Goal: Complete application form: Complete application form

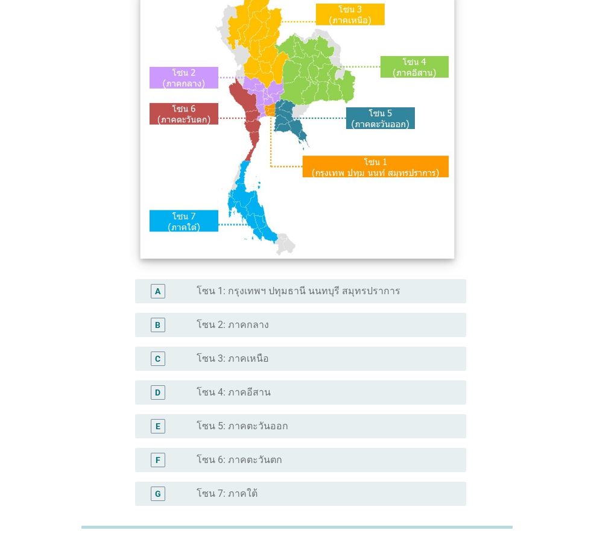
scroll to position [121, 0]
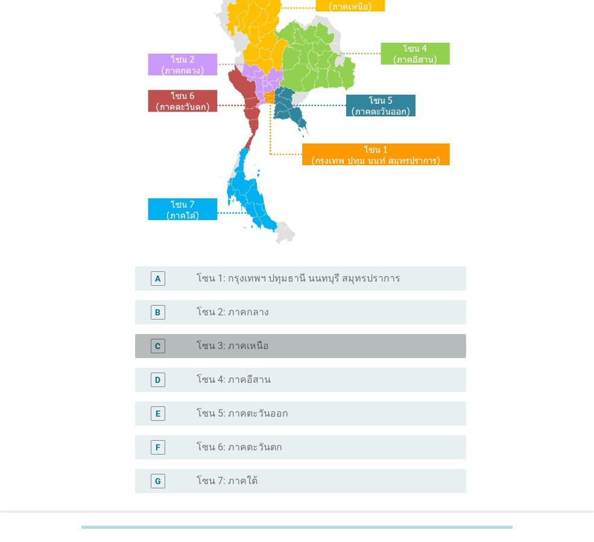
click at [262, 342] on label "โซน 3: ภาคเหนือ" at bounding box center [233, 346] width 72 height 12
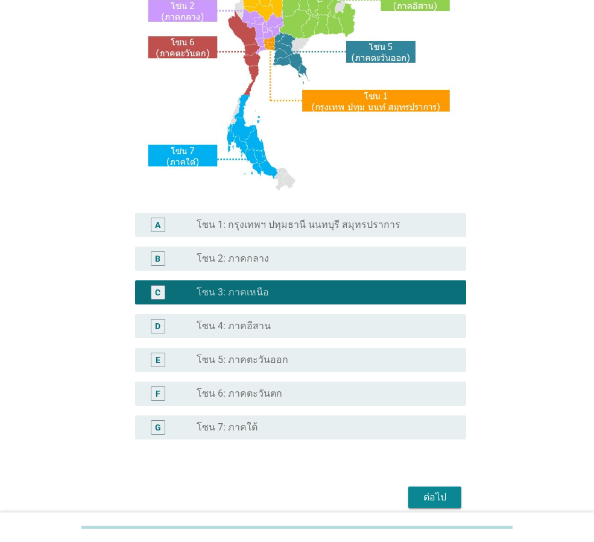
scroll to position [227, 0]
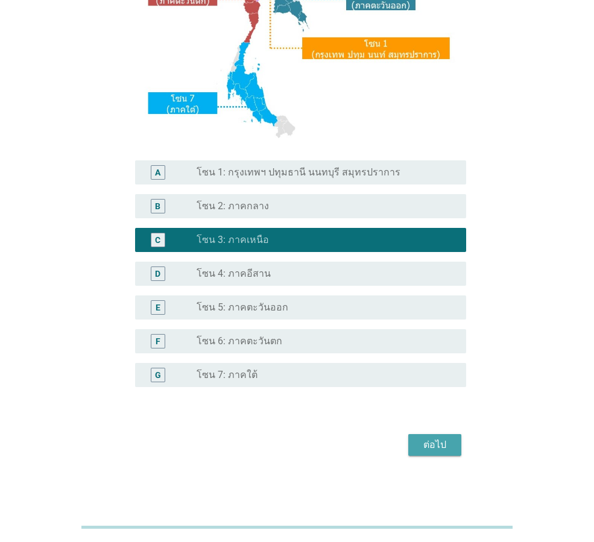
click at [439, 443] on div "ต่อไป" at bounding box center [435, 445] width 34 height 14
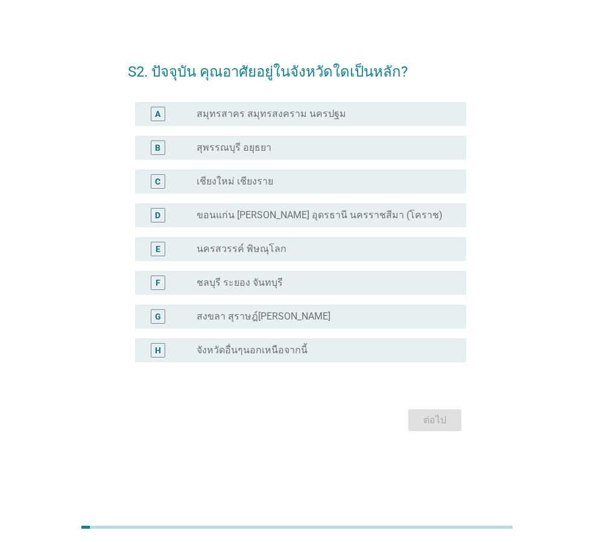
scroll to position [0, 0]
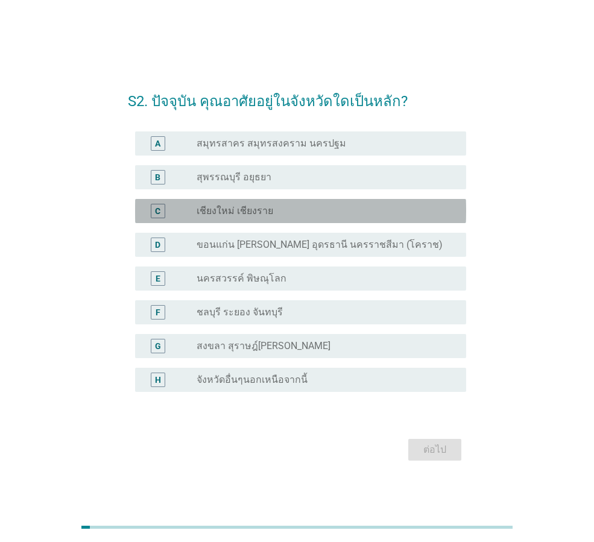
click at [259, 209] on label "เชียงใหม่ เชียงราย" at bounding box center [235, 211] width 77 height 12
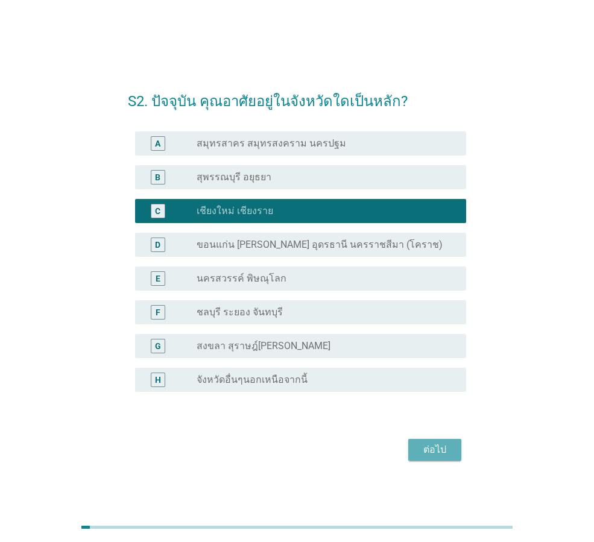
click at [431, 447] on div "ต่อไป" at bounding box center [435, 450] width 34 height 14
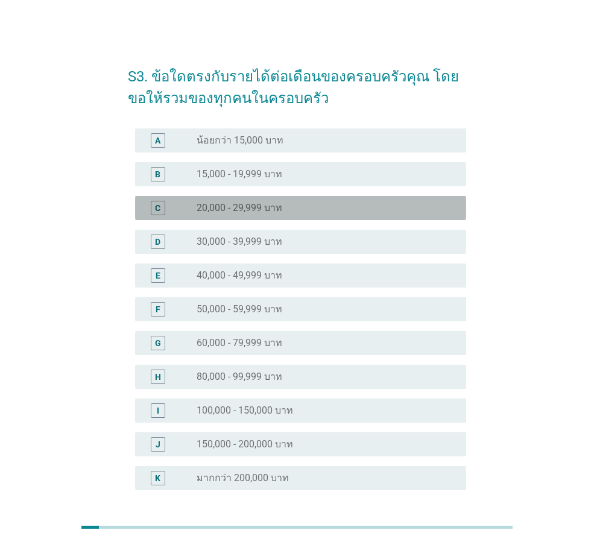
click at [290, 208] on div "radio_button_unchecked 20,000 - 29,999 บาท" at bounding box center [322, 208] width 250 height 12
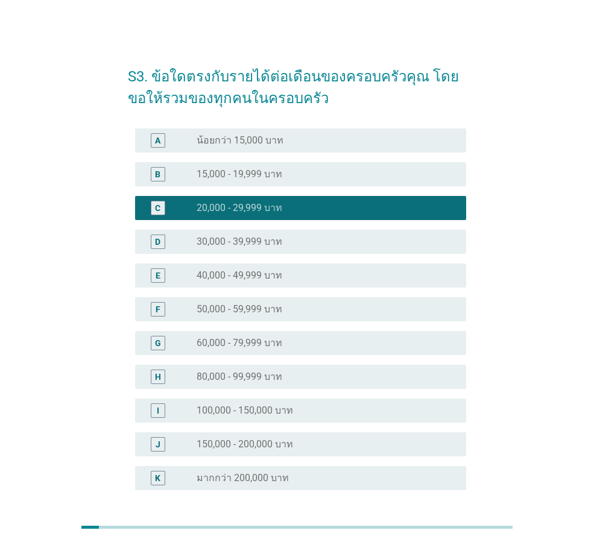
scroll to position [103, 0]
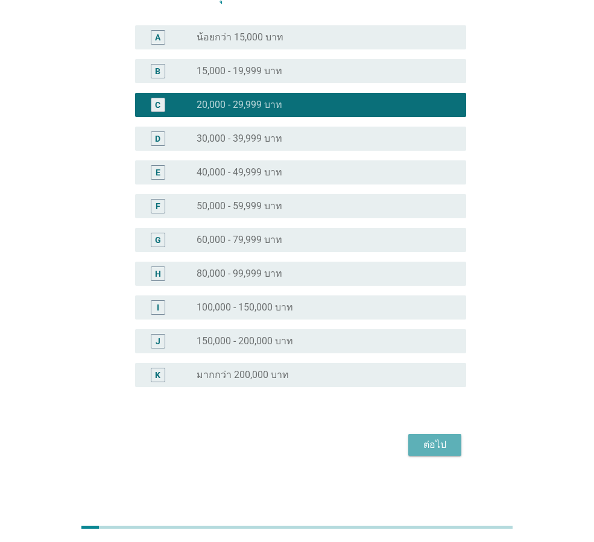
click at [411, 446] on button "ต่อไป" at bounding box center [434, 445] width 53 height 22
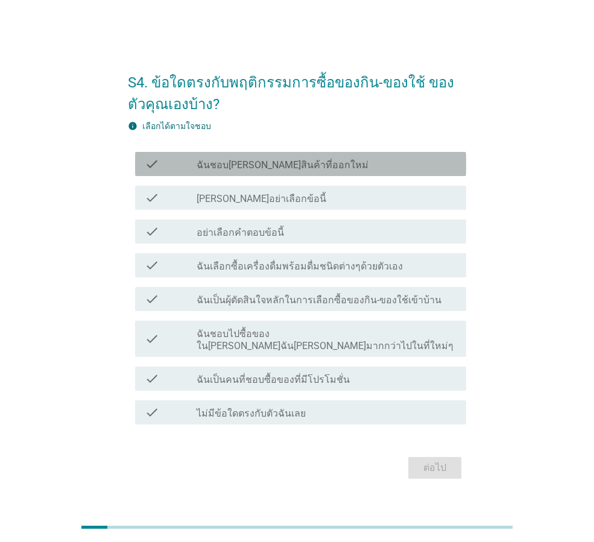
click at [294, 168] on label "ฉันชอบ[PERSON_NAME]สินค้าที่ออกใหม่" at bounding box center [283, 165] width 172 height 12
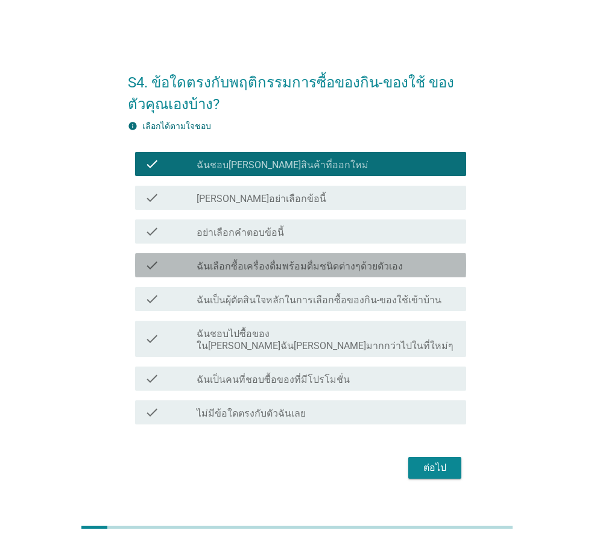
click at [265, 273] on label "ฉันเลือกซื้อเครื่องดื่มพร้อมดื่มชนิดต่างๆด้วยตัวเอง" at bounding box center [300, 267] width 206 height 12
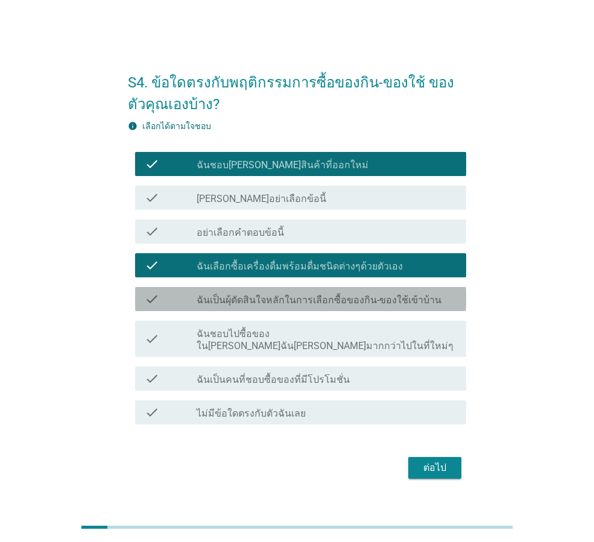
click at [317, 305] on label "ฉันเป็นผุ้ตัดสินใจหลักในการเลือกซื้อของกิน-ของใช้เข้าบ้าน" at bounding box center [319, 300] width 245 height 12
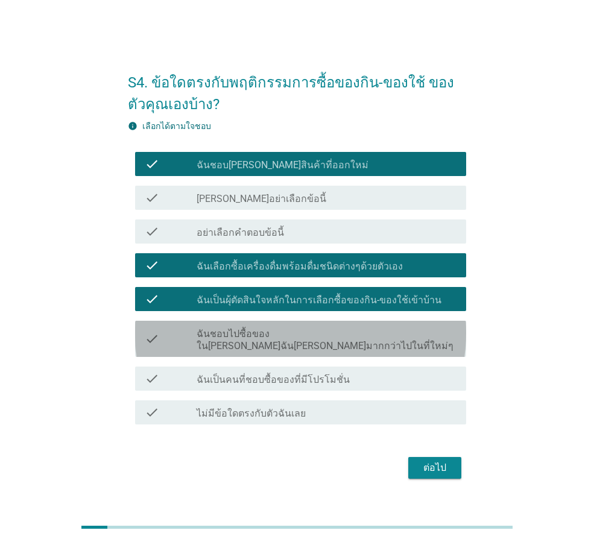
click at [346, 344] on label "ฉันชอบไปซื้อของใน[PERSON_NAME]ฉัน[PERSON_NAME]มากกว่าไปในที่ใหม่ๆ" at bounding box center [327, 340] width 260 height 24
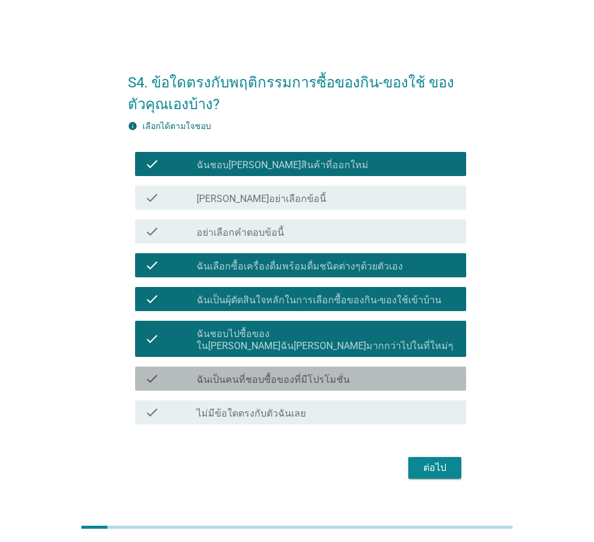
click at [334, 381] on div "check check_box_outline_blank ฉันเป็นคนที่ชอบซื้อของที่มีโปรโมชั่น" at bounding box center [300, 379] width 331 height 24
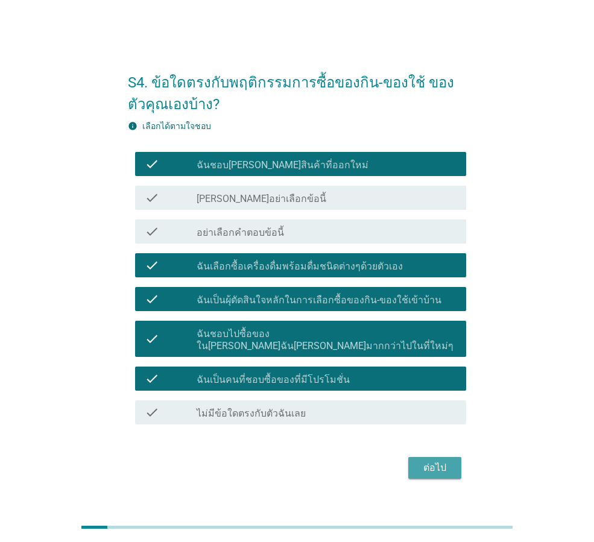
click at [438, 457] on button "ต่อไป" at bounding box center [434, 468] width 53 height 22
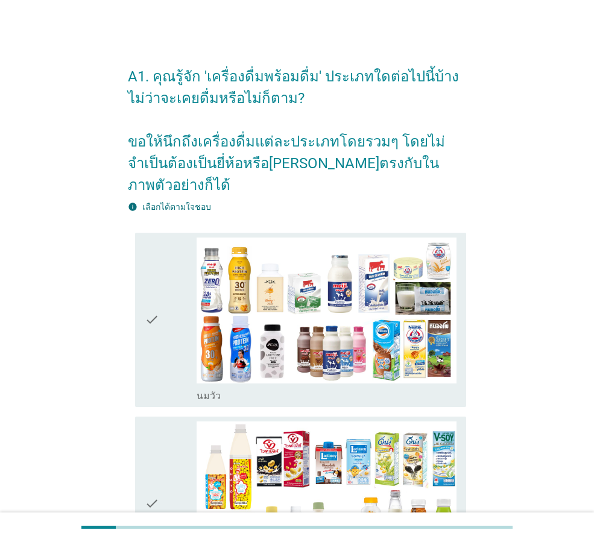
click at [145, 307] on icon "check" at bounding box center [152, 320] width 14 height 165
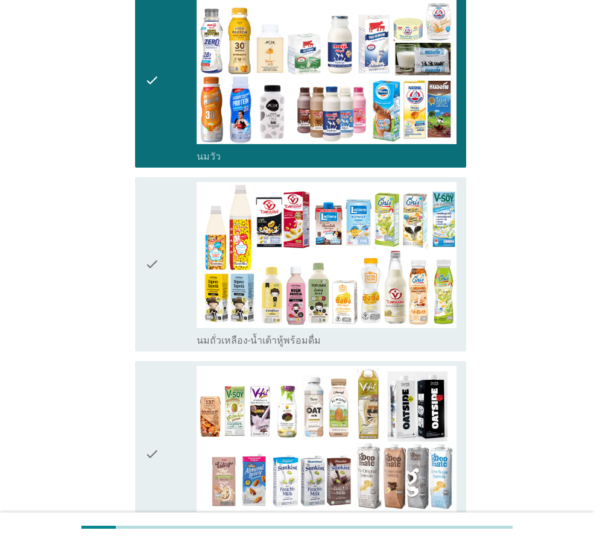
scroll to position [241, 0]
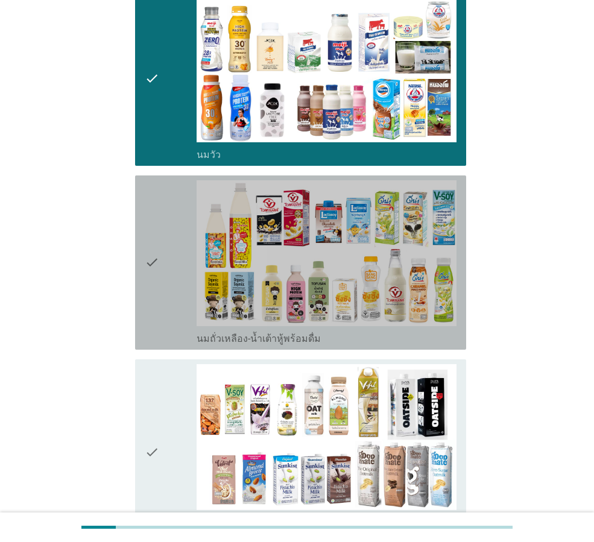
click at [166, 242] on div "check" at bounding box center [171, 262] width 52 height 165
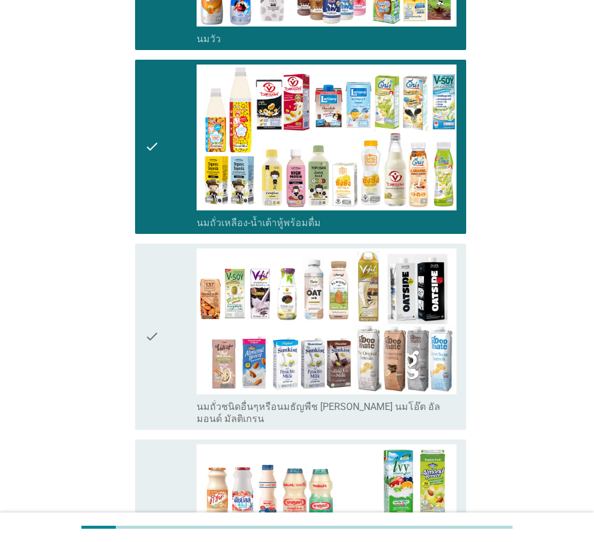
scroll to position [362, 0]
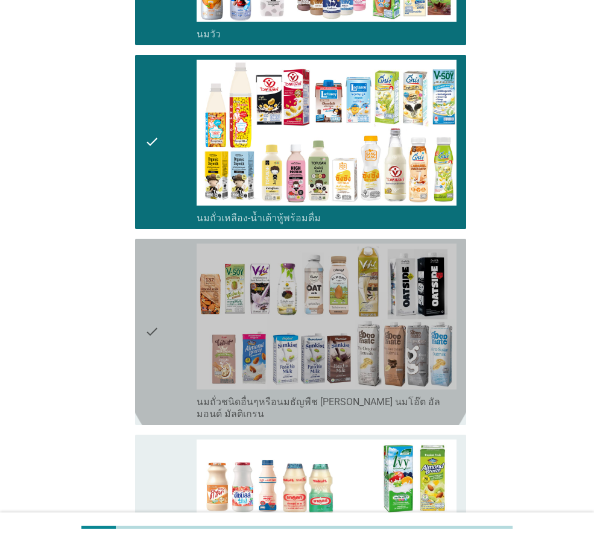
click at [165, 276] on div "check" at bounding box center [171, 332] width 52 height 177
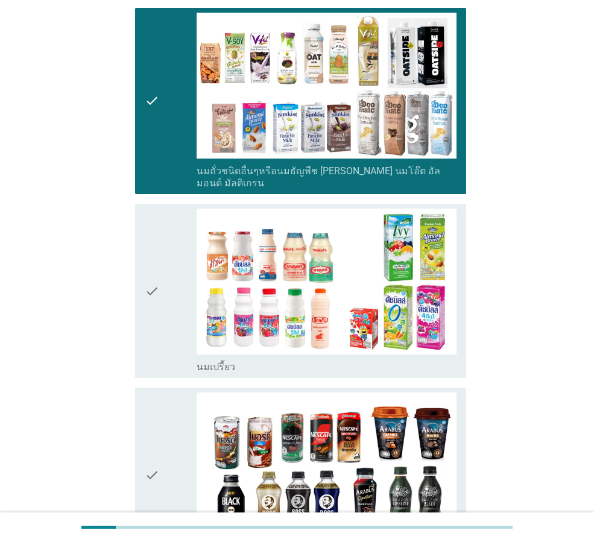
scroll to position [603, 0]
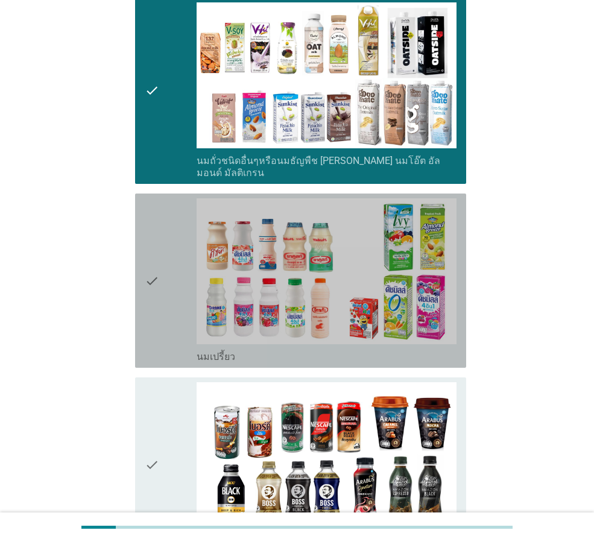
click at [168, 256] on div "check" at bounding box center [171, 280] width 52 height 165
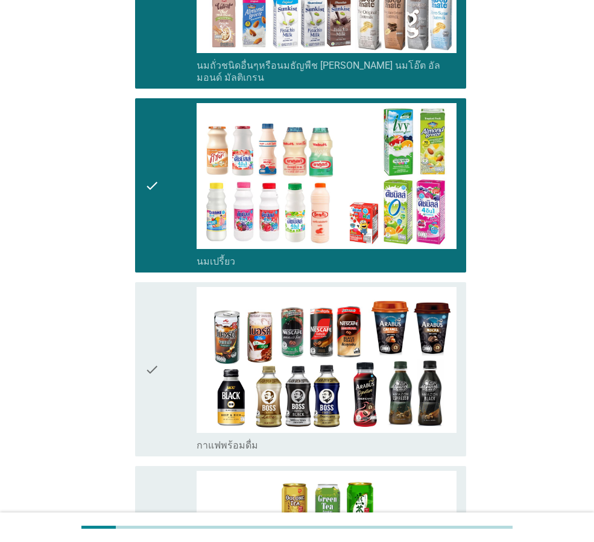
scroll to position [784, 0]
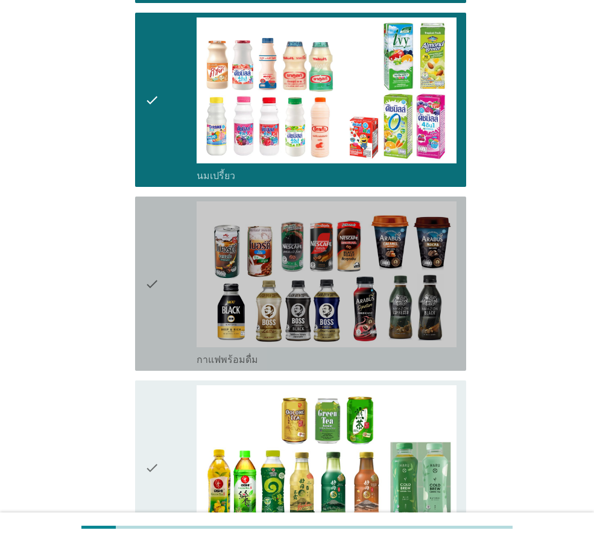
click at [173, 272] on div "check" at bounding box center [171, 283] width 52 height 165
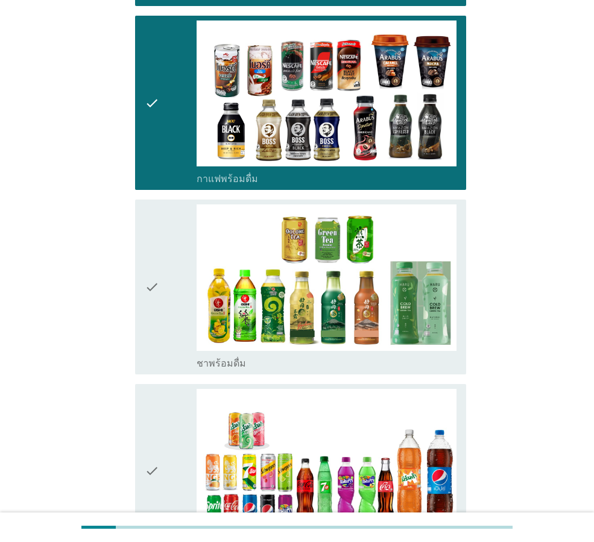
click at [168, 303] on div "check" at bounding box center [171, 287] width 52 height 165
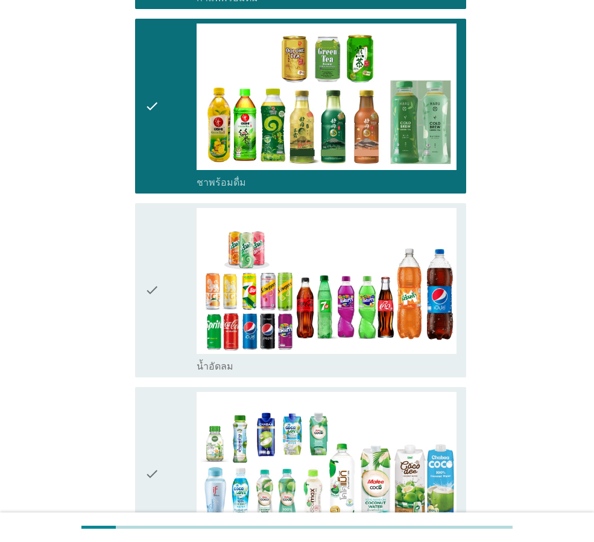
click at [166, 263] on div "check" at bounding box center [171, 290] width 52 height 165
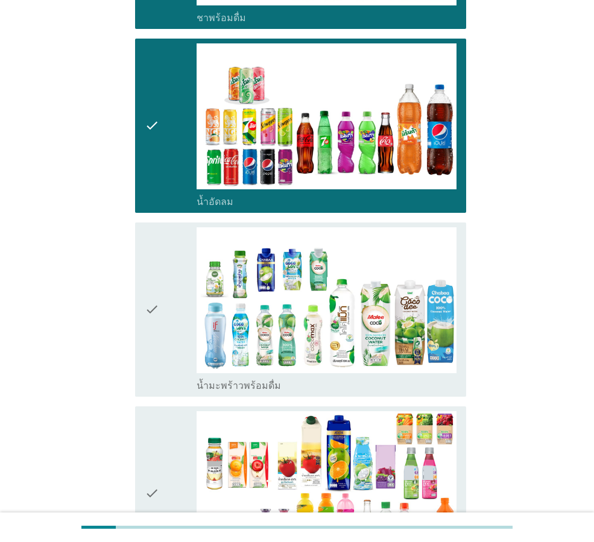
scroll to position [1327, 0]
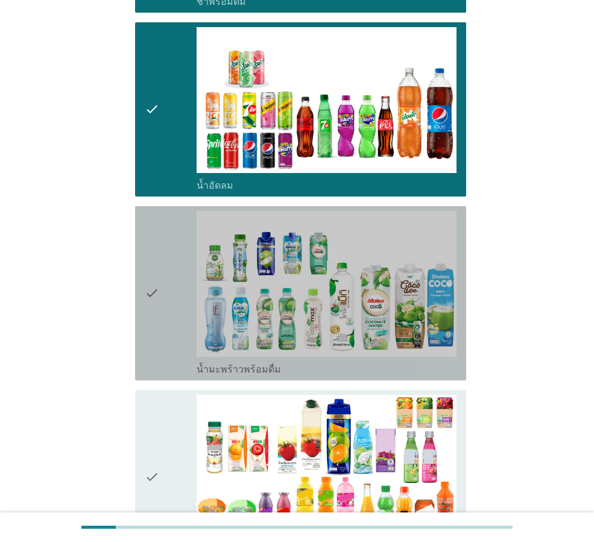
click at [168, 254] on div "check" at bounding box center [171, 293] width 52 height 165
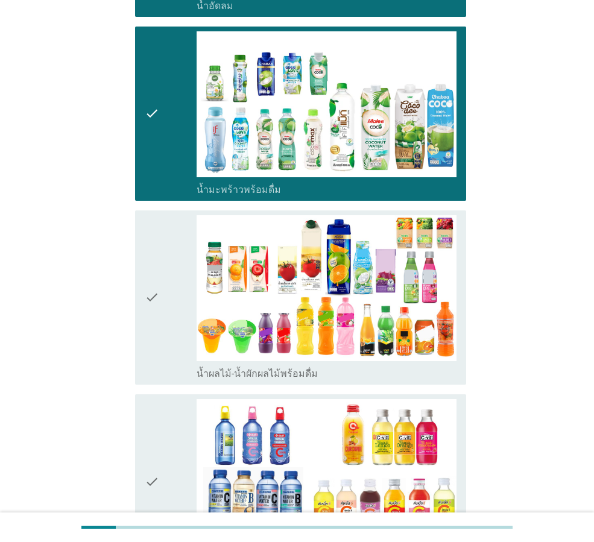
scroll to position [1508, 0]
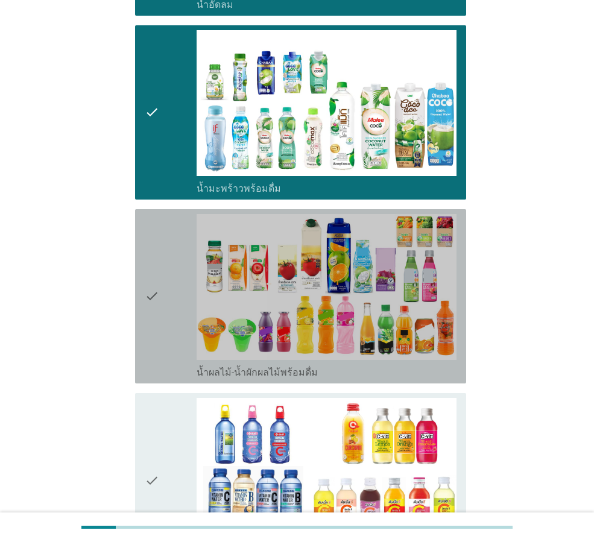
click at [151, 258] on icon "check" at bounding box center [152, 296] width 14 height 165
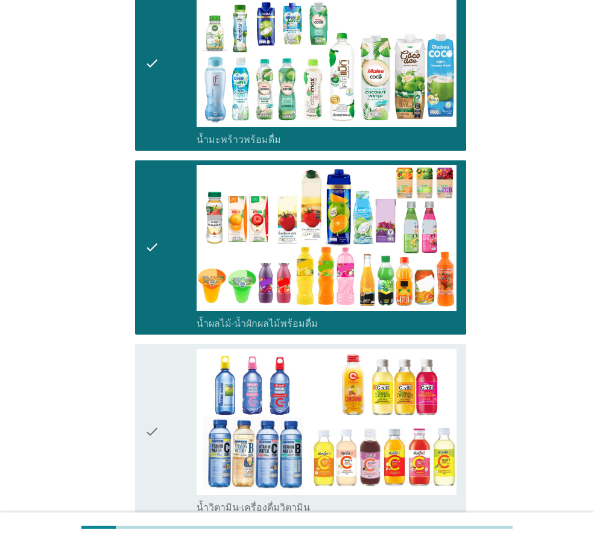
scroll to position [1749, 0]
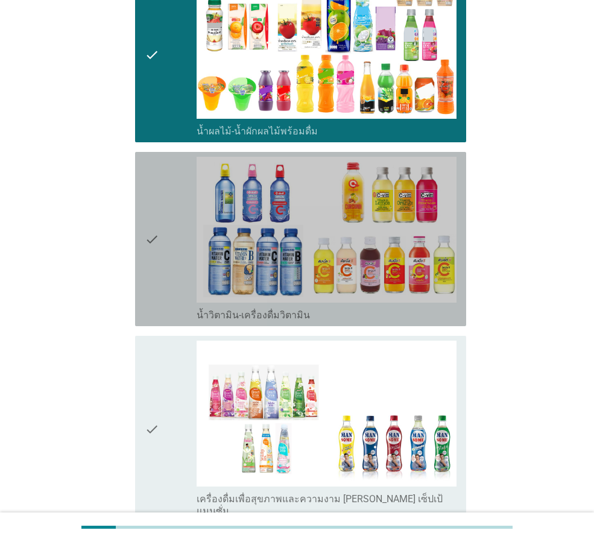
click at [156, 212] on icon "check" at bounding box center [152, 239] width 14 height 165
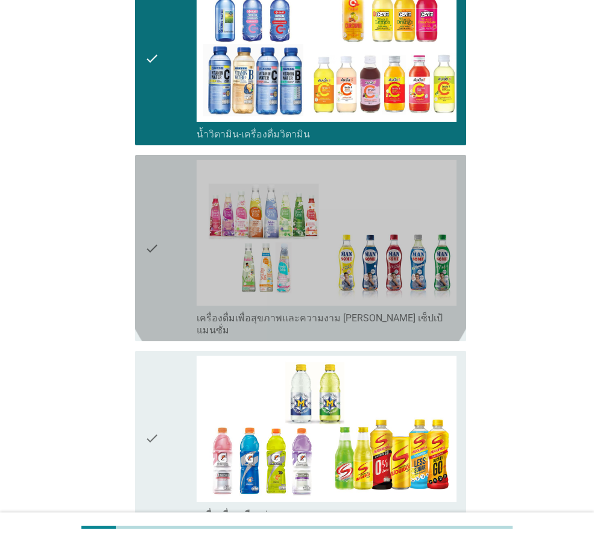
click at [160, 211] on div "check" at bounding box center [171, 248] width 52 height 177
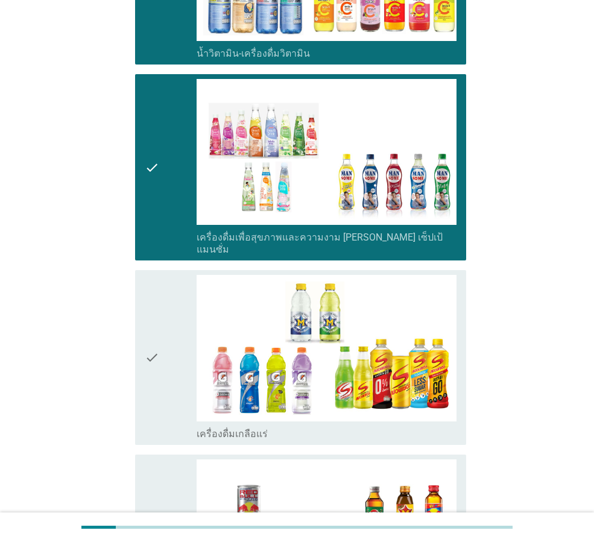
scroll to position [2051, 0]
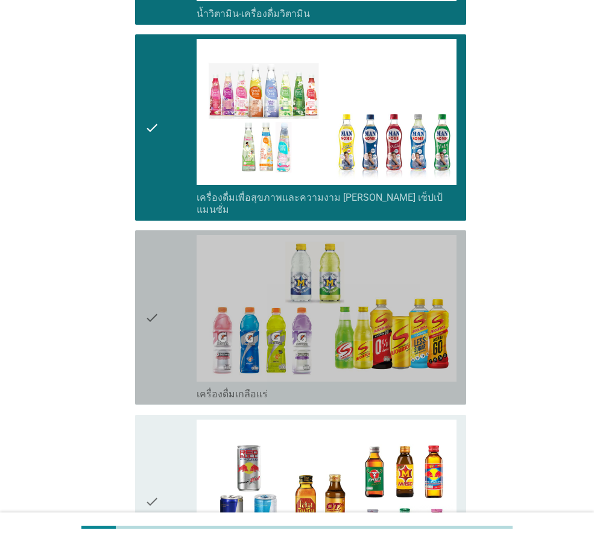
click at [171, 279] on div "check" at bounding box center [171, 317] width 52 height 165
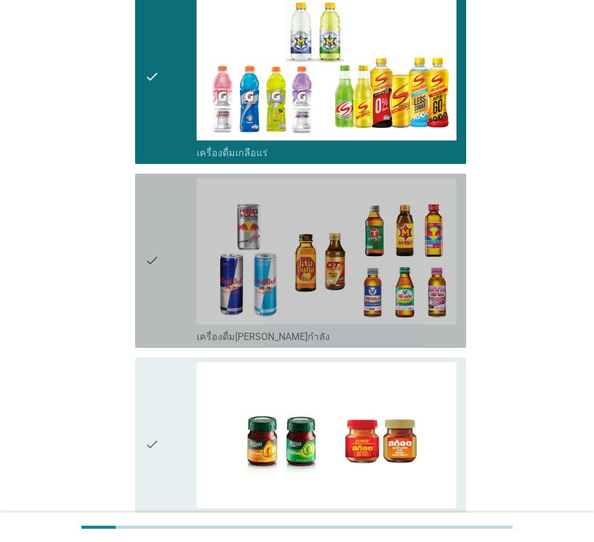
click at [173, 232] on div "check" at bounding box center [171, 261] width 52 height 165
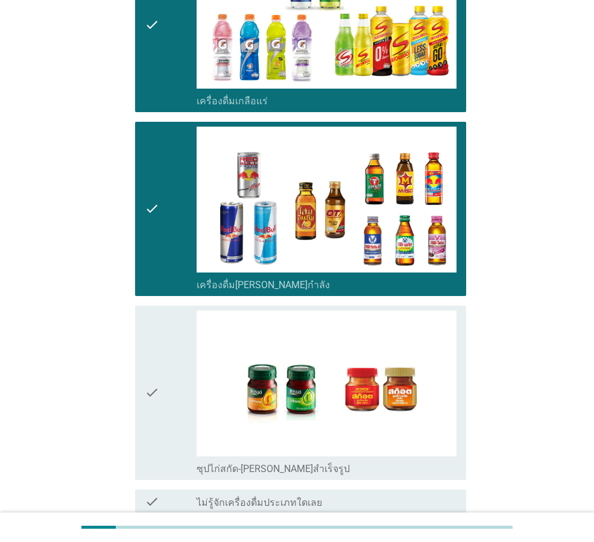
scroll to position [2411, 0]
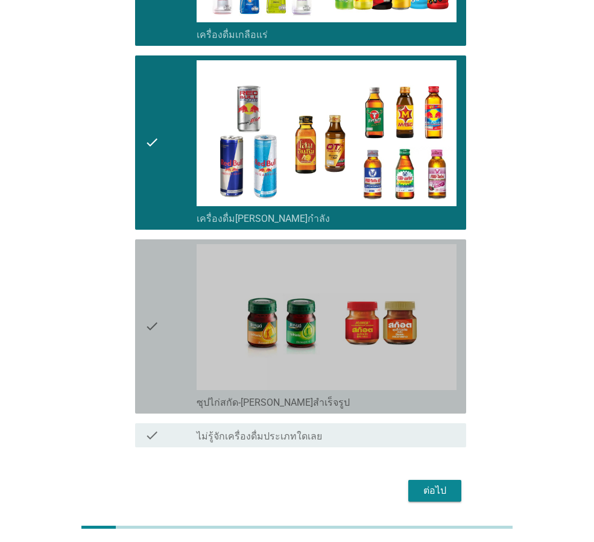
click at [159, 301] on icon "check" at bounding box center [152, 326] width 14 height 165
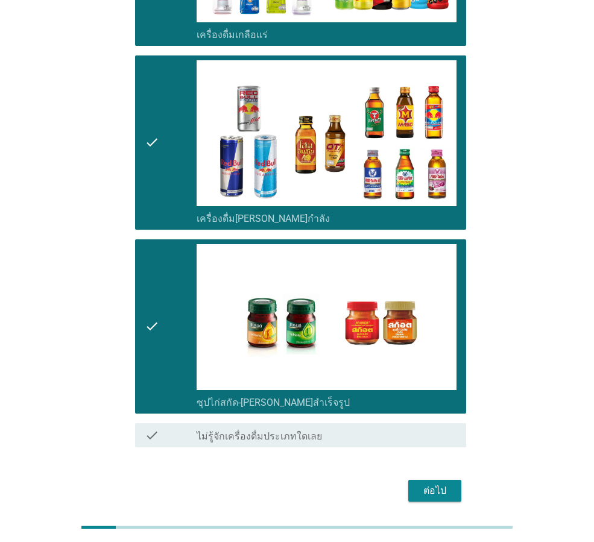
click at [437, 484] on div "ต่อไป" at bounding box center [435, 491] width 34 height 14
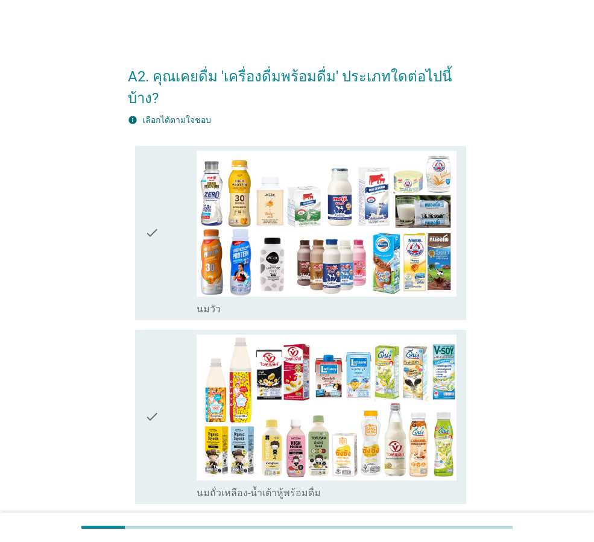
click at [174, 238] on div "check" at bounding box center [171, 233] width 52 height 165
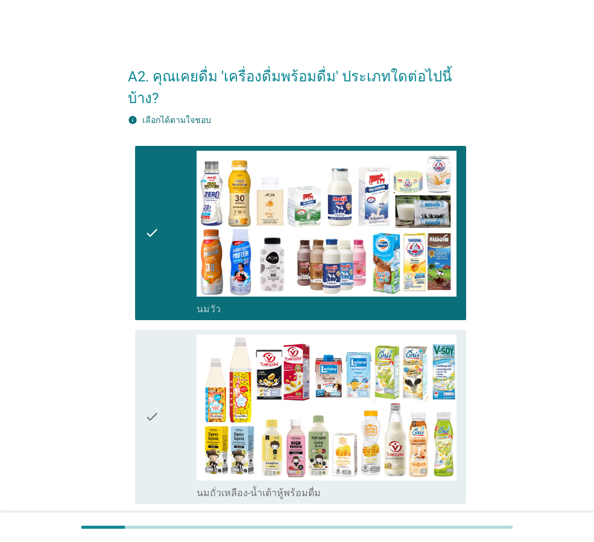
drag, startPoint x: 152, startPoint y: 360, endPoint x: 170, endPoint y: 349, distance: 20.9
click at [159, 357] on icon "check" at bounding box center [152, 417] width 14 height 165
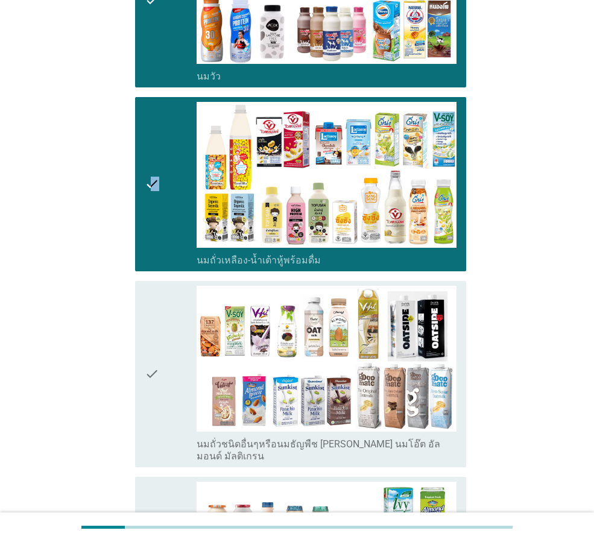
scroll to position [241, 0]
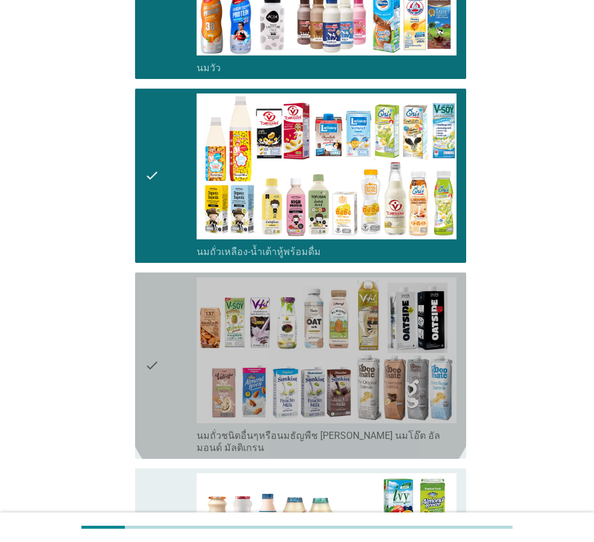
click at [174, 294] on div "check" at bounding box center [171, 365] width 52 height 177
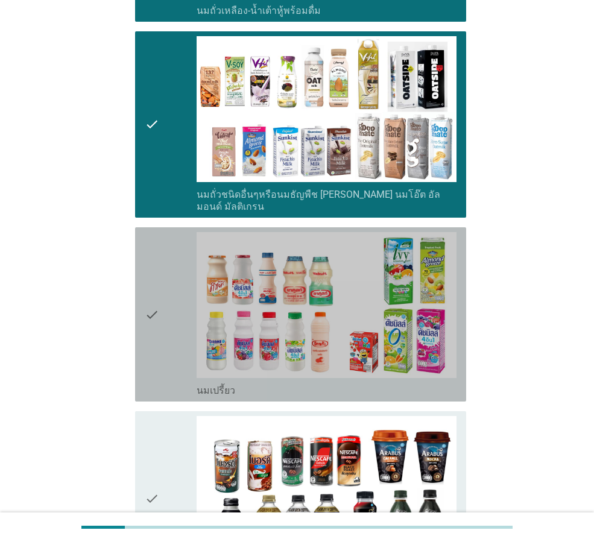
click at [173, 290] on div "check" at bounding box center [171, 314] width 52 height 165
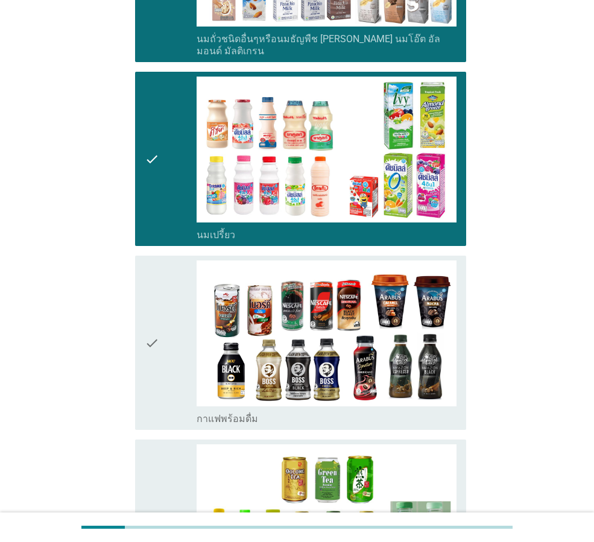
scroll to position [724, 0]
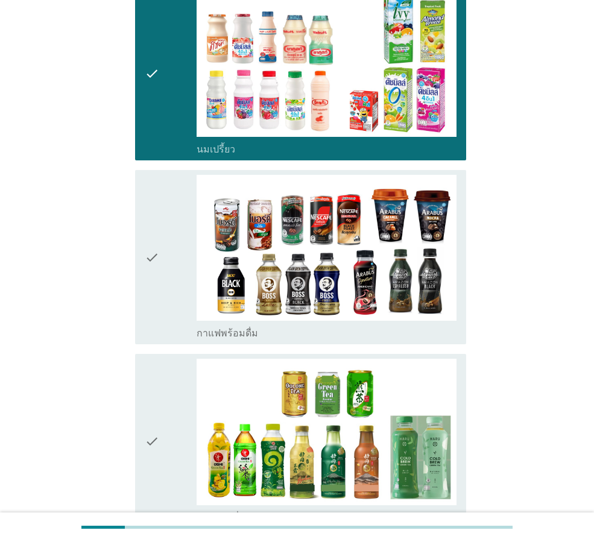
click at [175, 255] on div "check" at bounding box center [171, 257] width 52 height 165
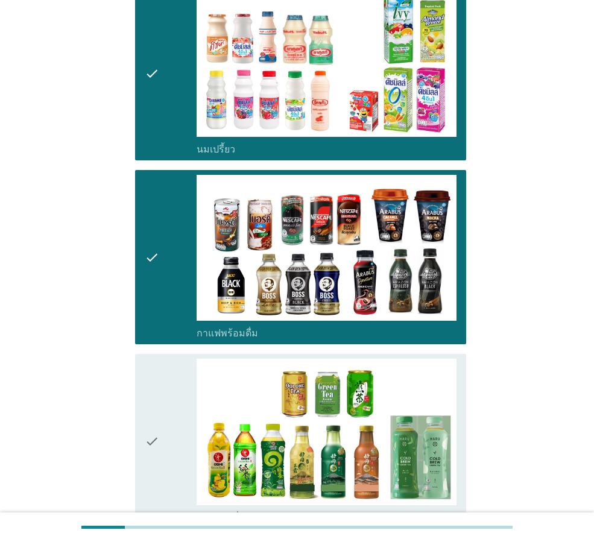
click at [182, 373] on div "check" at bounding box center [171, 441] width 52 height 165
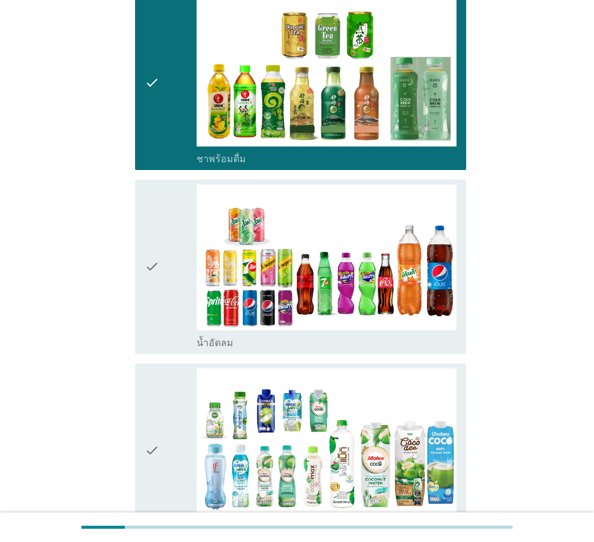
scroll to position [1086, 0]
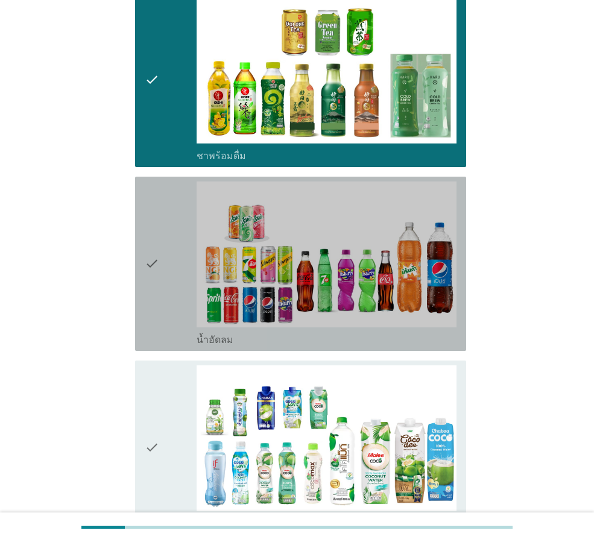
click at [186, 276] on div "check" at bounding box center [171, 264] width 52 height 165
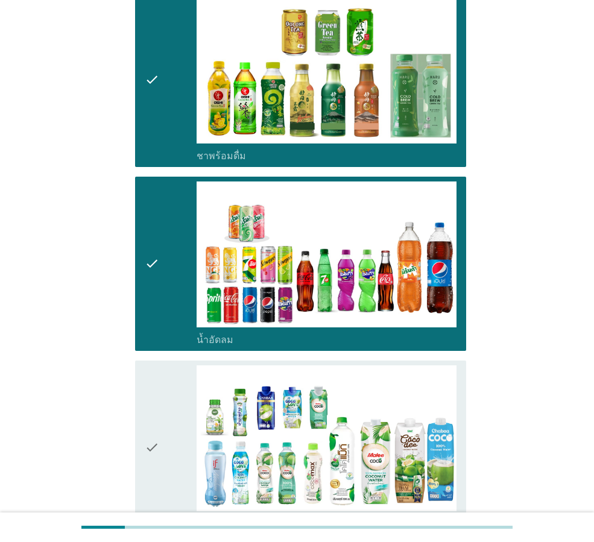
click at [176, 410] on div "check" at bounding box center [171, 448] width 52 height 165
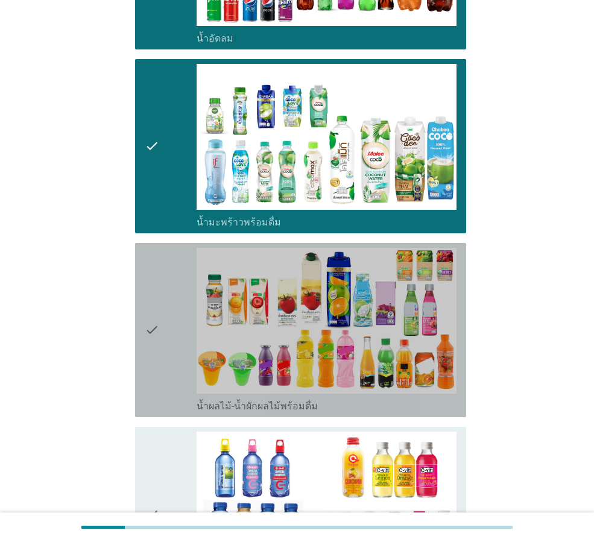
click at [176, 332] on div "check" at bounding box center [171, 330] width 52 height 165
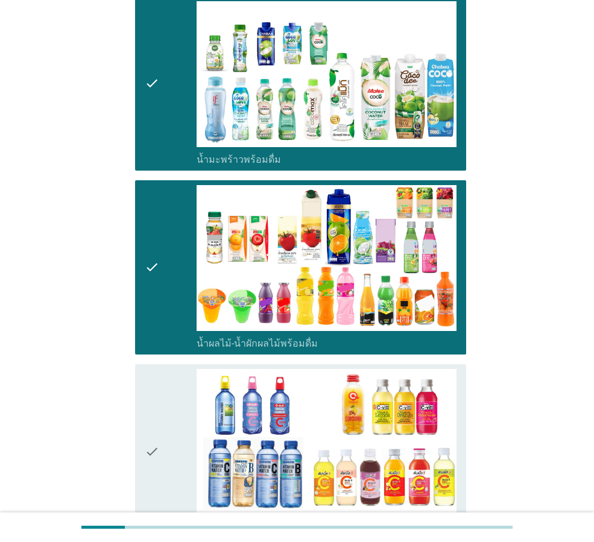
scroll to position [1629, 0]
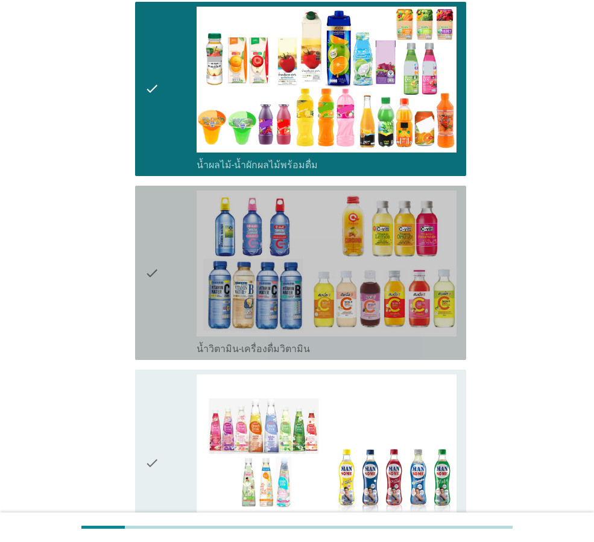
click at [173, 284] on div "check" at bounding box center [171, 273] width 52 height 165
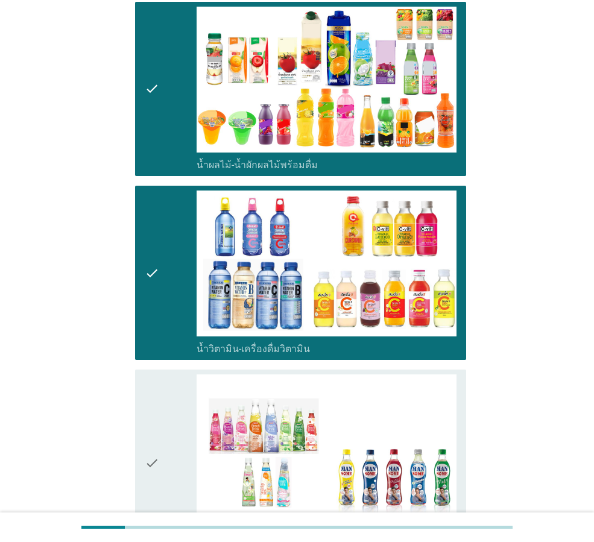
click at [182, 412] on div "check" at bounding box center [171, 463] width 52 height 177
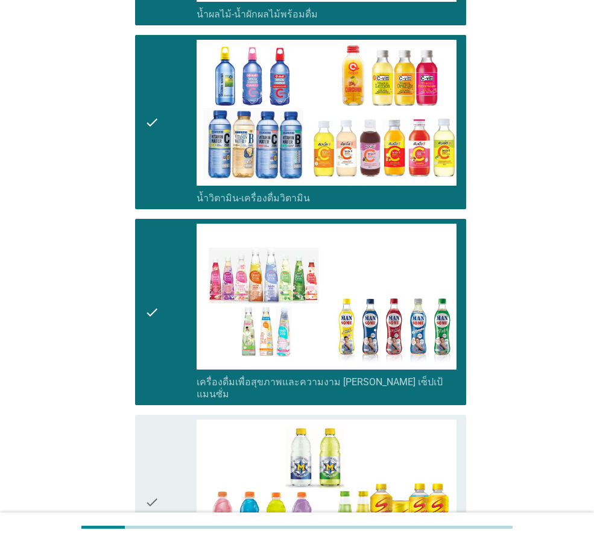
scroll to position [1810, 0]
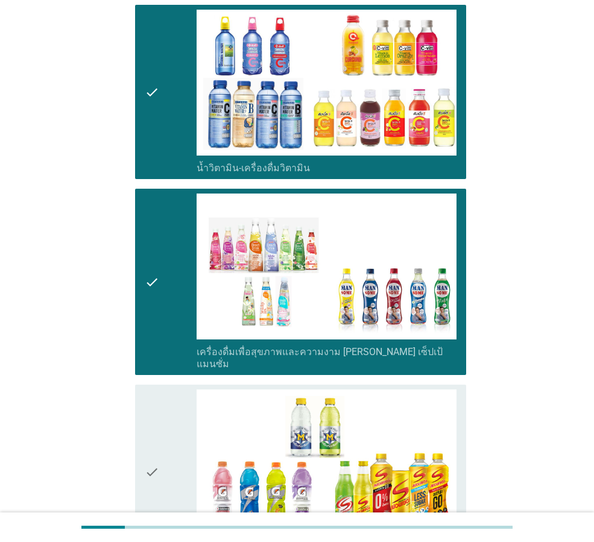
click at [168, 462] on div "check" at bounding box center [171, 472] width 52 height 165
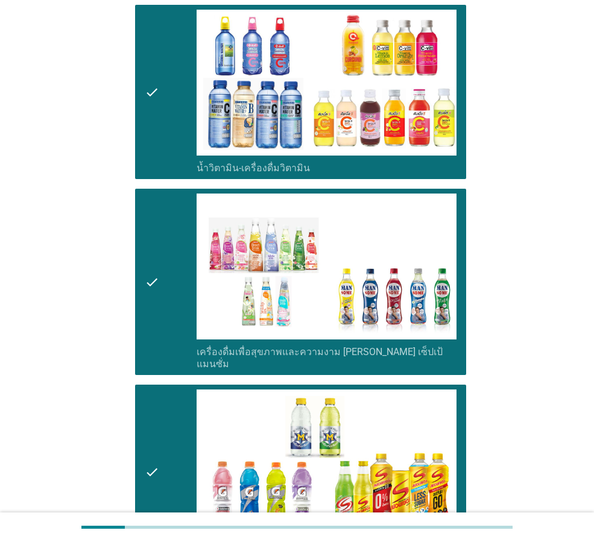
scroll to position [2051, 0]
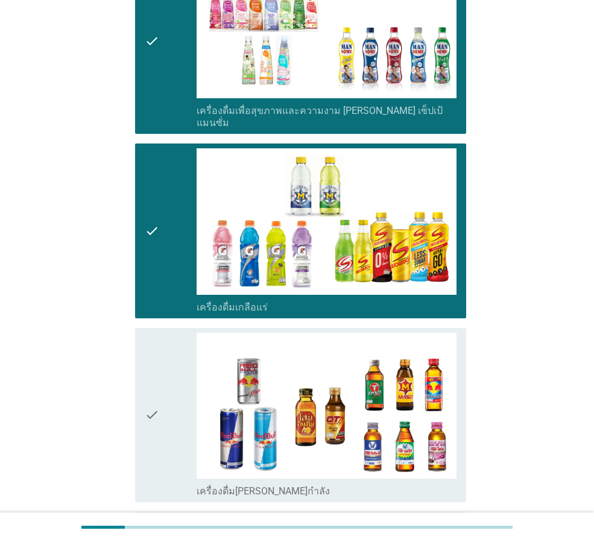
click at [183, 420] on div "check" at bounding box center [171, 415] width 52 height 165
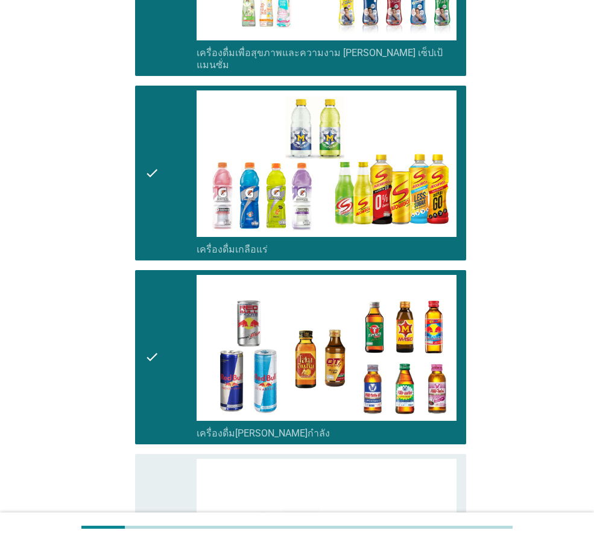
scroll to position [2292, 0]
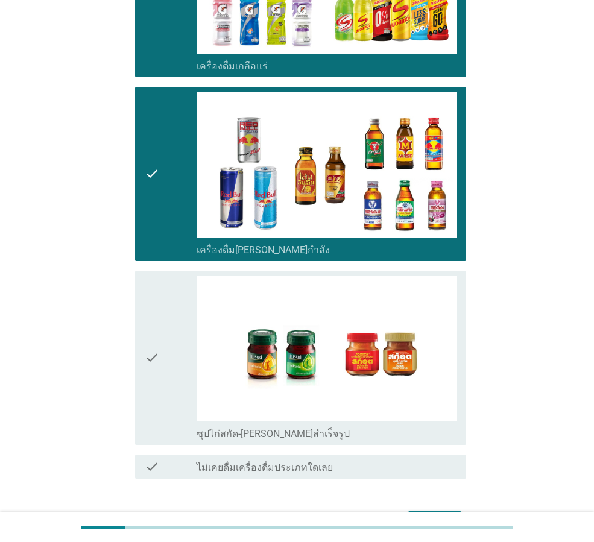
click at [189, 355] on div "check" at bounding box center [171, 358] width 52 height 165
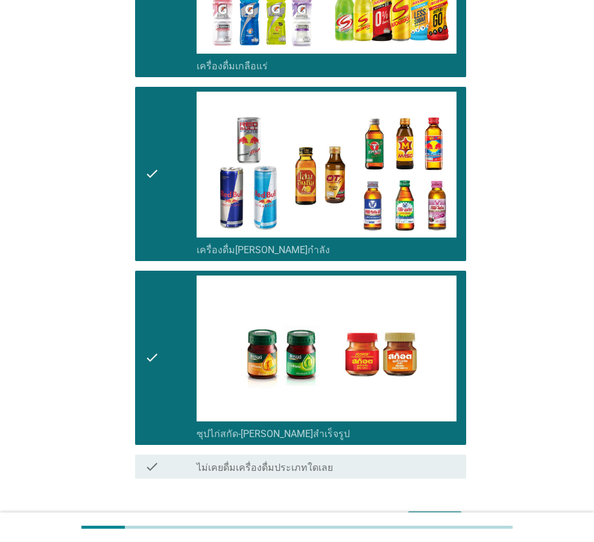
click at [427, 515] on div "ต่อไป" at bounding box center [435, 522] width 34 height 14
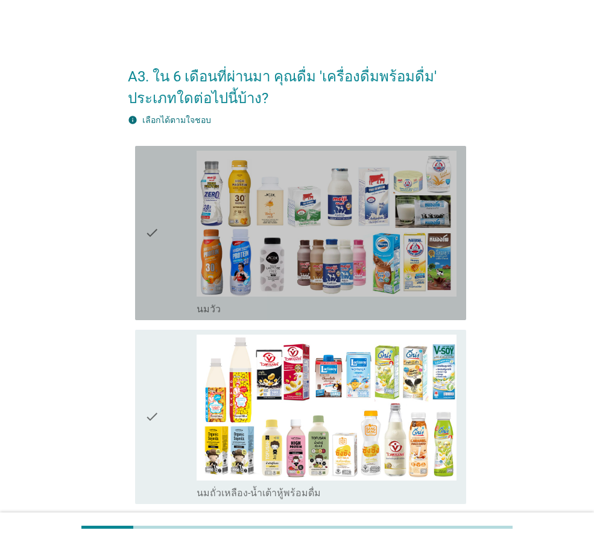
click at [156, 239] on icon "check" at bounding box center [152, 233] width 14 height 165
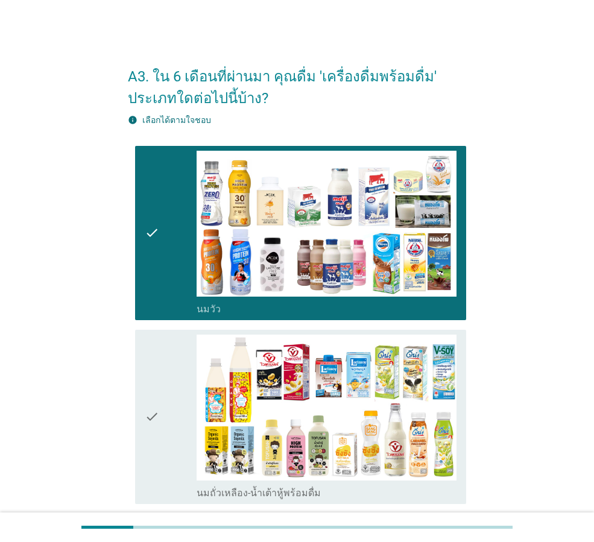
drag, startPoint x: 161, startPoint y: 383, endPoint x: 170, endPoint y: 379, distance: 9.4
click at [162, 383] on div "check" at bounding box center [171, 417] width 52 height 165
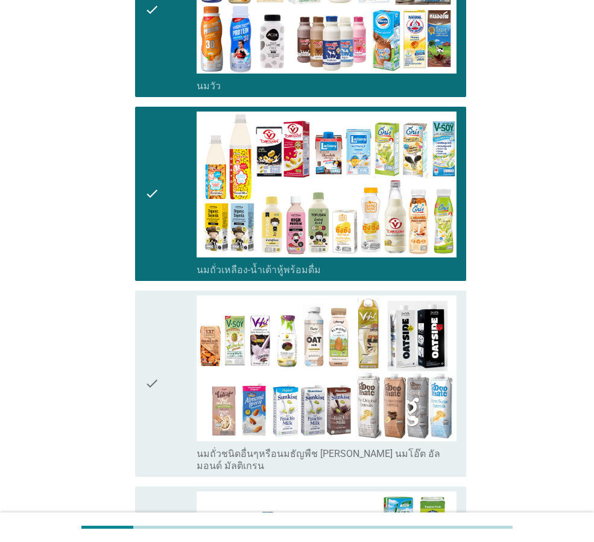
scroll to position [302, 0]
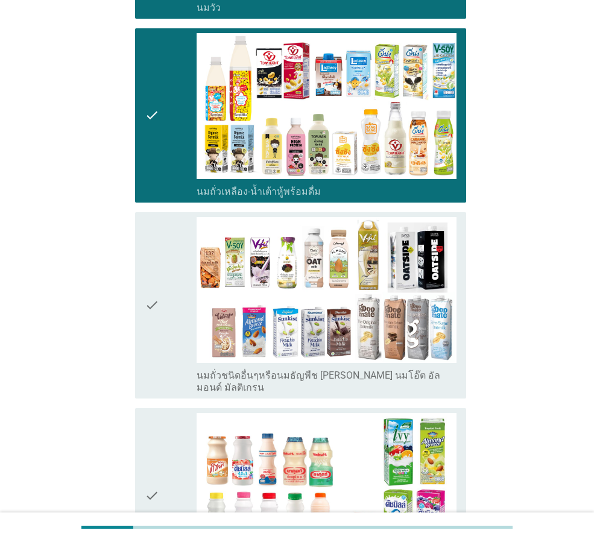
click at [178, 304] on div "check" at bounding box center [171, 305] width 52 height 177
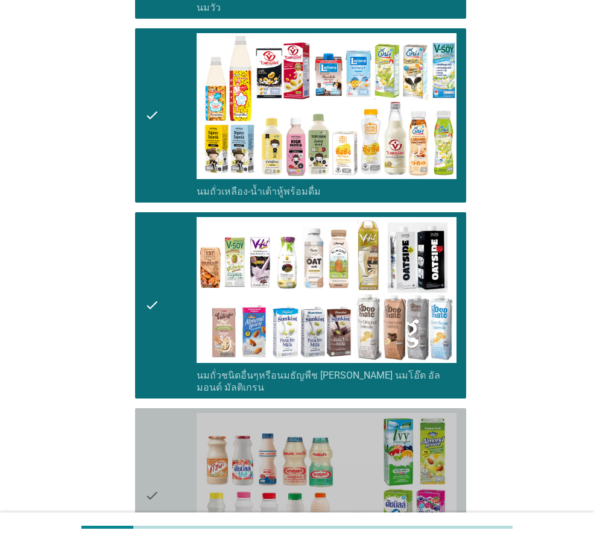
click at [195, 465] on div "check" at bounding box center [171, 495] width 52 height 165
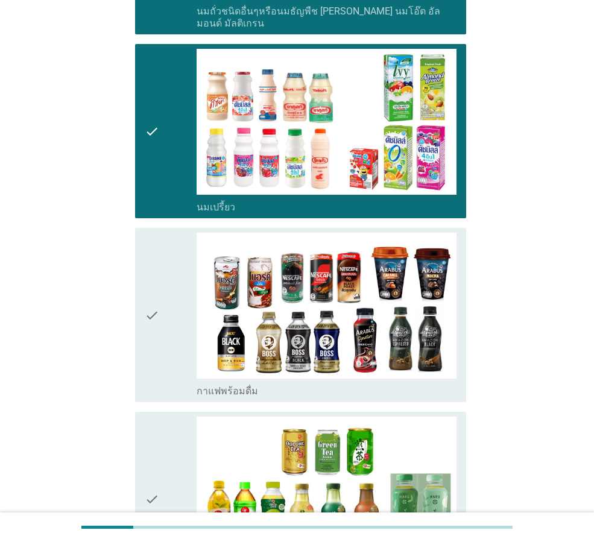
scroll to position [845, 0]
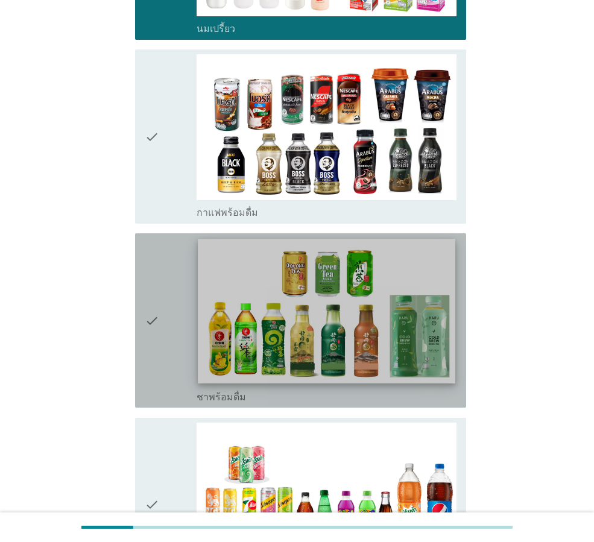
click at [208, 288] on img at bounding box center [326, 311] width 257 height 145
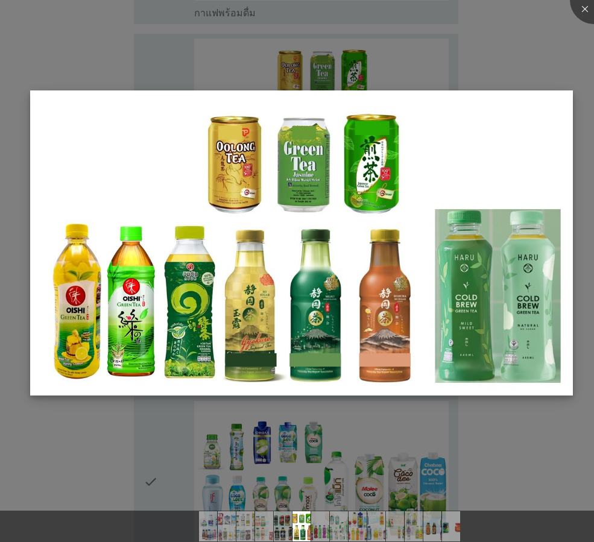
scroll to position [1086, 0]
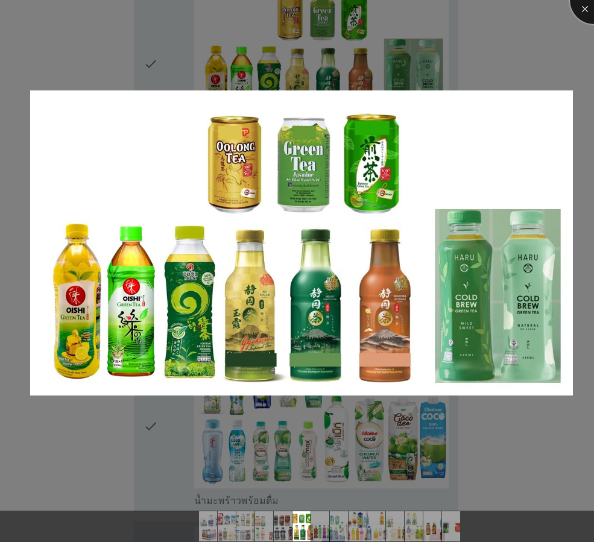
click at [589, 4] on div at bounding box center [594, 0] width 48 height 48
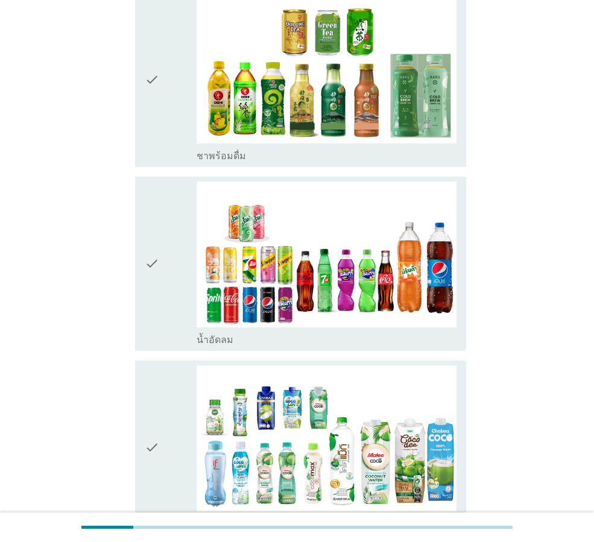
click at [179, 416] on div "check" at bounding box center [171, 448] width 52 height 165
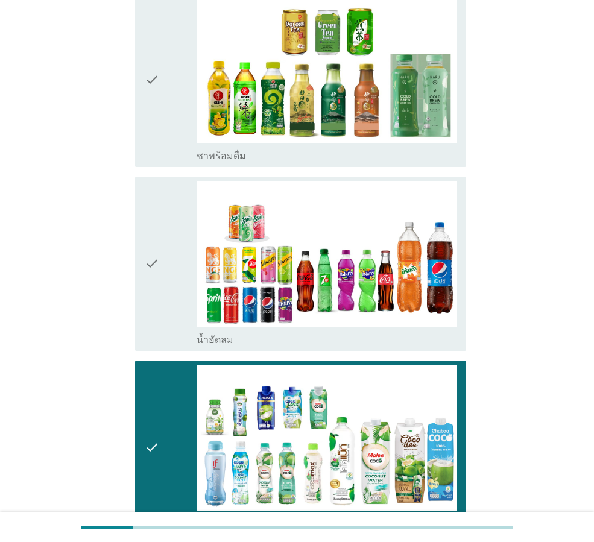
click at [165, 297] on div "check" at bounding box center [171, 264] width 52 height 165
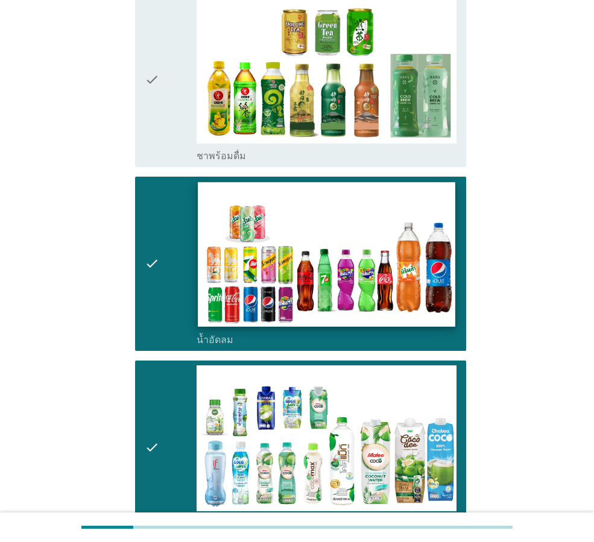
scroll to position [965, 0]
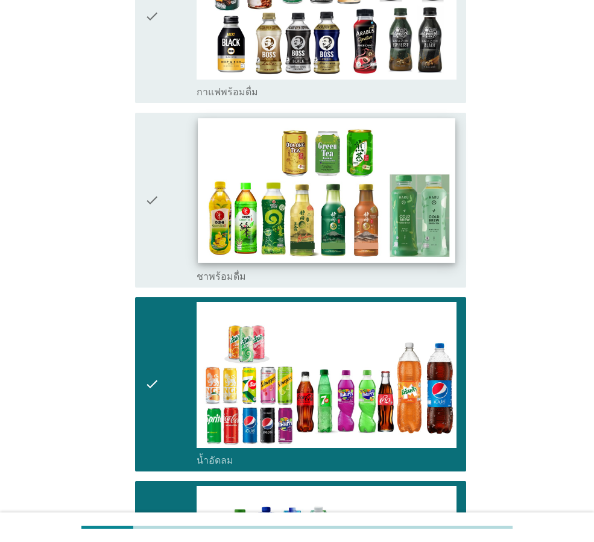
click at [234, 218] on img at bounding box center [326, 191] width 257 height 145
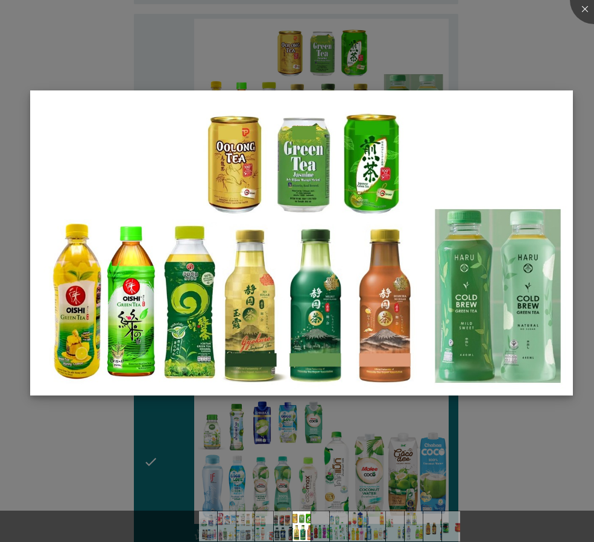
scroll to position [1146, 0]
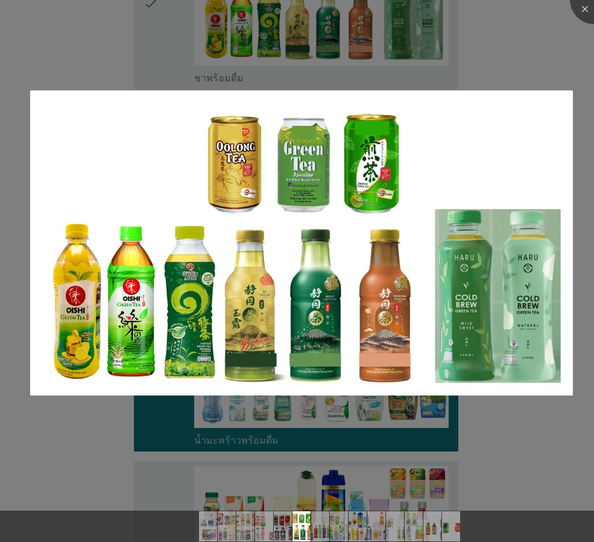
click at [556, 84] on div at bounding box center [297, 271] width 594 height 542
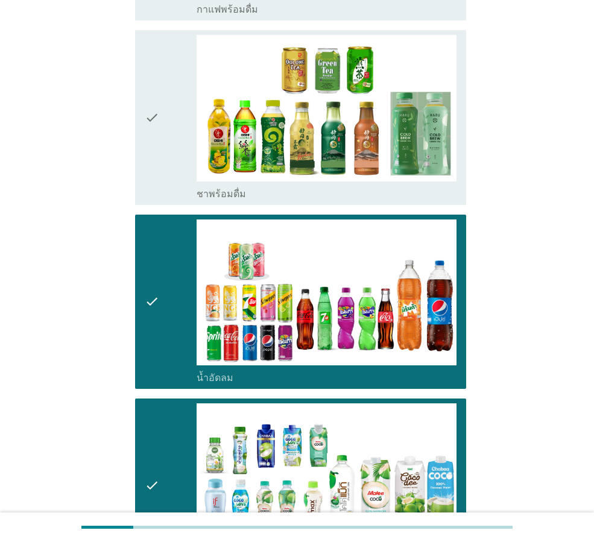
scroll to position [905, 0]
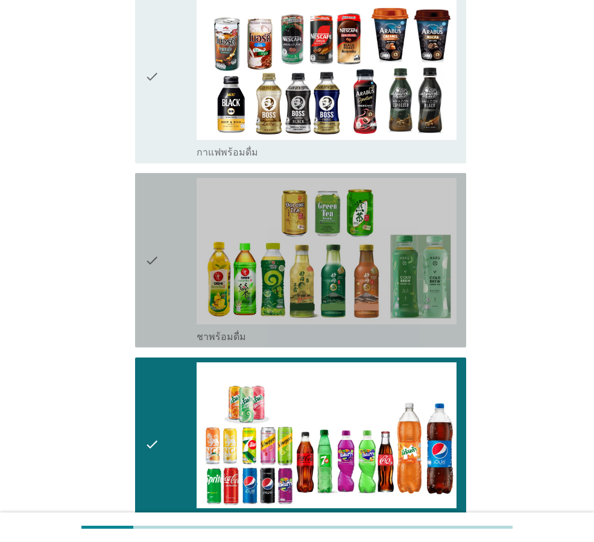
click at [158, 216] on icon "check" at bounding box center [152, 260] width 14 height 165
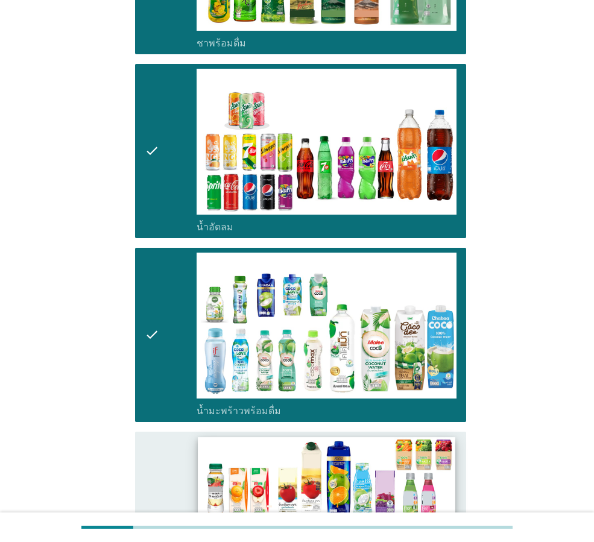
scroll to position [1327, 0]
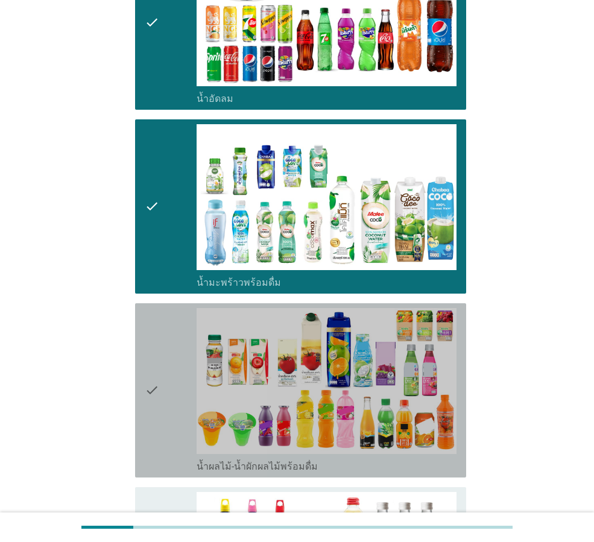
click at [162, 384] on div "check" at bounding box center [171, 390] width 52 height 165
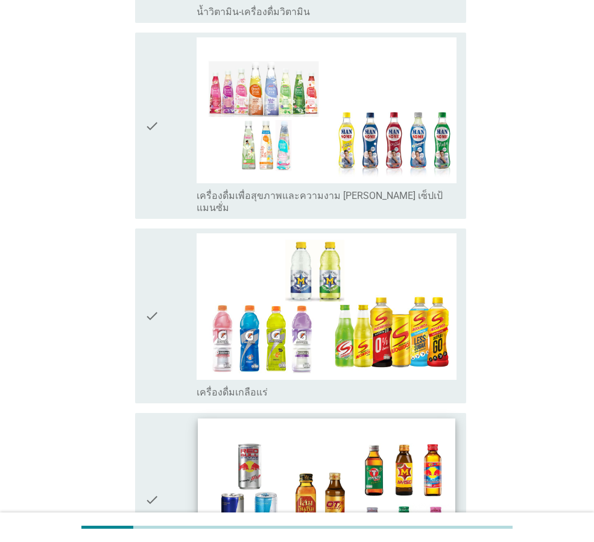
scroll to position [1991, 0]
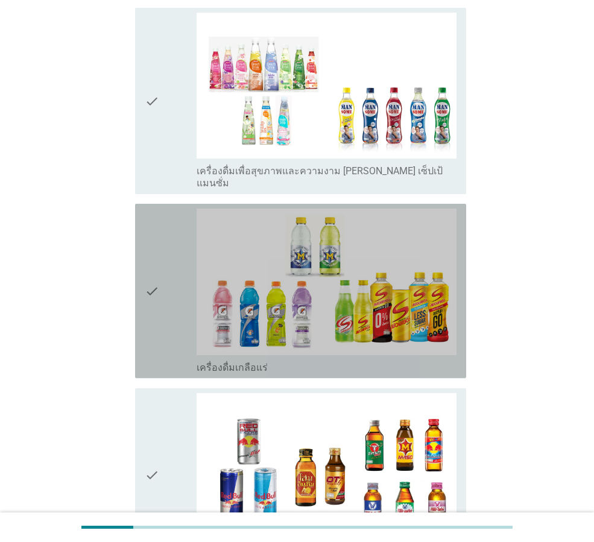
click at [170, 267] on div "check" at bounding box center [171, 291] width 52 height 165
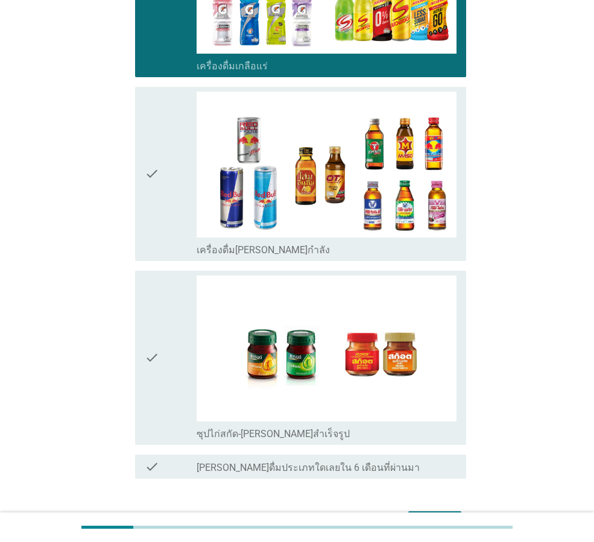
scroll to position [2345, 0]
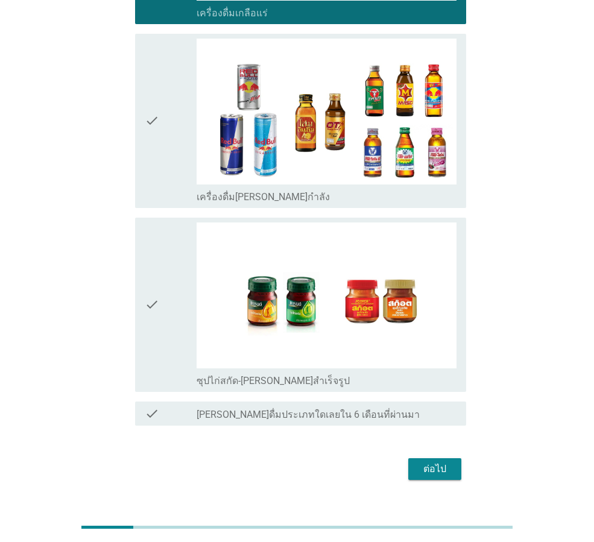
click at [419, 462] on div "ต่อไป" at bounding box center [435, 469] width 34 height 14
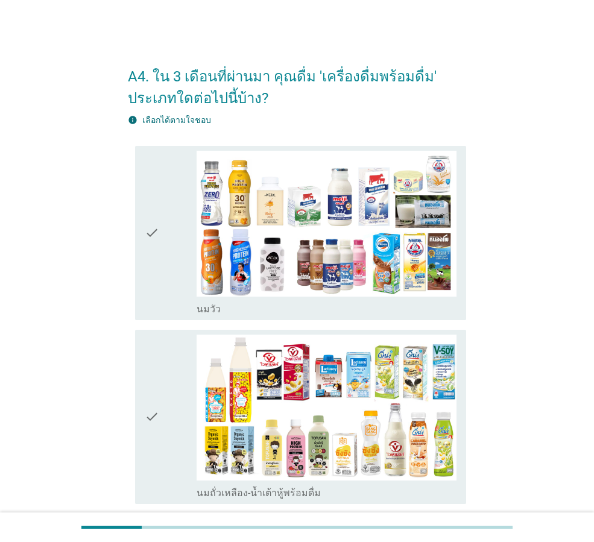
click at [176, 255] on div "check" at bounding box center [171, 233] width 52 height 165
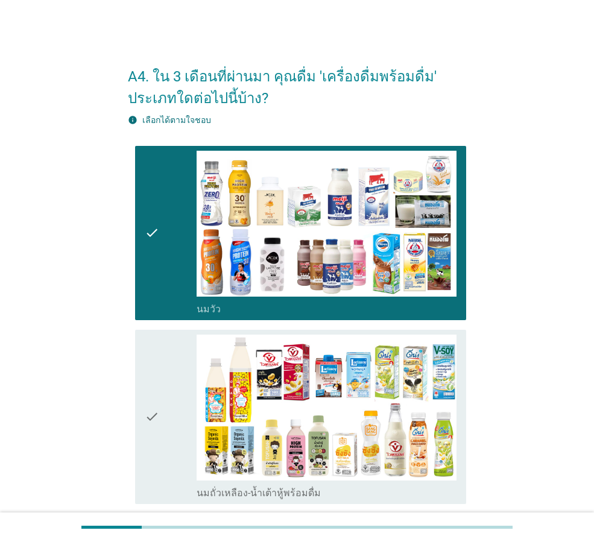
click at [172, 378] on div "check" at bounding box center [171, 417] width 52 height 165
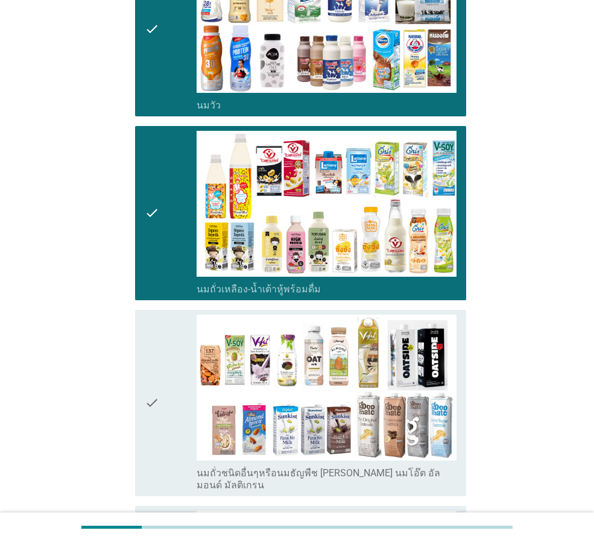
scroll to position [302, 0]
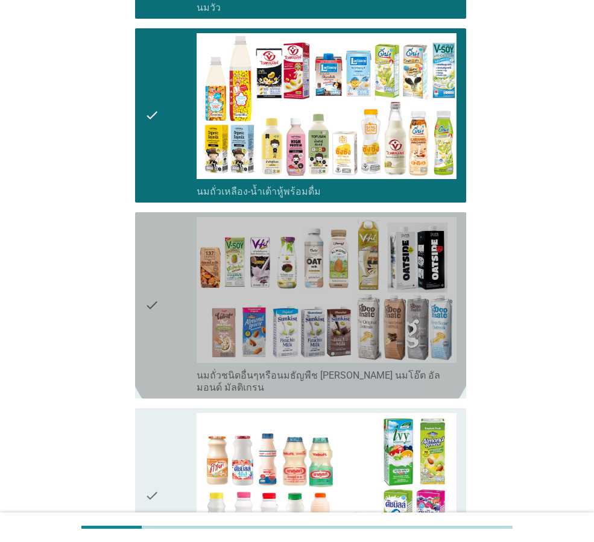
click at [177, 342] on div "check" at bounding box center [171, 305] width 52 height 177
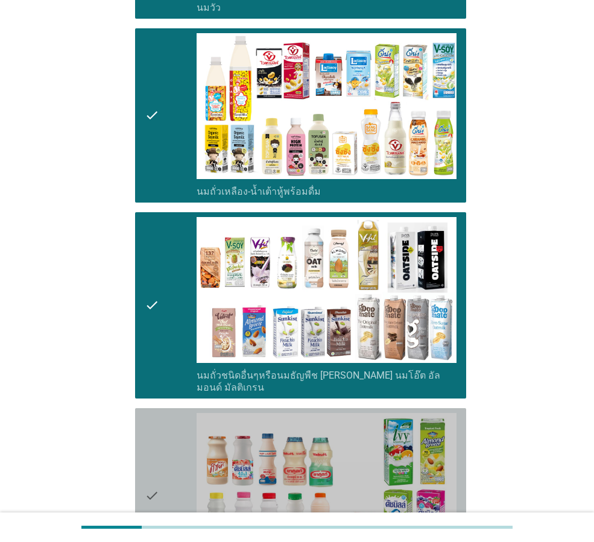
click at [177, 440] on div "check" at bounding box center [171, 495] width 52 height 165
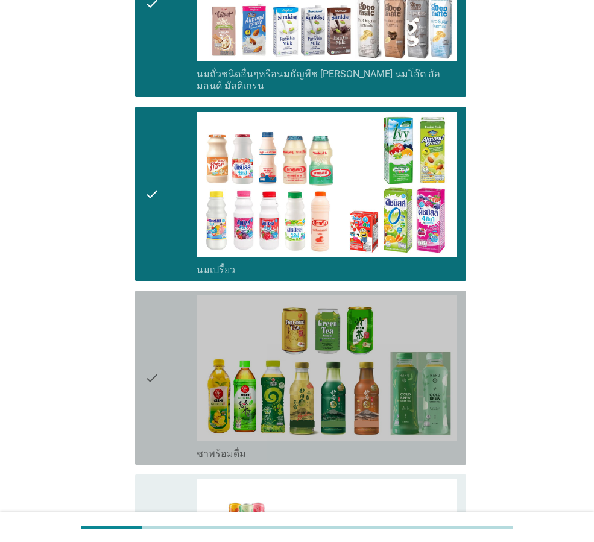
click at [152, 373] on icon "check" at bounding box center [152, 378] width 14 height 165
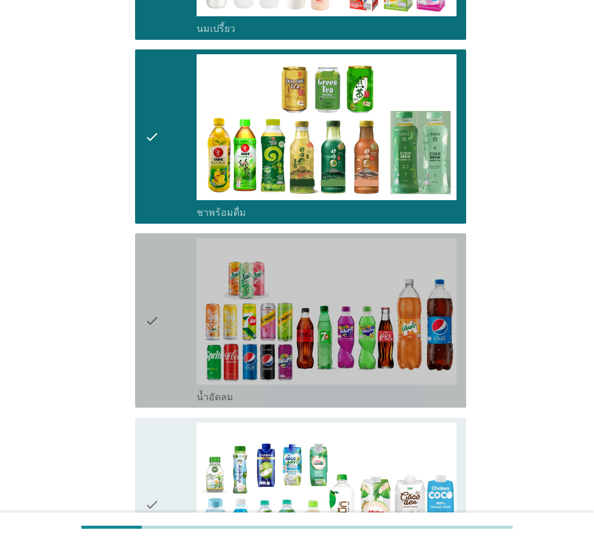
click at [167, 360] on div "check" at bounding box center [171, 320] width 52 height 165
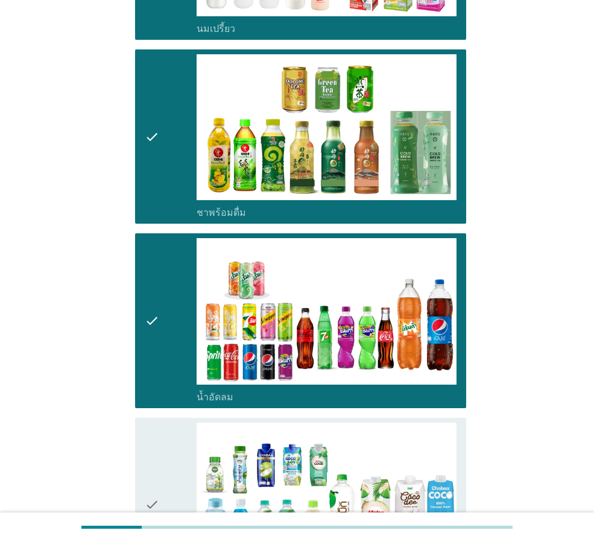
scroll to position [1086, 0]
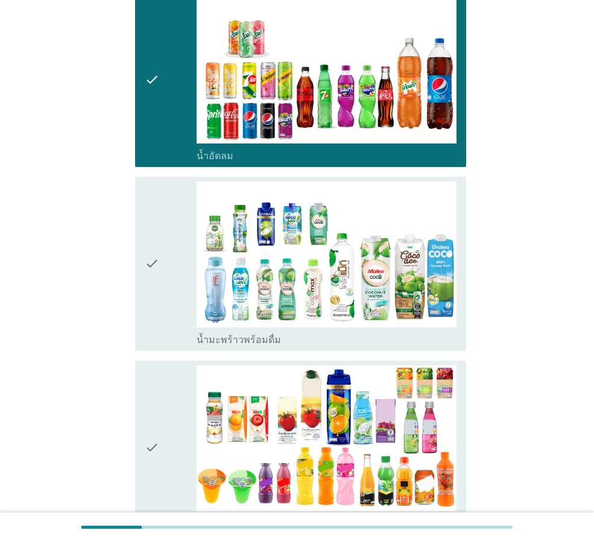
click at [176, 303] on div "check" at bounding box center [171, 264] width 52 height 165
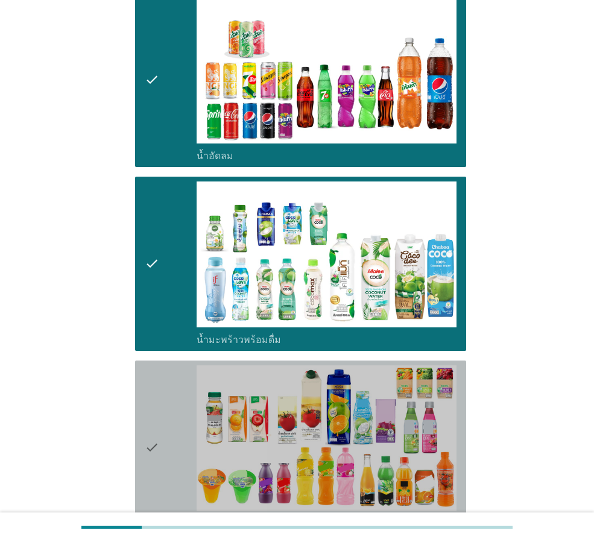
click at [183, 439] on div "check" at bounding box center [171, 448] width 52 height 165
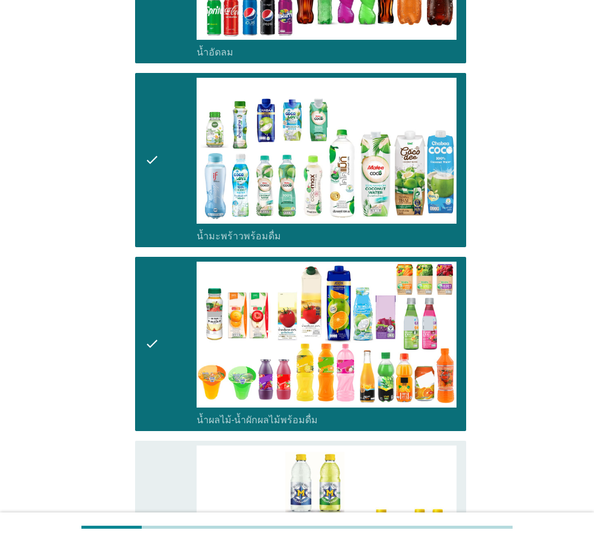
scroll to position [1387, 0]
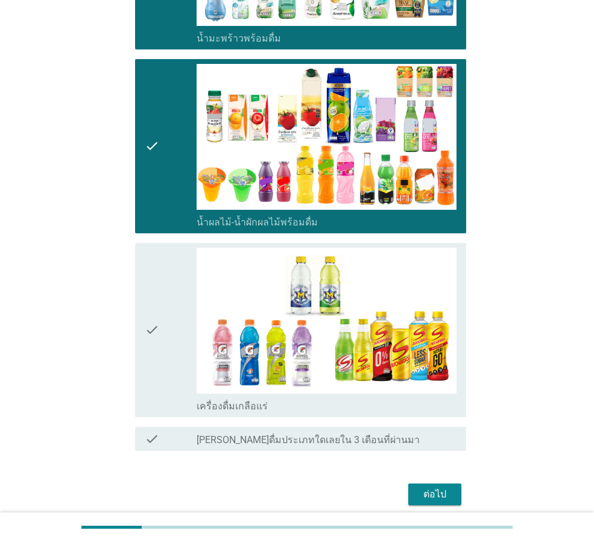
click at [463, 480] on div "ต่อไป" at bounding box center [297, 494] width 338 height 29
click at [441, 487] on div "ต่อไป" at bounding box center [435, 494] width 34 height 14
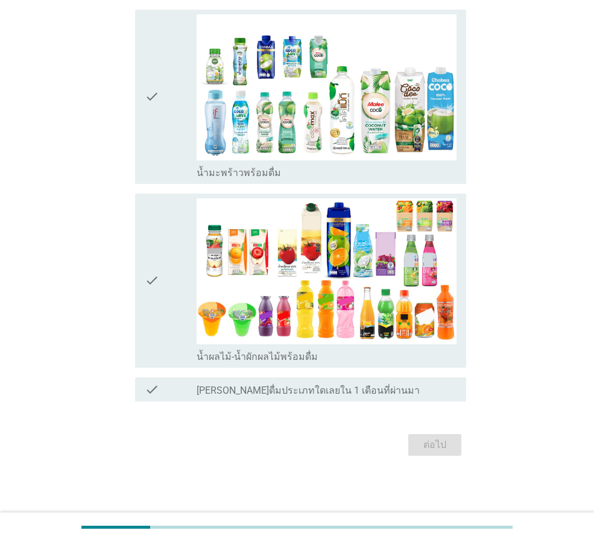
scroll to position [0, 0]
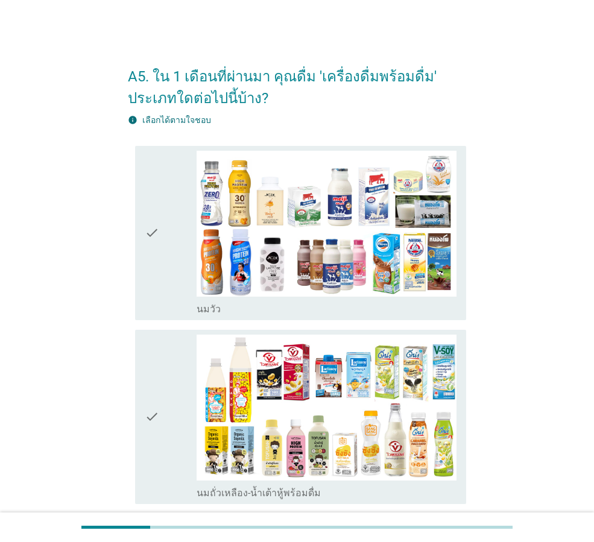
click at [185, 260] on div "check" at bounding box center [171, 233] width 52 height 165
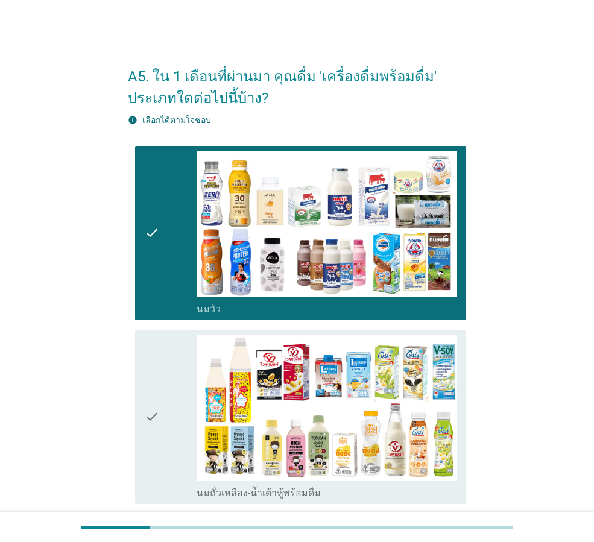
click at [183, 417] on div "check" at bounding box center [171, 417] width 52 height 165
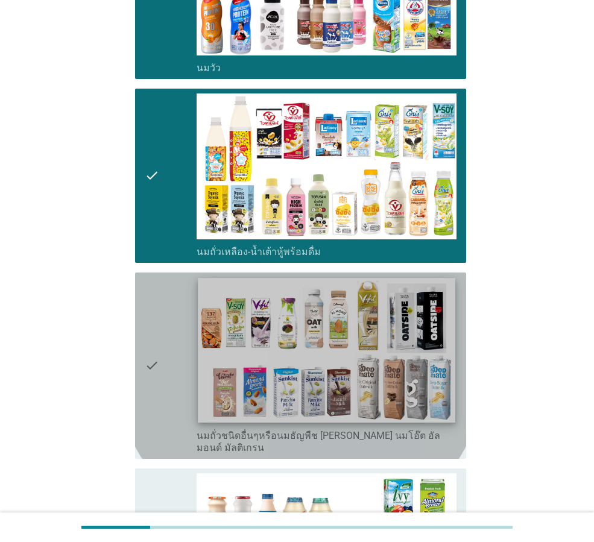
click at [217, 359] on img at bounding box center [326, 350] width 257 height 145
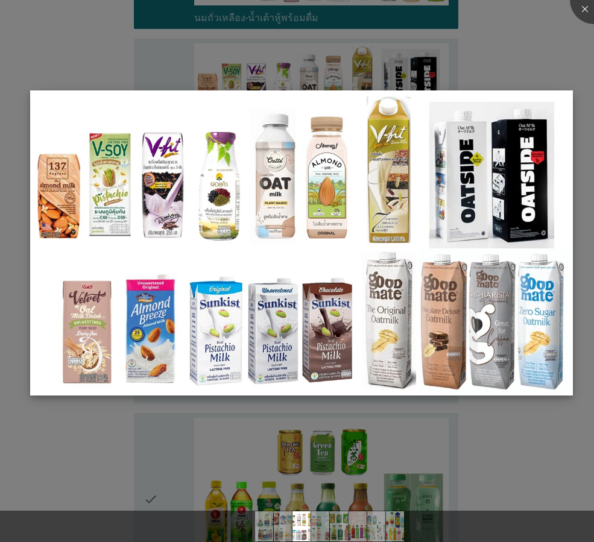
scroll to position [483, 0]
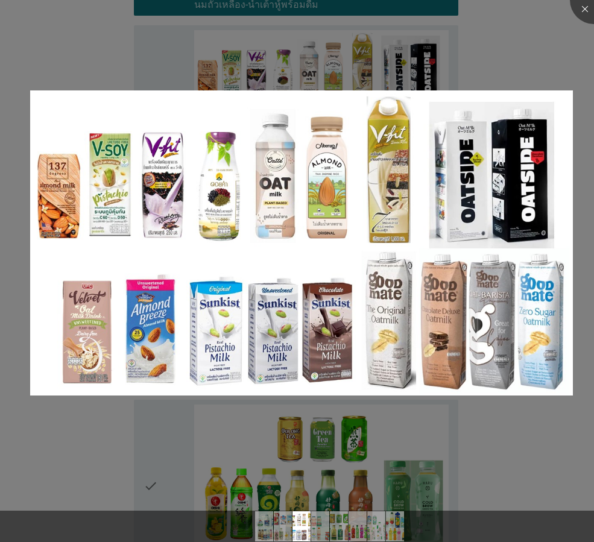
click at [561, 36] on div at bounding box center [297, 271] width 594 height 542
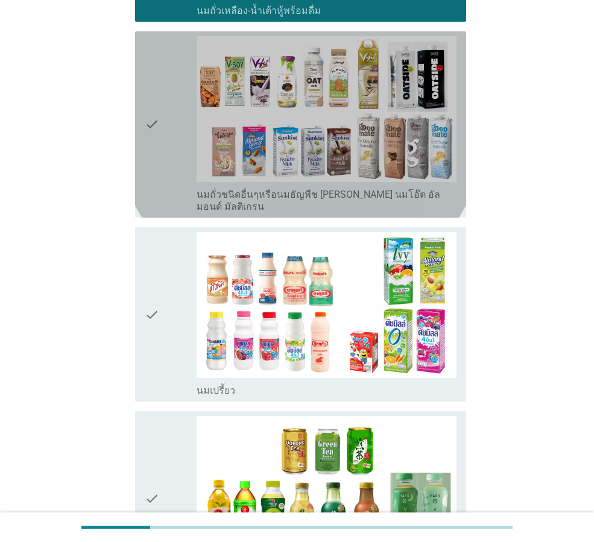
click at [189, 115] on div "check" at bounding box center [171, 124] width 52 height 177
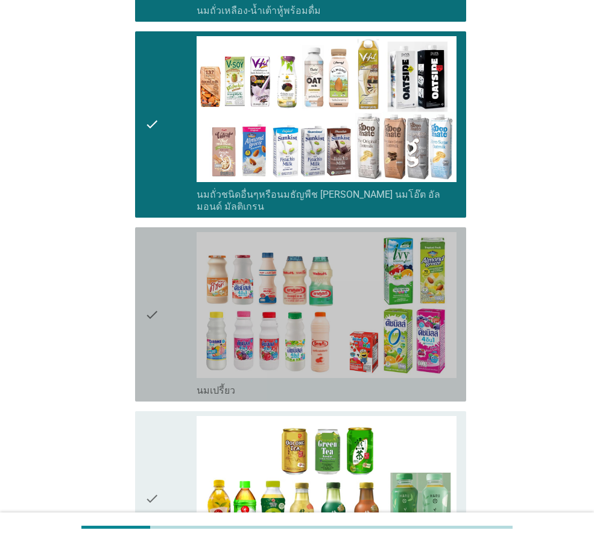
click at [159, 303] on icon "check" at bounding box center [152, 314] width 14 height 165
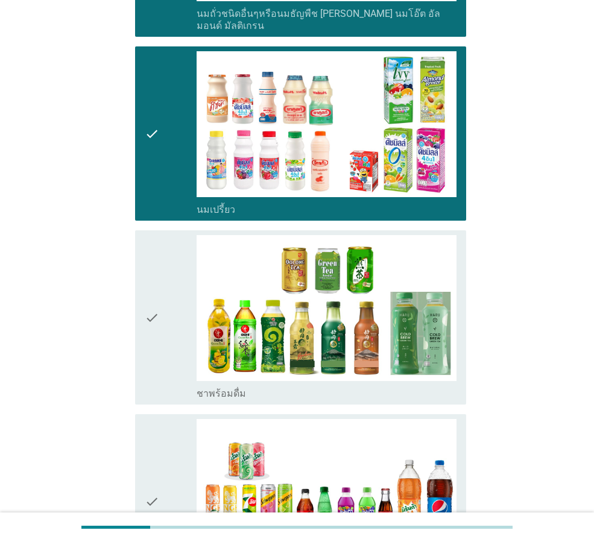
click at [153, 259] on icon "check" at bounding box center [152, 317] width 14 height 165
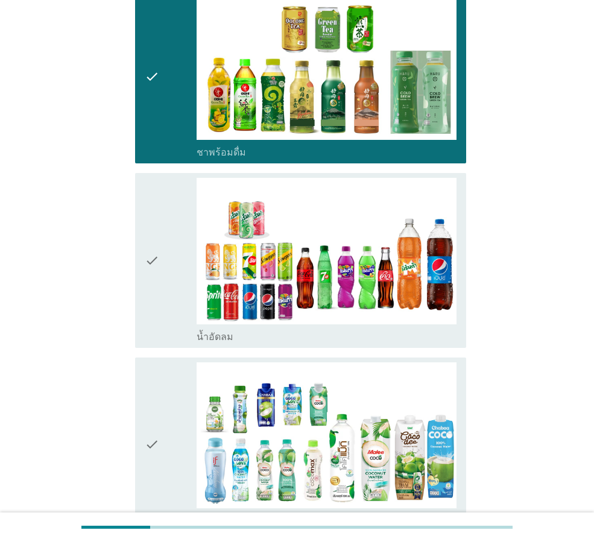
click at [147, 254] on icon "check" at bounding box center [152, 260] width 14 height 165
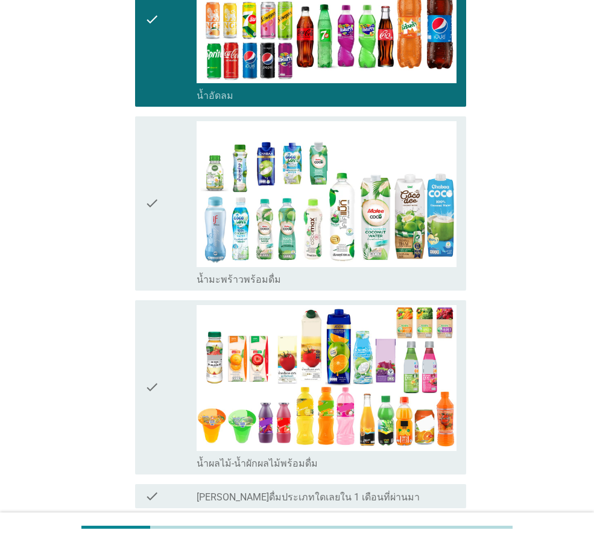
click at [160, 252] on div "check" at bounding box center [171, 203] width 52 height 165
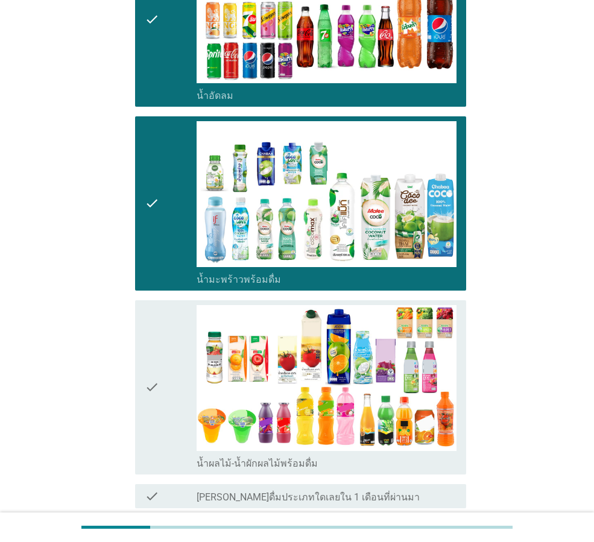
scroll to position [1207, 0]
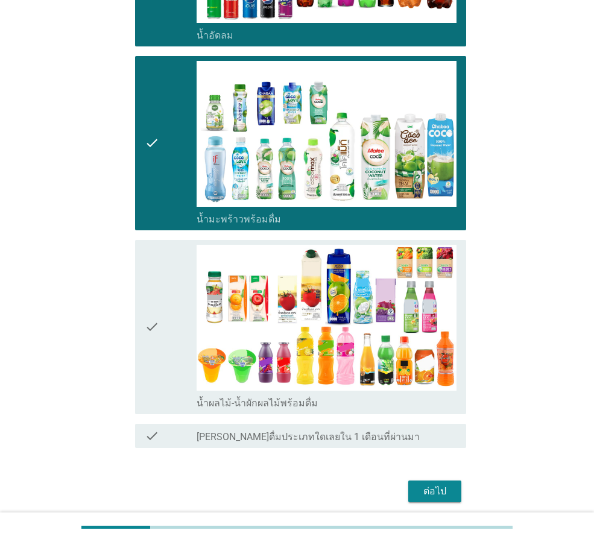
click at [166, 320] on div "check" at bounding box center [171, 327] width 52 height 165
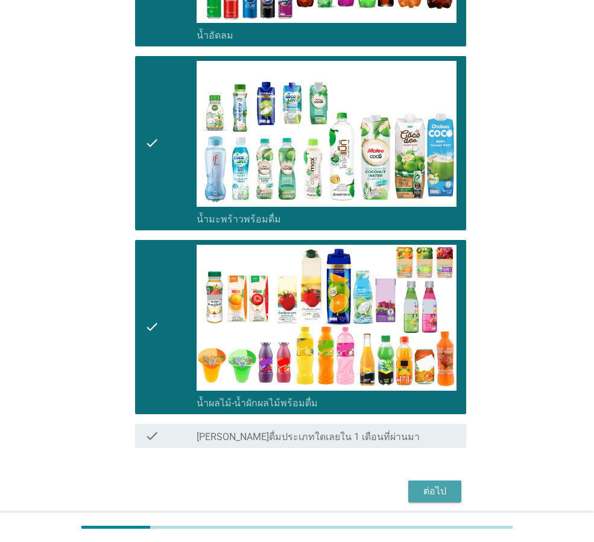
click at [428, 484] on div "ต่อไป" at bounding box center [435, 491] width 34 height 14
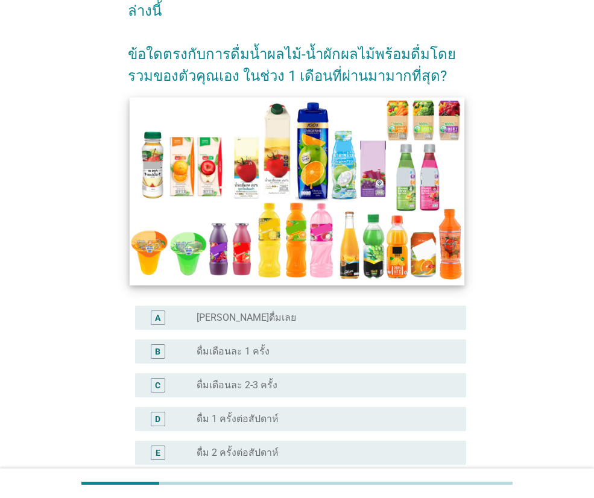
scroll to position [121, 0]
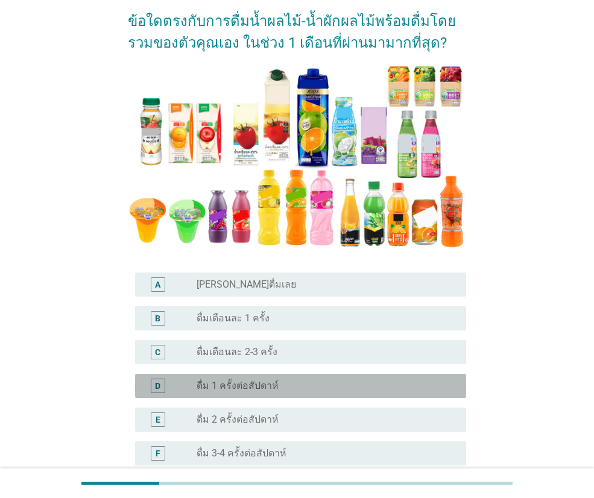
click at [149, 385] on div "D" at bounding box center [158, 386] width 26 height 14
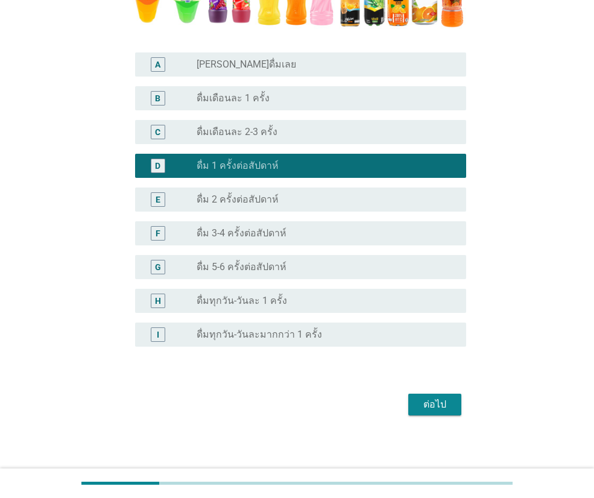
scroll to position [344, 0]
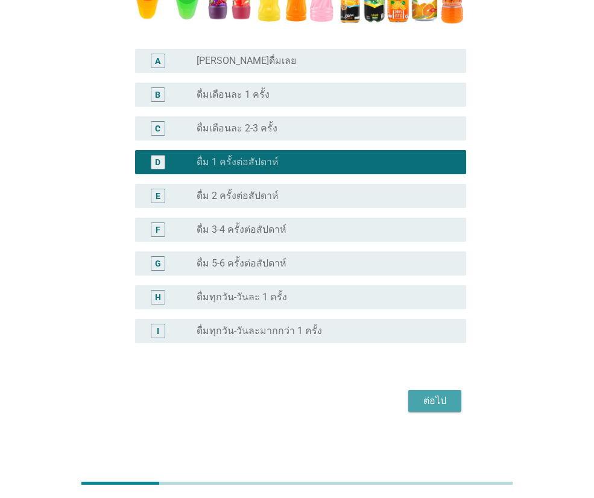
drag, startPoint x: 446, startPoint y: 408, endPoint x: 418, endPoint y: 395, distance: 31.0
click at [445, 406] on button "ต่อไป" at bounding box center [434, 401] width 53 height 22
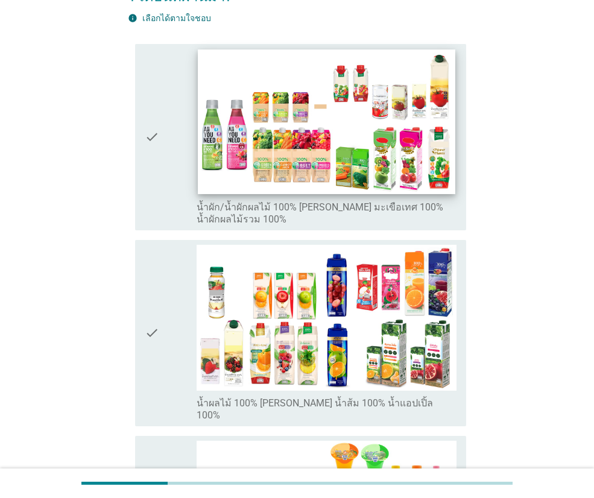
scroll to position [181, 0]
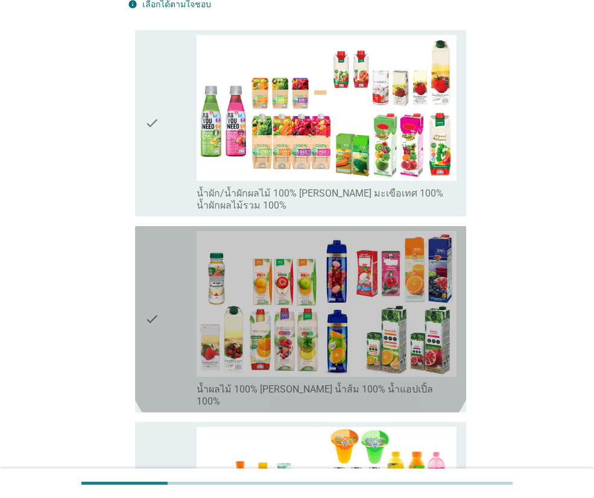
click at [159, 288] on icon "check" at bounding box center [152, 319] width 14 height 177
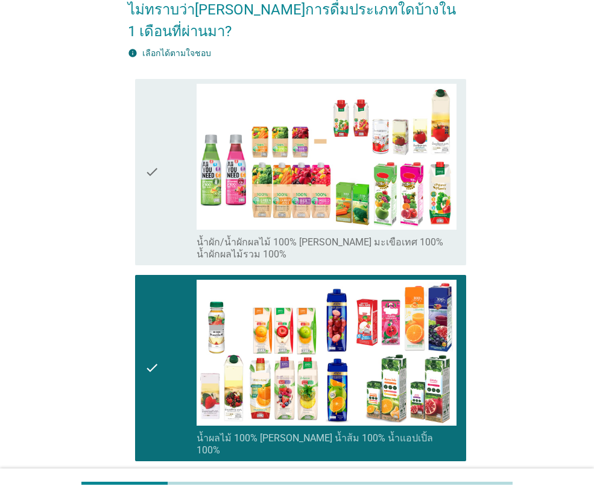
scroll to position [0, 0]
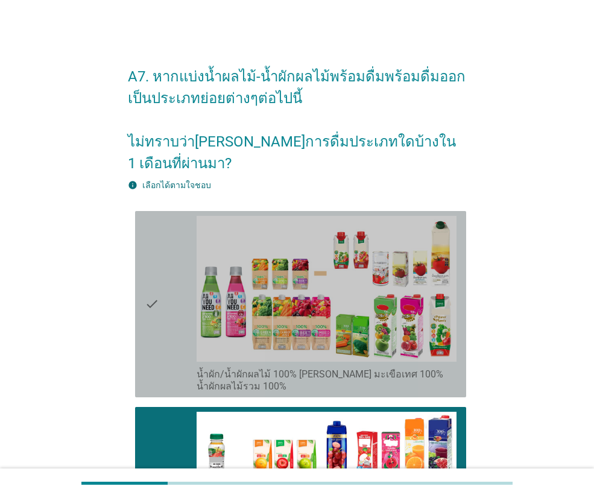
click at [147, 270] on icon "check" at bounding box center [152, 304] width 14 height 177
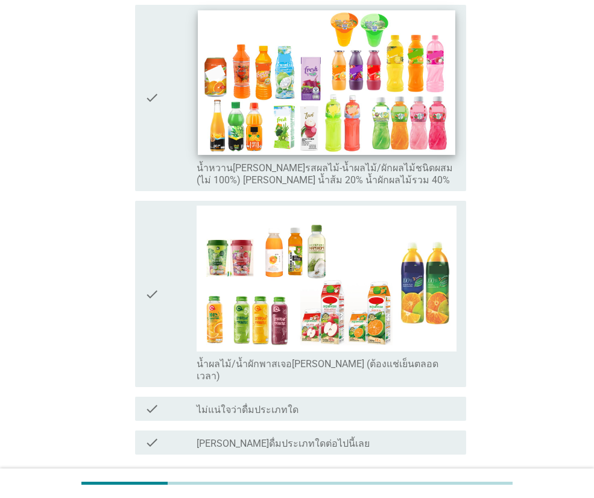
scroll to position [650, 0]
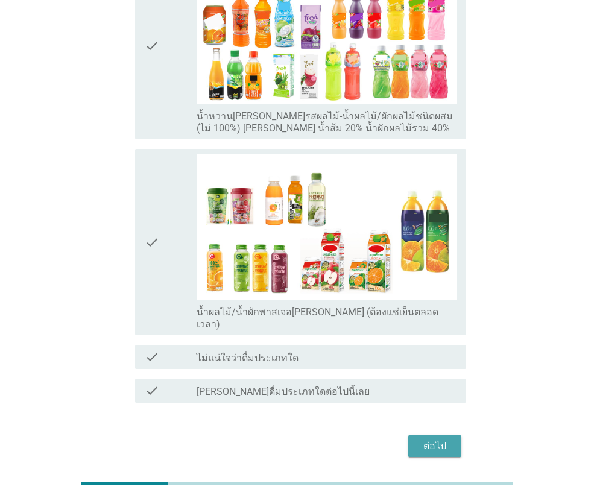
click at [442, 439] on div "ต่อไป" at bounding box center [435, 446] width 34 height 14
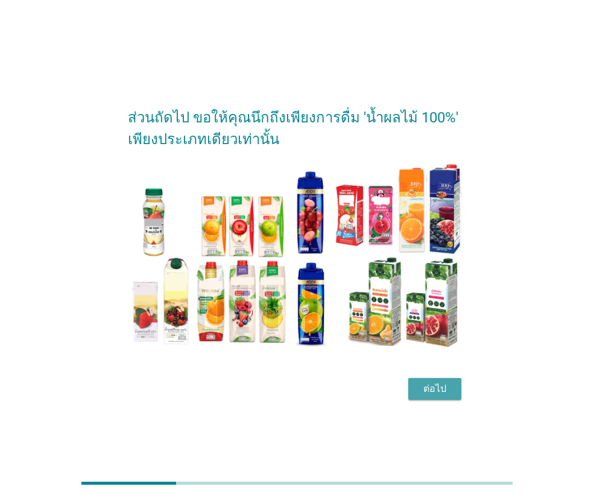
click at [461, 391] on button "ต่อไป" at bounding box center [434, 389] width 53 height 22
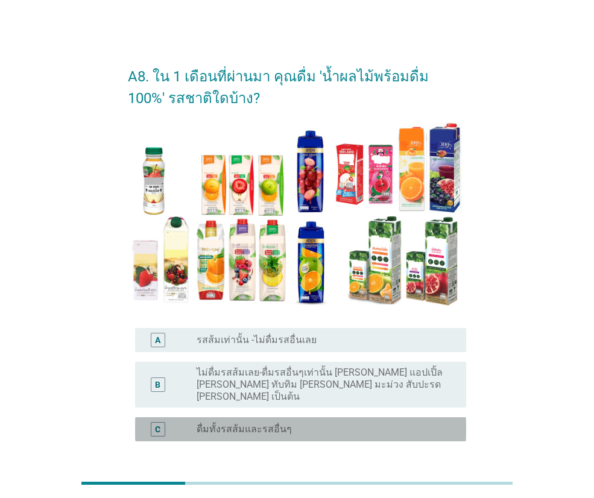
click at [277, 423] on label "ดื่มทั้งรสส้มและรสอื่นๆ" at bounding box center [244, 429] width 95 height 12
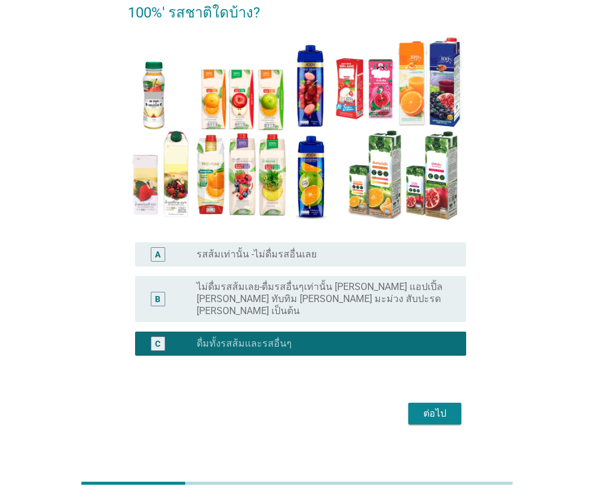
scroll to position [86, 0]
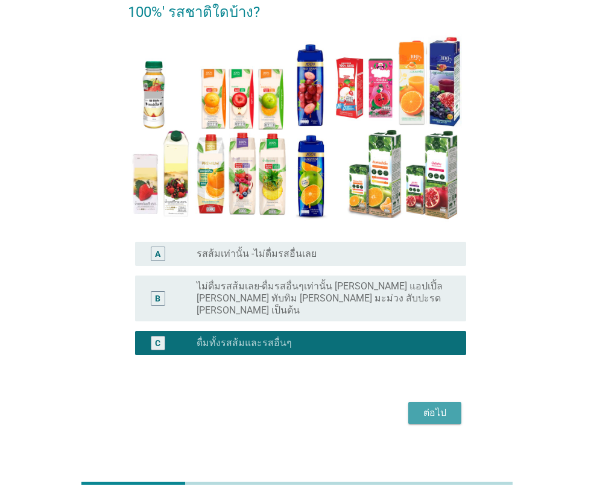
click at [420, 406] on div "ต่อไป" at bounding box center [435, 413] width 34 height 14
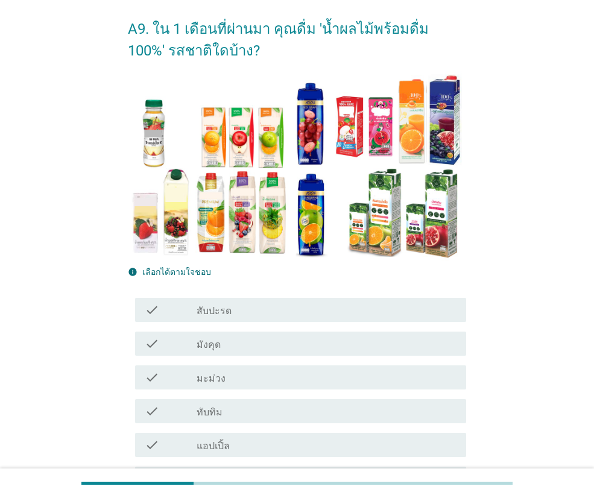
scroll to position [121, 0]
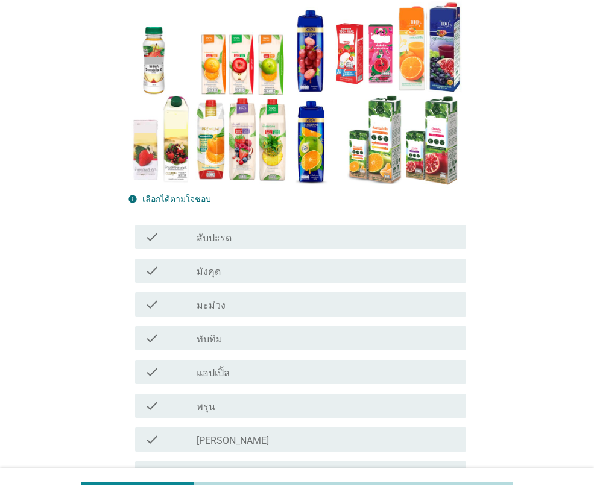
drag, startPoint x: 242, startPoint y: 372, endPoint x: 306, endPoint y: 387, distance: 66.3
click at [306, 387] on div "check check_box_outline_blank แอปเปิ้ล" at bounding box center [297, 372] width 338 height 34
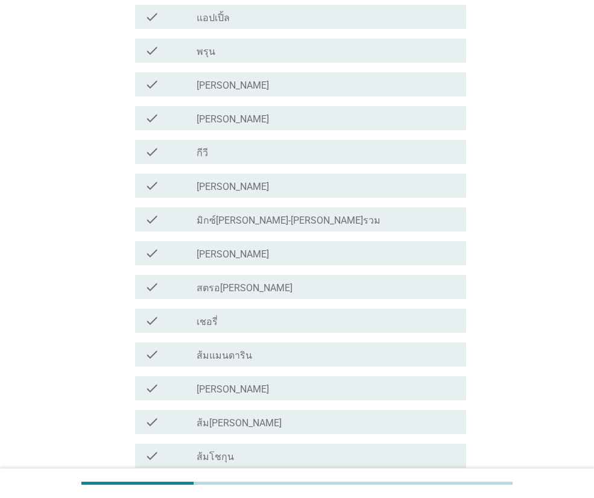
scroll to position [543, 0]
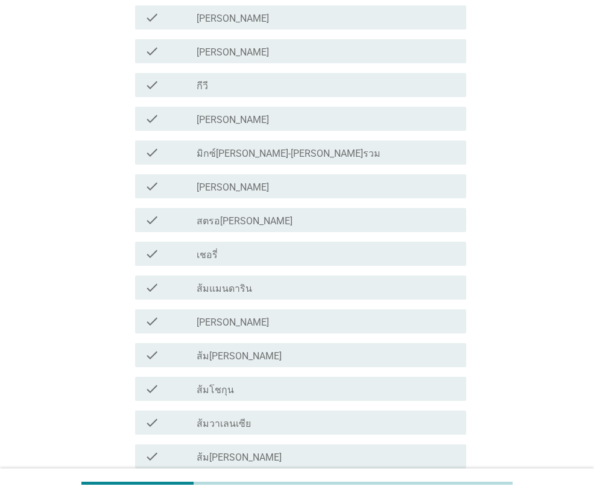
click at [260, 295] on div "check check_box_outline_blank ส้มแมนดาริน" at bounding box center [300, 288] width 331 height 24
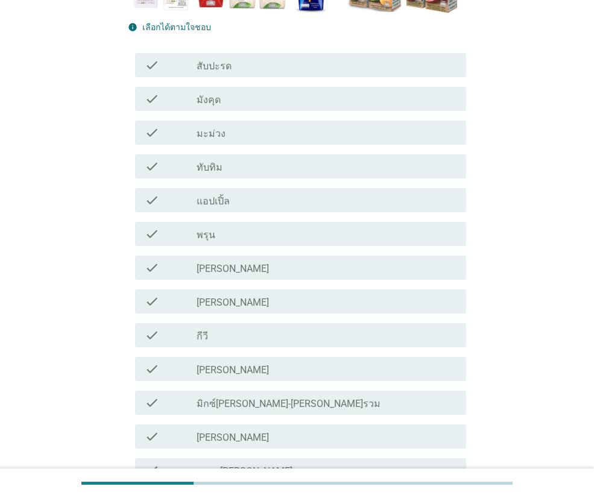
scroll to position [273, 0]
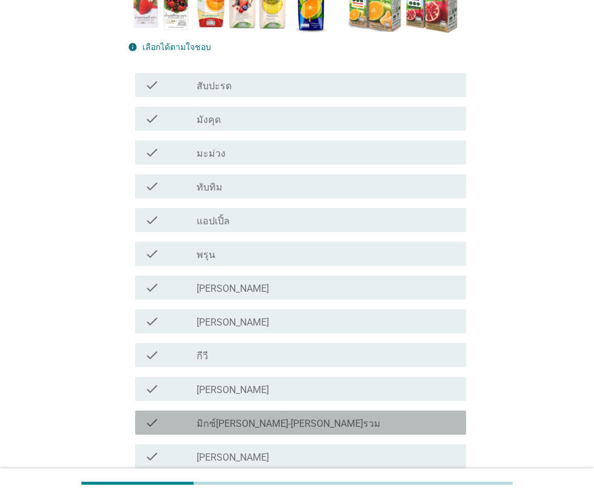
click at [235, 425] on label "มิกซ์[PERSON_NAME]-[PERSON_NAME]รวม" at bounding box center [289, 424] width 184 height 12
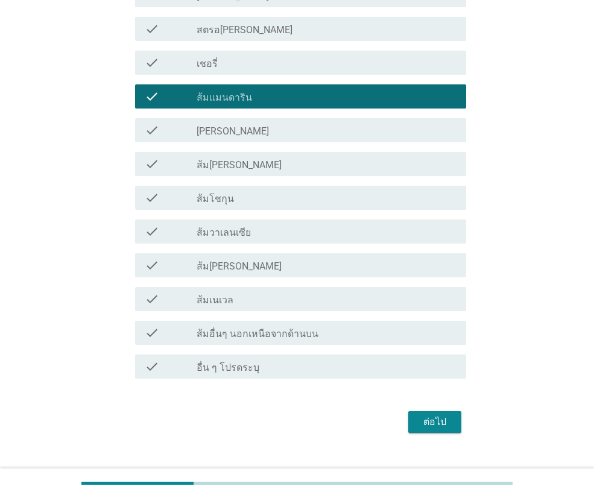
scroll to position [755, 0]
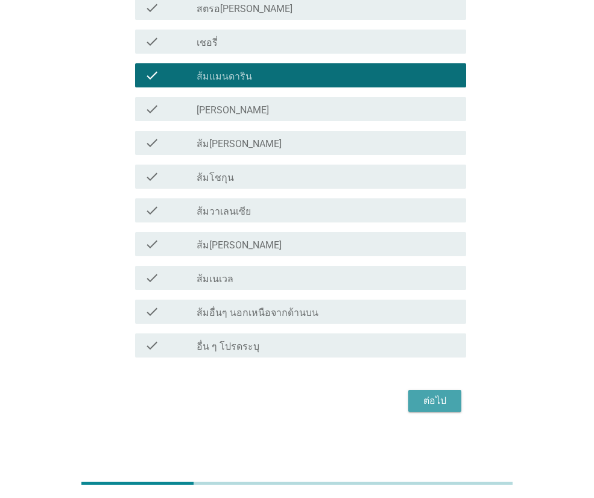
click at [443, 395] on div "ต่อไป" at bounding box center [435, 401] width 34 height 14
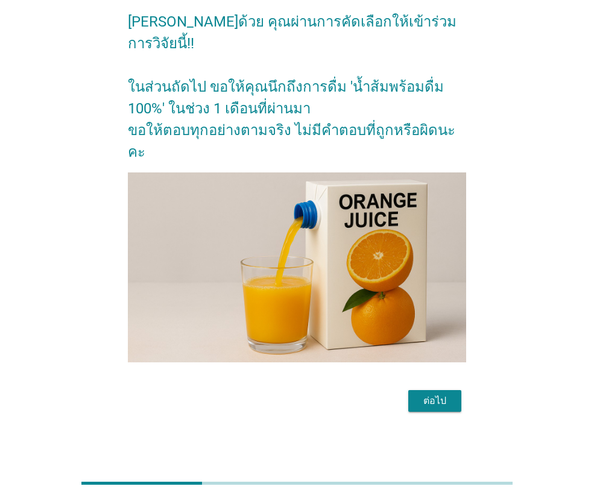
scroll to position [0, 0]
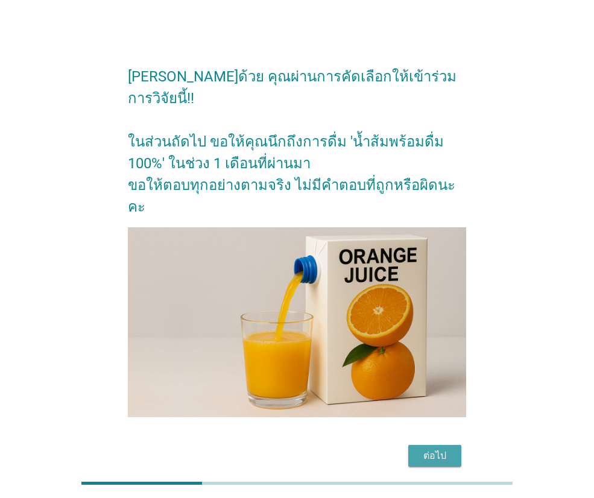
click at [434, 449] on div "ต่อไป" at bounding box center [435, 456] width 34 height 14
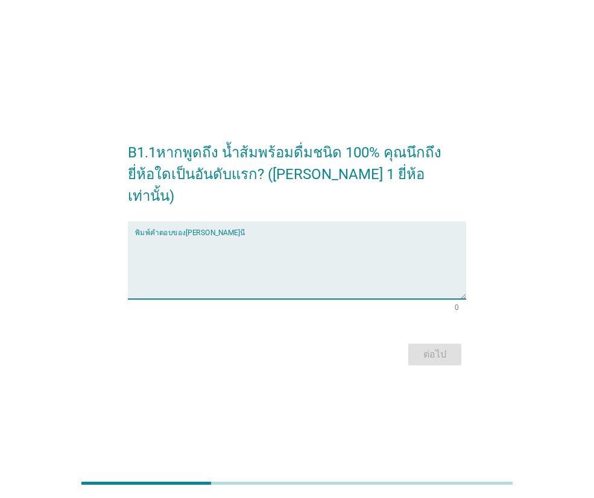
click at [274, 257] on textarea "พิมพ์คำตอบของคุณ ที่นี่" at bounding box center [300, 267] width 331 height 63
type textarea "ทิปโก้"
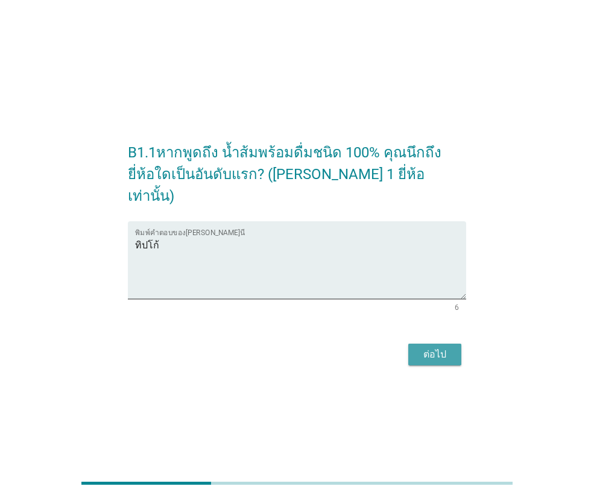
click at [450, 347] on div "ต่อไป" at bounding box center [435, 354] width 34 height 14
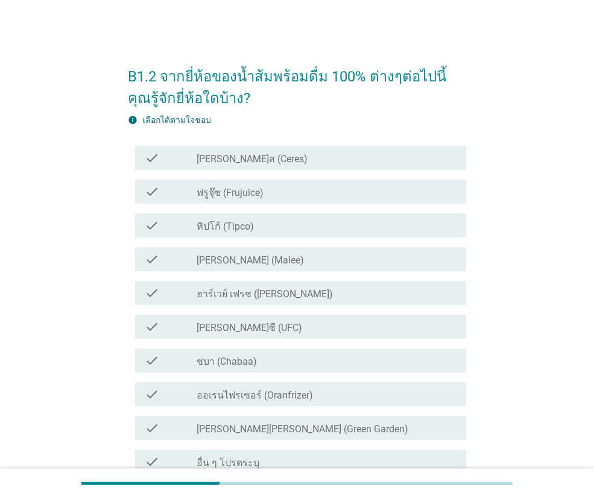
click at [247, 226] on label "ทิปโก้ (Tipco)" at bounding box center [225, 227] width 57 height 12
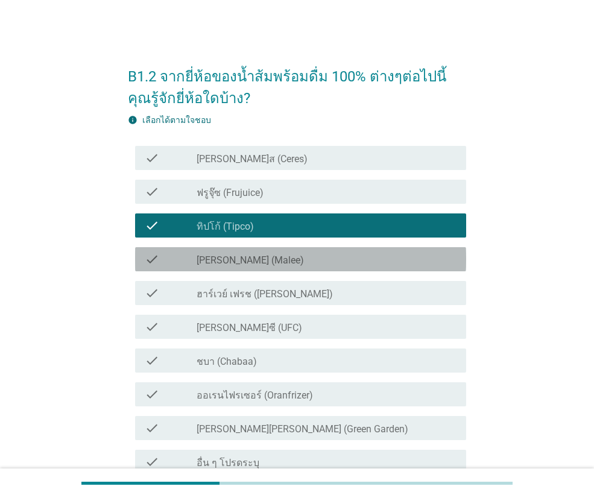
click at [240, 265] on label "[PERSON_NAME] (Malee)" at bounding box center [250, 261] width 107 height 12
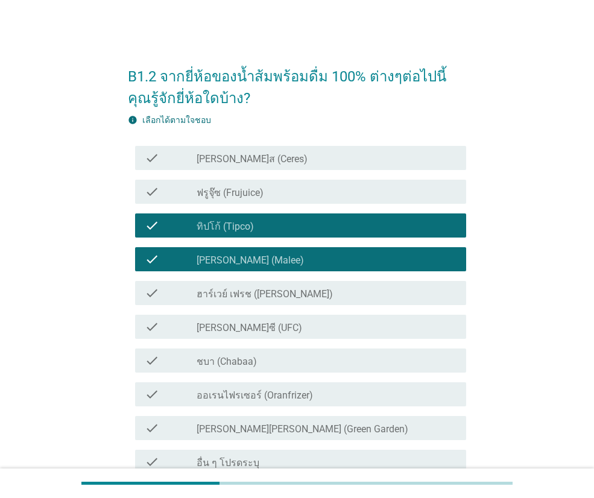
click at [249, 294] on label "ฮาร์เวย์ เฟรช ([PERSON_NAME])" at bounding box center [265, 294] width 136 height 12
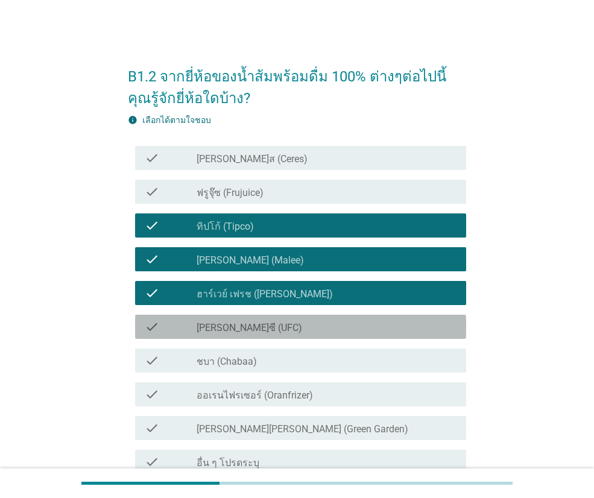
click at [249, 325] on label "[PERSON_NAME]ซี (UFC)" at bounding box center [250, 328] width 106 height 12
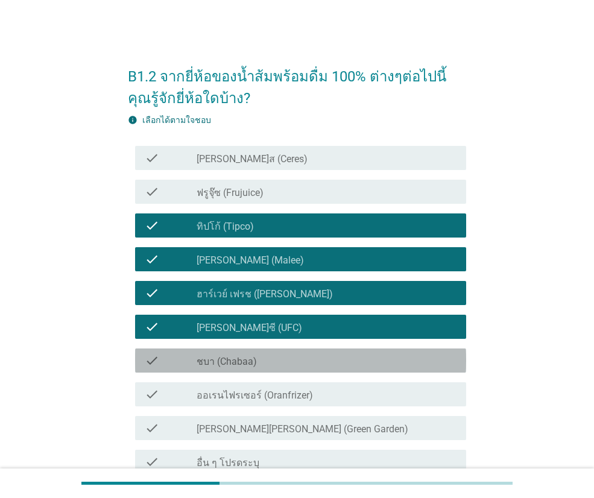
click at [252, 358] on label "ชบา (Chabaa)" at bounding box center [227, 362] width 60 height 12
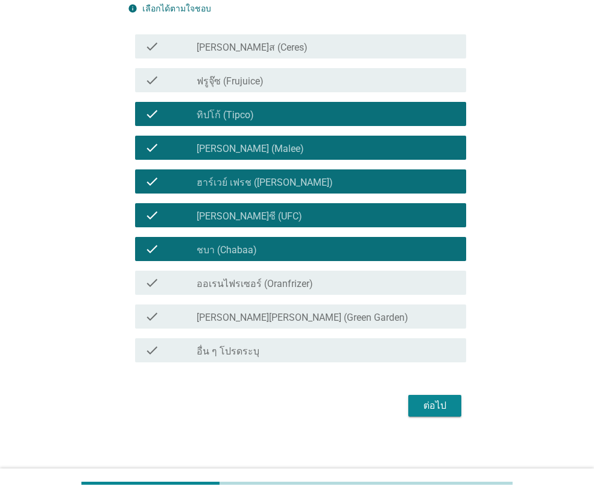
scroll to position [116, 0]
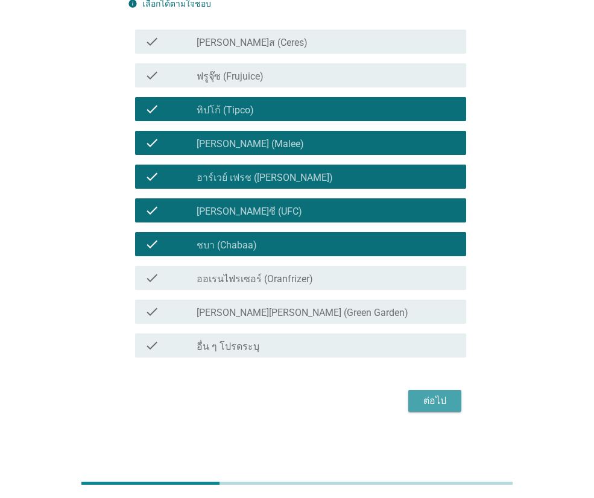
click at [428, 401] on div "ต่อไป" at bounding box center [435, 401] width 34 height 14
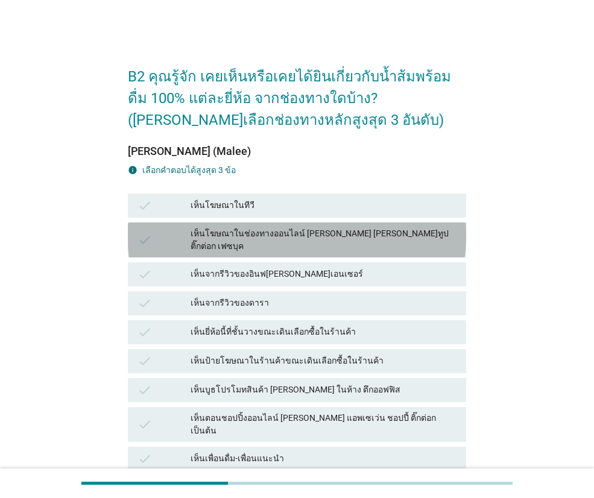
click at [387, 235] on div "เห็นโฆษณาในช่องทางออนไลน์ [PERSON_NAME] [PERSON_NAME]ทูป ติ๊กต่อก เฟซบุค" at bounding box center [324, 239] width 266 height 25
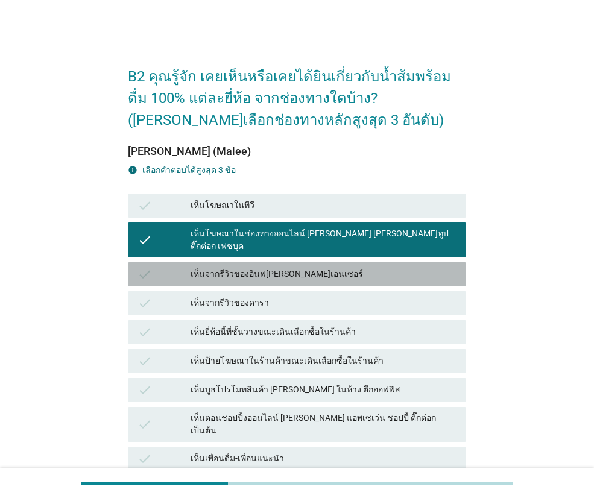
click at [314, 268] on div "เห็นจากรีวิวของอินฟ[PERSON_NAME]เอนเซอร์" at bounding box center [324, 274] width 266 height 14
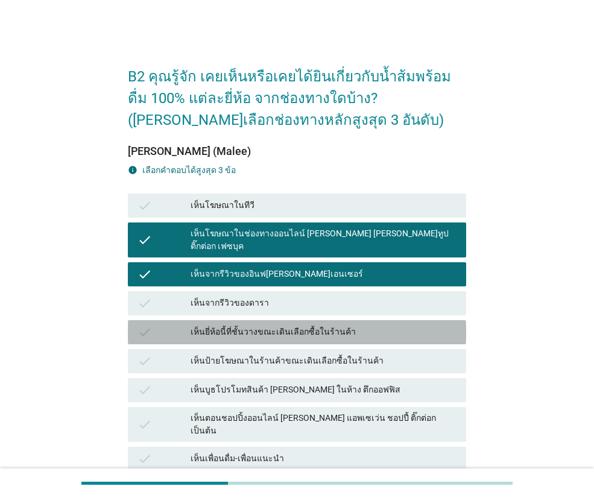
click at [342, 325] on div "เห็นยี่ห้อนี้ที่ชั้นวางขณะเดินเลือกซื้อในร้านค้า" at bounding box center [324, 332] width 266 height 14
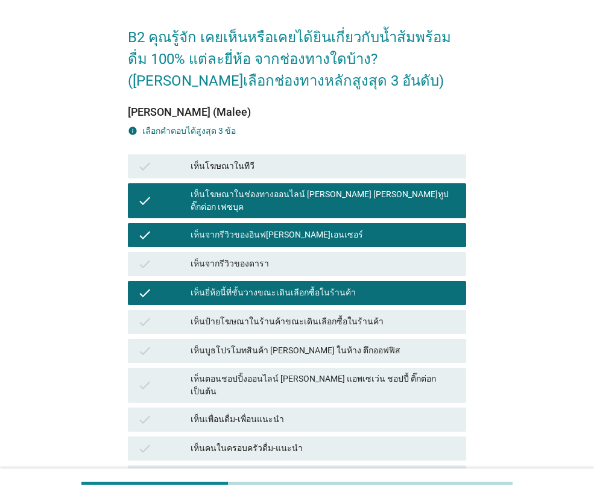
scroll to position [60, 0]
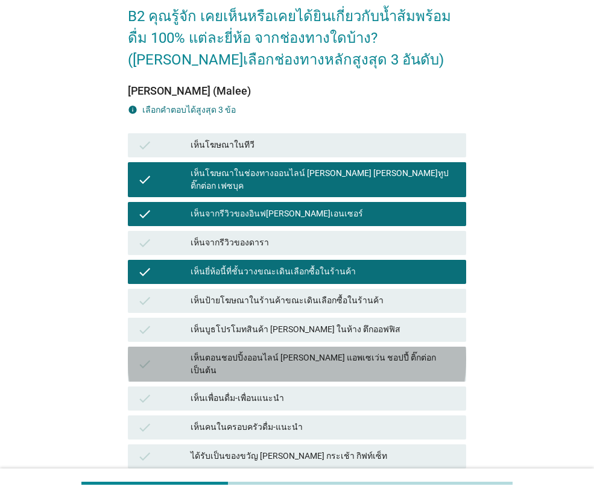
click at [346, 352] on div "เห็นตอนชอปปิ้งออนไลน์ [PERSON_NAME] แอพเซเว่น ชอปปี้ ติ๊กต่อก เป็นต้น" at bounding box center [324, 364] width 266 height 25
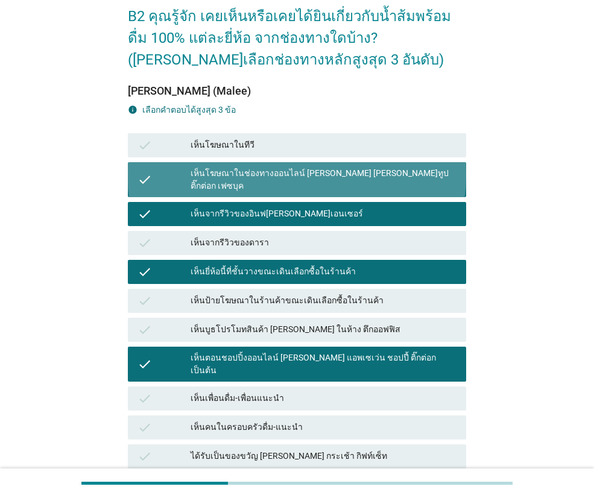
click at [363, 173] on div "เห็นโฆษณาในช่องทางออนไลน์ [PERSON_NAME] [PERSON_NAME]ทูป ติ๊กต่อก เฟซบุค" at bounding box center [324, 179] width 266 height 25
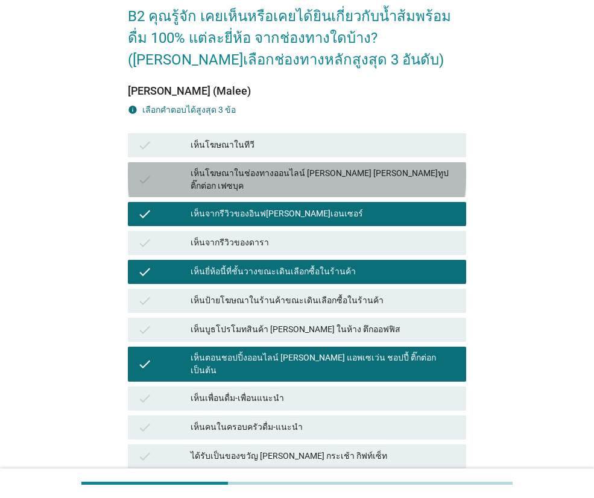
click at [364, 173] on div "เห็นโฆษณาในช่องทางออนไลน์ [PERSON_NAME] [PERSON_NAME]ทูป ติ๊กต่อก เฟซบุค" at bounding box center [324, 179] width 266 height 25
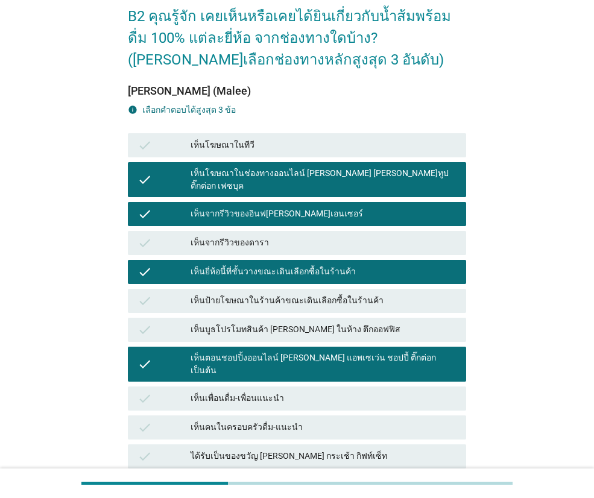
click at [362, 207] on div "เห็นจากรีวิวของอินฟ[PERSON_NAME]เอนเซอร์" at bounding box center [324, 214] width 266 height 14
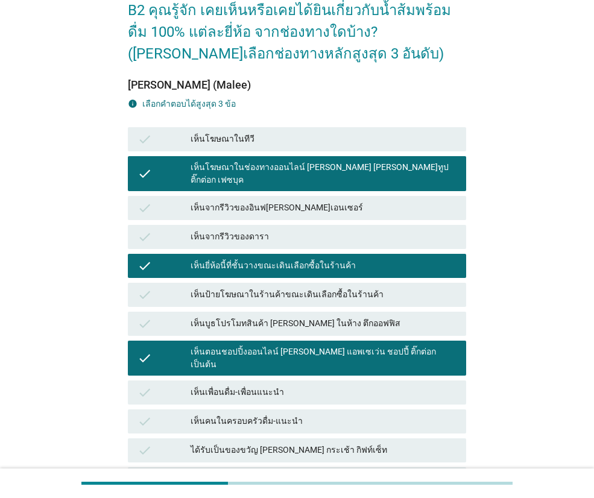
scroll to position [181, 0]
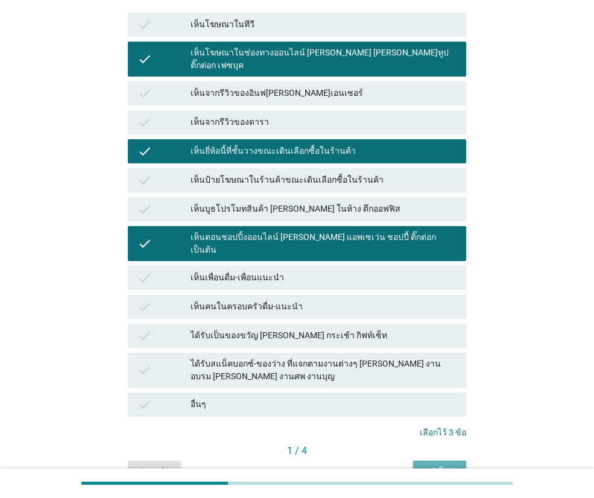
drag, startPoint x: 434, startPoint y: 449, endPoint x: 460, endPoint y: 410, distance: 46.9
click at [437, 465] on div "ต่อไป" at bounding box center [440, 471] width 34 height 13
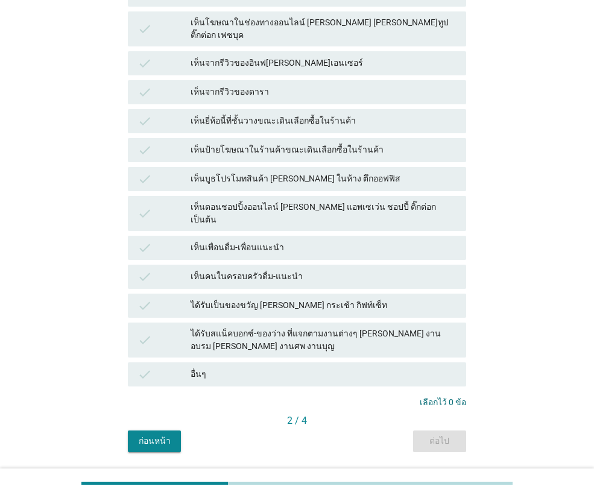
scroll to position [226, 0]
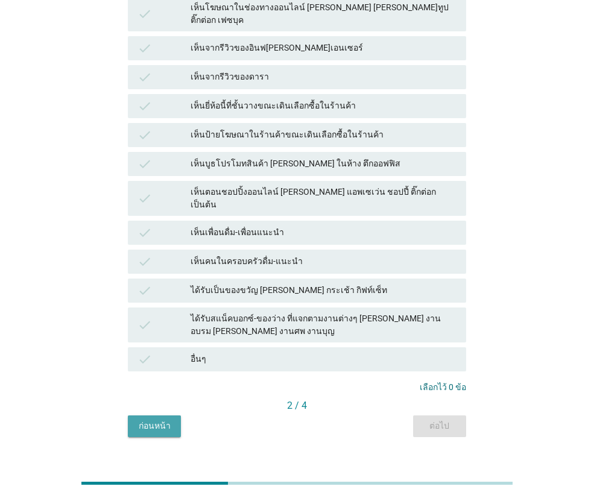
click at [153, 420] on div "ก่อนหน้า" at bounding box center [155, 426] width 34 height 13
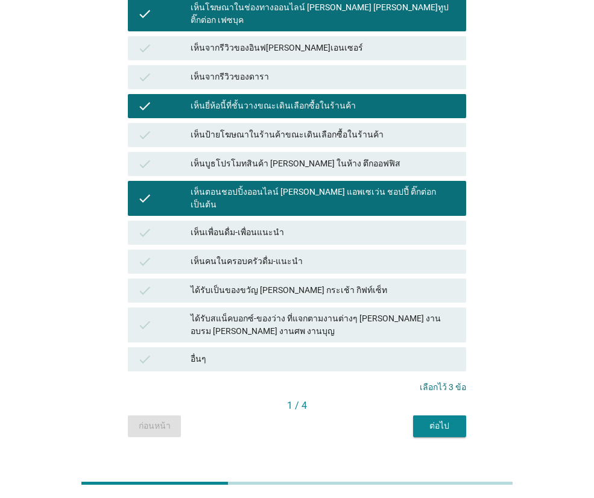
scroll to position [0, 0]
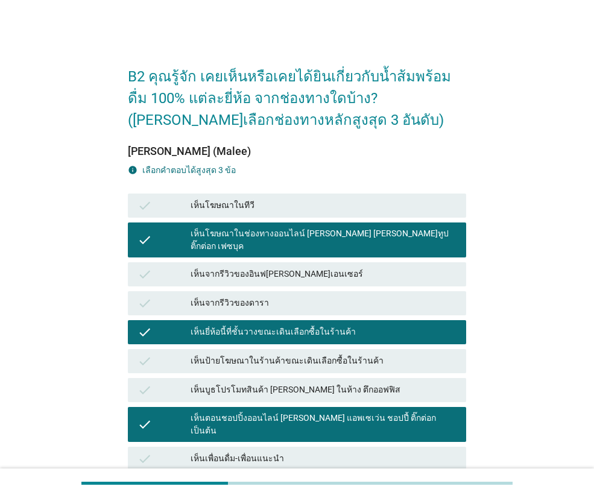
click at [317, 233] on div "เห็นโฆษณาในช่องทางออนไลน์ [PERSON_NAME] [PERSON_NAME]ทูป ติ๊กต่อก เฟซบุค" at bounding box center [324, 239] width 266 height 25
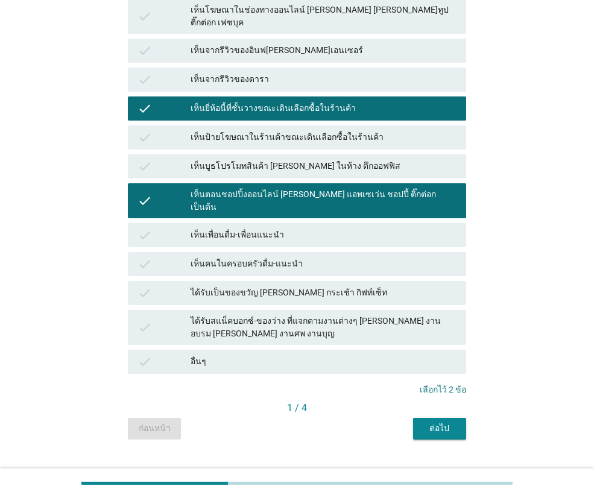
scroll to position [226, 0]
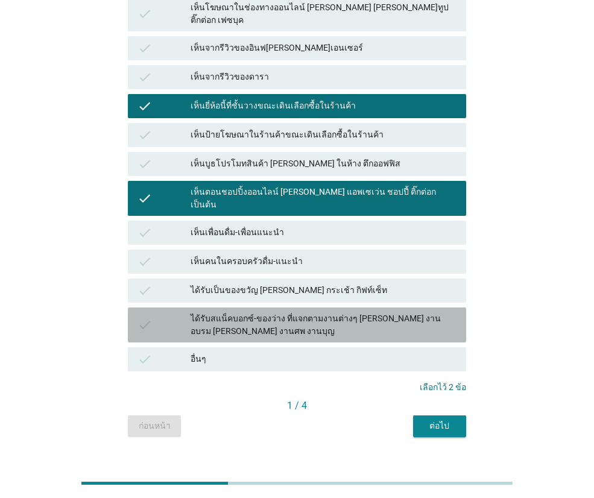
click at [194, 312] on div "ได้รับสแน็คบอกซ์-ของว่าง ที่แจกตามงานต่างๆ [PERSON_NAME] งานอบรม [PERSON_NAME] …" at bounding box center [324, 324] width 266 height 25
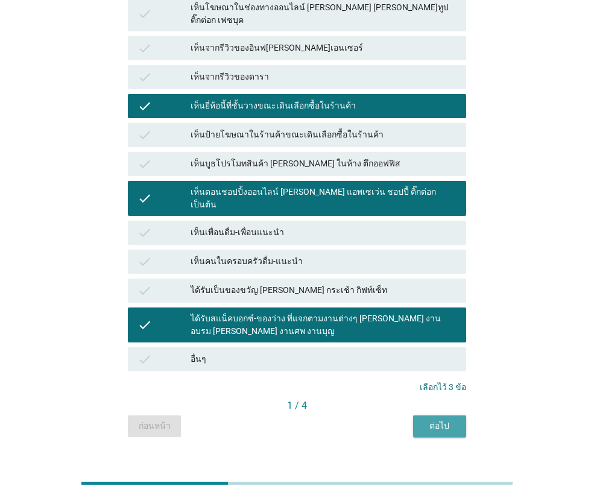
click at [439, 420] on div "ต่อไป" at bounding box center [440, 426] width 34 height 13
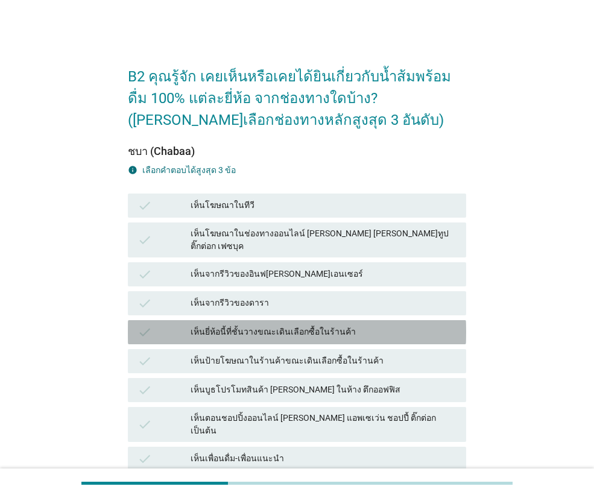
click at [277, 325] on div "เห็นยี่ห้อนี้ที่ชั้นวางขณะเดินเลือกซื้อในร้านค้า" at bounding box center [324, 332] width 266 height 14
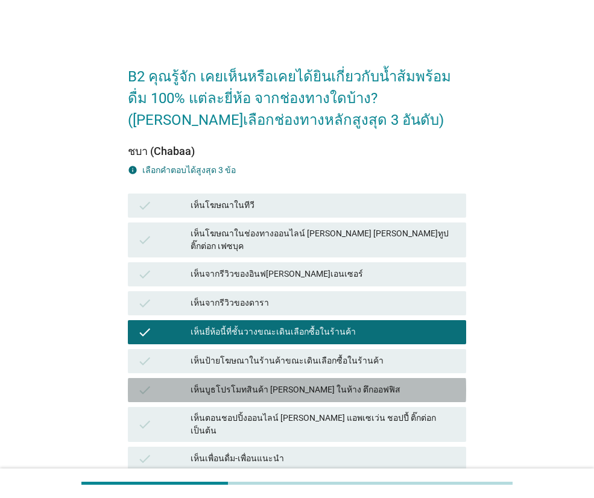
click at [284, 383] on div "เห็นบูธโปรโมทสินค้า [PERSON_NAME] ในห้าง ตึกออฟฟิส" at bounding box center [324, 390] width 266 height 14
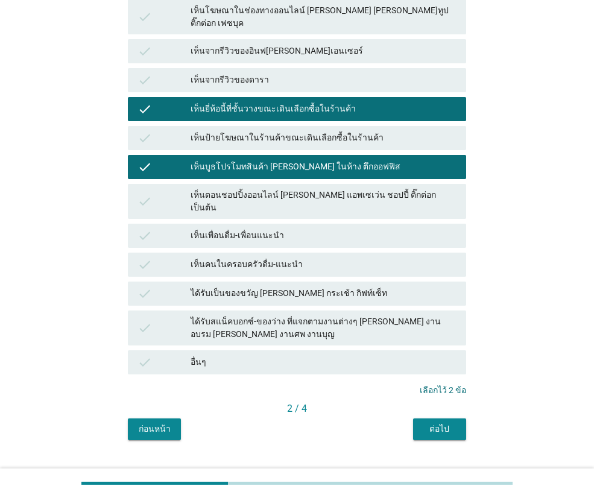
scroll to position [226, 0]
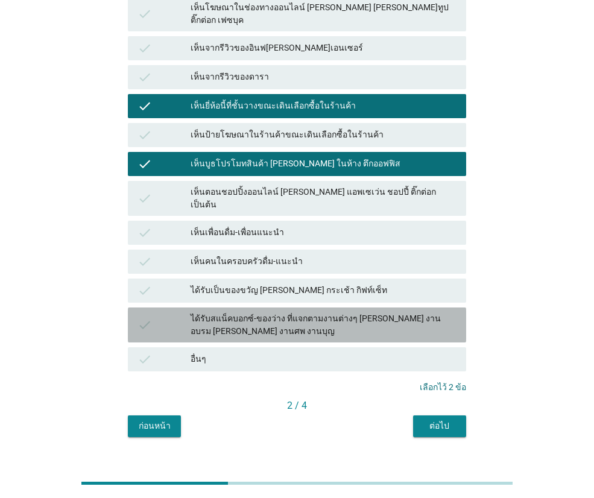
click at [307, 312] on div "ได้รับสแน็คบอกซ์-ของว่าง ที่แจกตามงานต่างๆ [PERSON_NAME] งานอบรม [PERSON_NAME] …" at bounding box center [324, 324] width 266 height 25
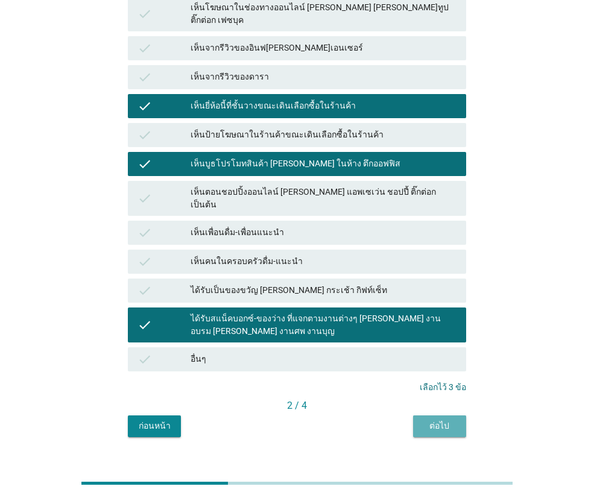
drag, startPoint x: 438, startPoint y: 403, endPoint x: 440, endPoint y: 376, distance: 26.7
click at [440, 391] on div "ชบา (Chabaa) info เลือกคําตอบได้สูงสุด 3 ข้อ check เห็นโฆษณาในทีวี check เห็นโฆ…" at bounding box center [297, 171] width 338 height 533
click at [438, 420] on div "ต่อไป" at bounding box center [440, 426] width 34 height 13
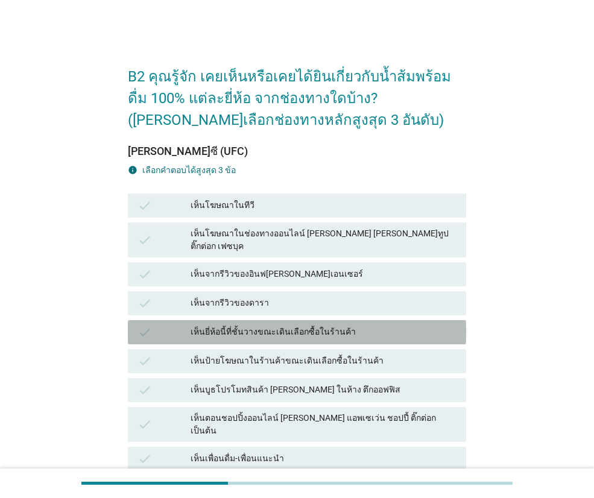
click at [322, 325] on div "เห็นยี่ห้อนี้ที่ชั้นวางขณะเดินเลือกซื้อในร้านค้า" at bounding box center [324, 332] width 266 height 14
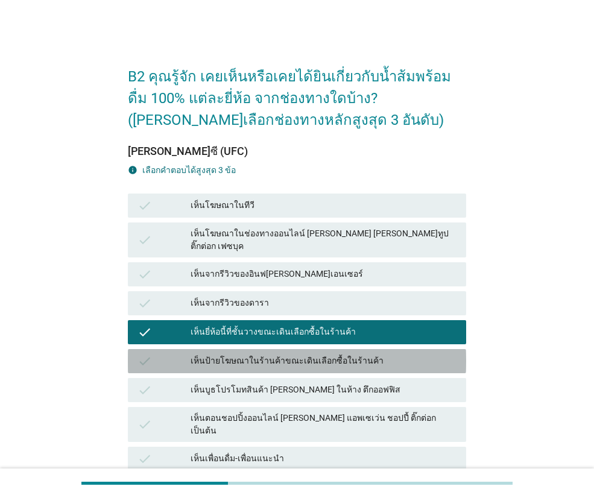
click at [330, 354] on div "เห็นป้ายโฆษณาในร้านค้าขณะเดินเลือกซื้อในร้านค้า" at bounding box center [324, 361] width 266 height 14
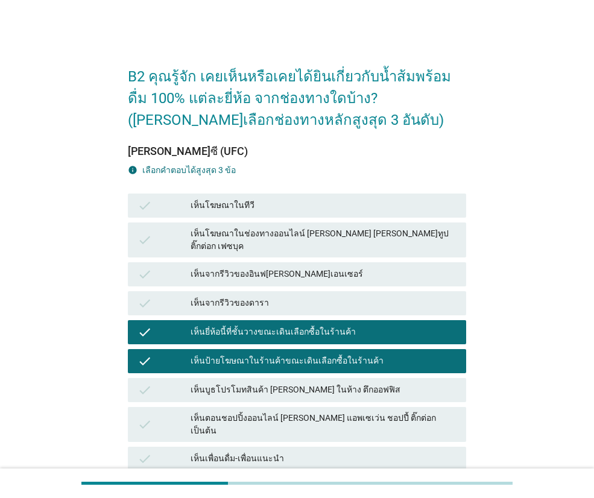
scroll to position [226, 0]
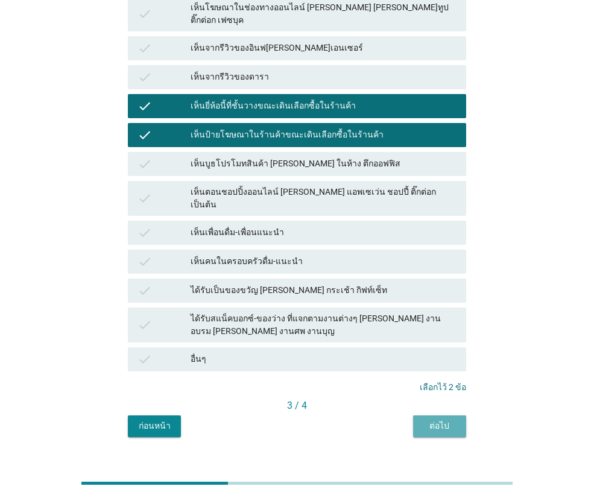
click at [432, 420] on div "ต่อไป" at bounding box center [440, 426] width 34 height 13
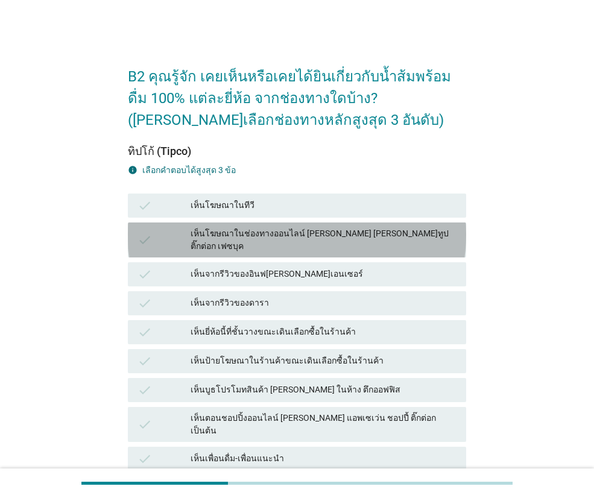
click at [269, 227] on div "เห็นโฆษณาในช่องทางออนไลน์ [PERSON_NAME] [PERSON_NAME]ทูป ติ๊กต่อก เฟซบุค" at bounding box center [324, 239] width 266 height 25
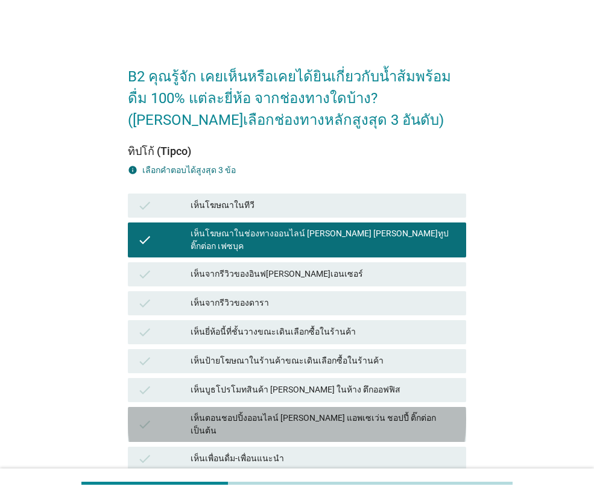
click at [309, 412] on div "เห็นตอนชอปปิ้งออนไลน์ [PERSON_NAME] แอพเซเว่น ชอปปี้ ติ๊กต่อก เป็นต้น" at bounding box center [324, 424] width 266 height 25
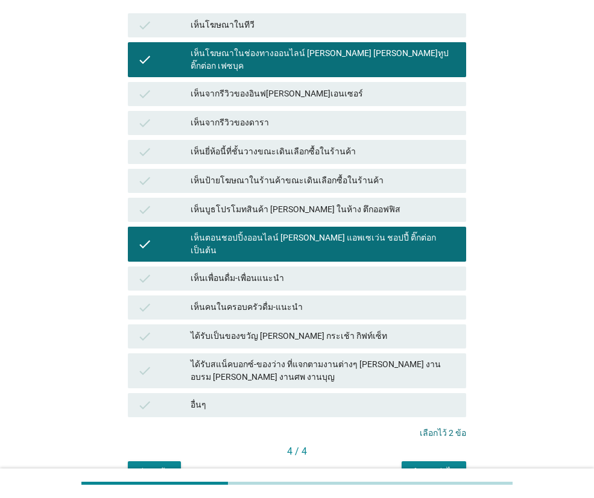
scroll to position [181, 0]
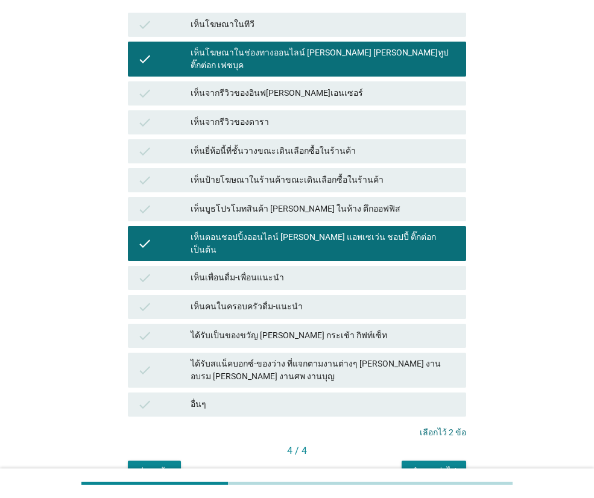
click at [281, 324] on div "check ได้รับเป็นของขวัญ [PERSON_NAME] กระเช้า กิฟท์เซ็ท" at bounding box center [297, 336] width 338 height 24
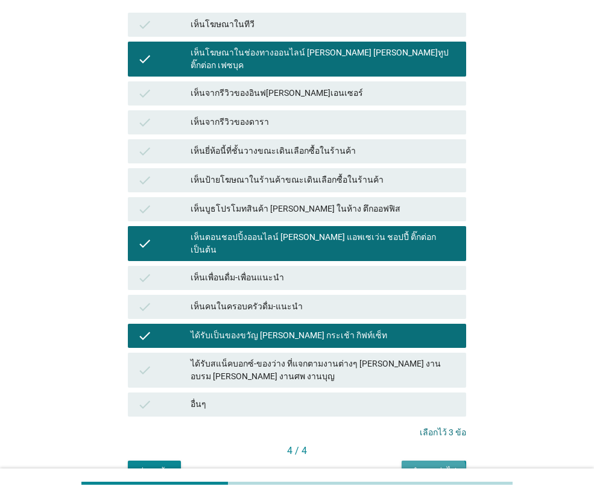
drag, startPoint x: 411, startPoint y: 446, endPoint x: 405, endPoint y: 440, distance: 9.0
click at [411, 461] on button "คำถามต่อไป" at bounding box center [434, 472] width 65 height 22
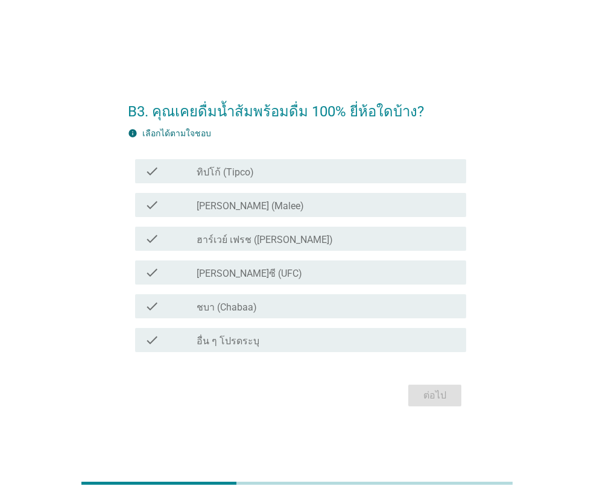
click at [268, 175] on div "check_box_outline_blank ทิปโก้ (Tipco)" at bounding box center [327, 171] width 260 height 14
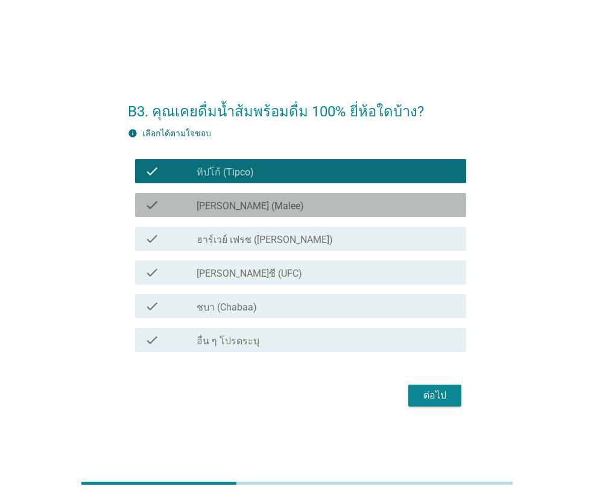
click at [266, 208] on div "check_box_outline_blank [PERSON_NAME] (Malee)" at bounding box center [327, 205] width 260 height 14
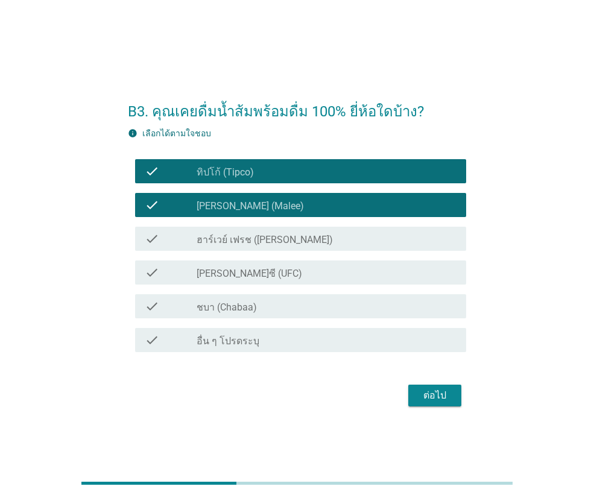
click at [267, 281] on div "check check_box_outline_blank [PERSON_NAME]ซี (UFC)" at bounding box center [300, 273] width 331 height 24
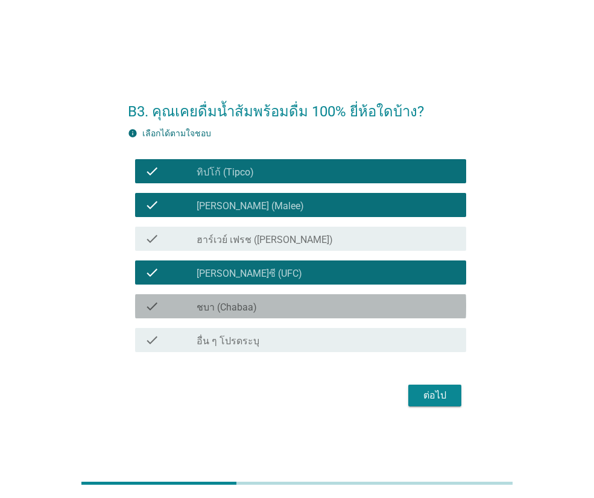
click at [267, 299] on div "check_box_outline_blank ชบา (Chabaa)" at bounding box center [327, 306] width 260 height 14
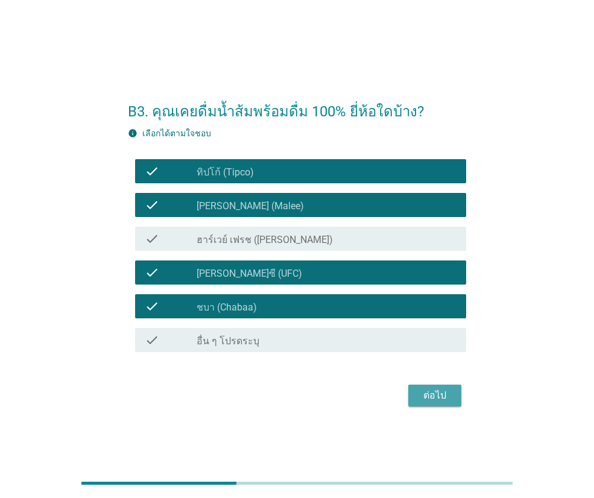
click at [443, 389] on div "ต่อไป" at bounding box center [435, 395] width 34 height 14
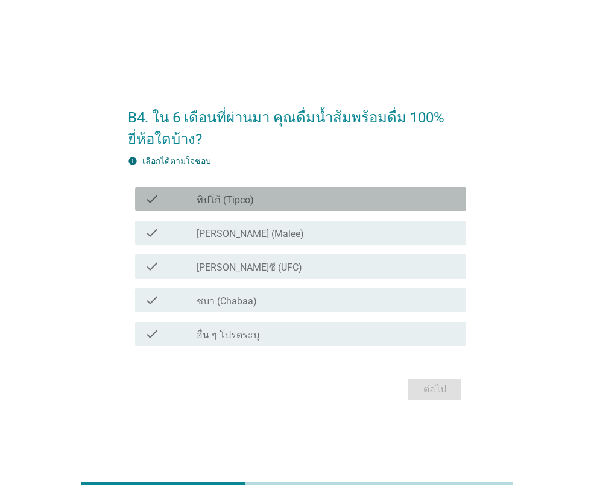
click at [185, 195] on div "check" at bounding box center [171, 199] width 52 height 14
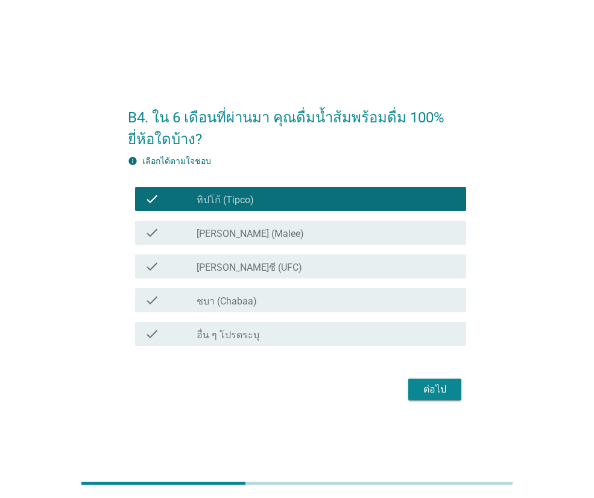
click at [445, 386] on div "ต่อไป" at bounding box center [435, 389] width 34 height 14
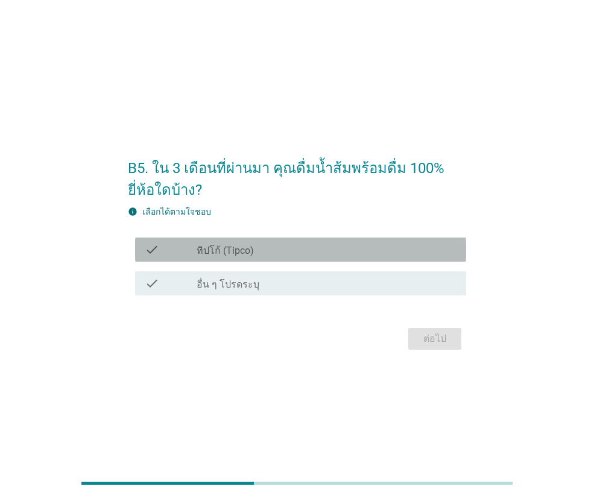
click at [279, 256] on div "check_box_outline_blank ทิปโก้ (Tipco)" at bounding box center [327, 250] width 260 height 14
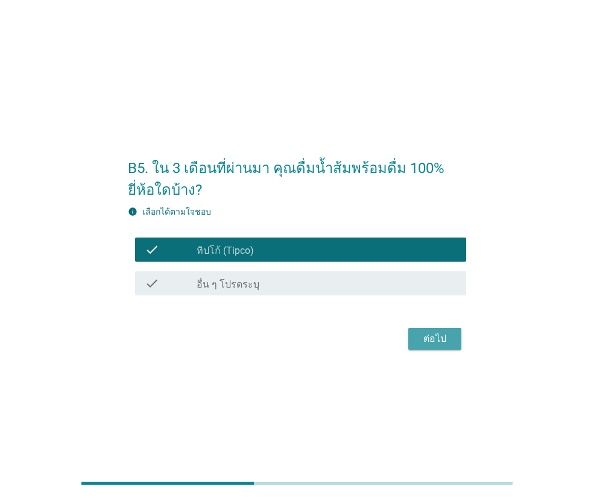
click at [419, 341] on div "ต่อไป" at bounding box center [435, 339] width 34 height 14
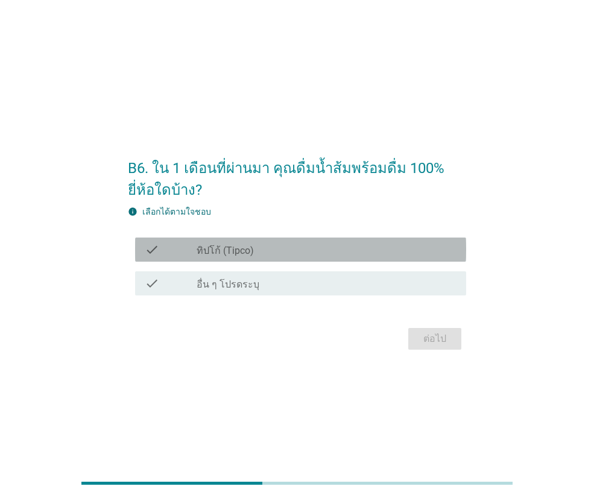
click at [346, 258] on div "check check_box_outline_blank ทิปโก้ (Tipco)" at bounding box center [300, 250] width 331 height 24
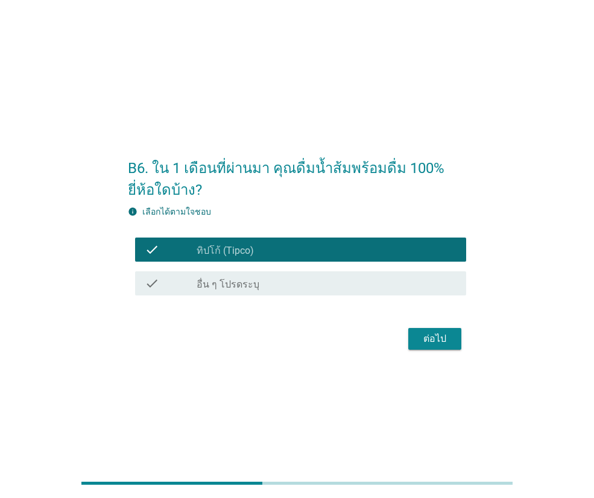
click at [434, 345] on div "ต่อไป" at bounding box center [435, 339] width 34 height 14
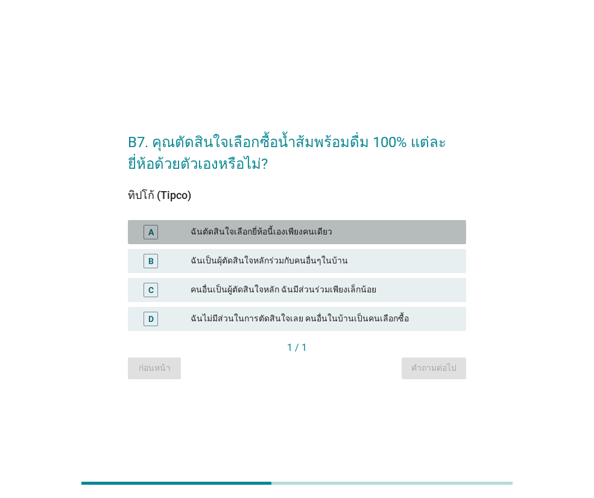
click at [309, 220] on div "A ฉันตัดสินใจเลือกยี่ห้อนี้เองเพียงคนเดียว" at bounding box center [297, 232] width 338 height 24
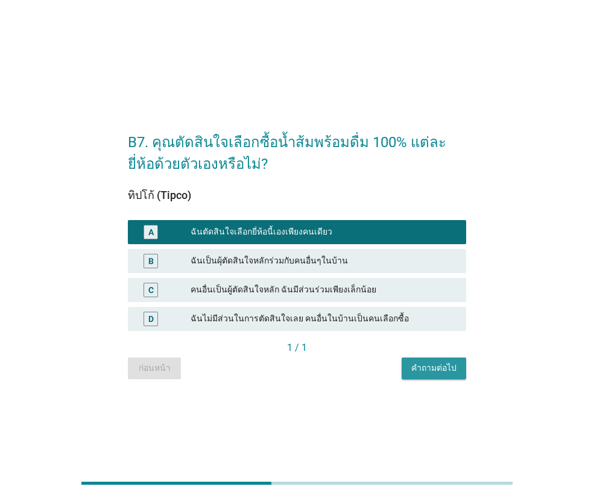
drag, startPoint x: 417, startPoint y: 370, endPoint x: 422, endPoint y: 365, distance: 7.3
click at [422, 366] on div "คำถามต่อไป" at bounding box center [433, 368] width 45 height 13
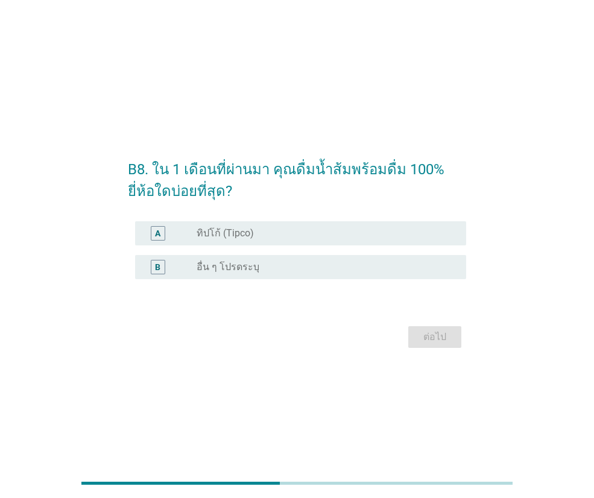
click at [226, 226] on div "A radio_button_unchecked ทิปโก้ (Tipco)" at bounding box center [300, 233] width 331 height 24
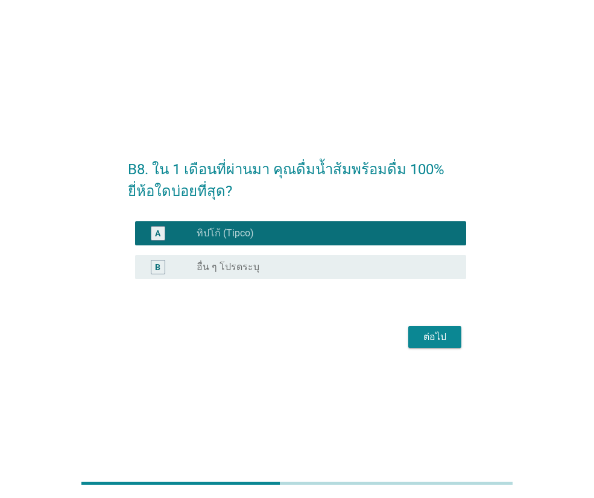
click at [447, 338] on div "ต่อไป" at bounding box center [435, 337] width 34 height 14
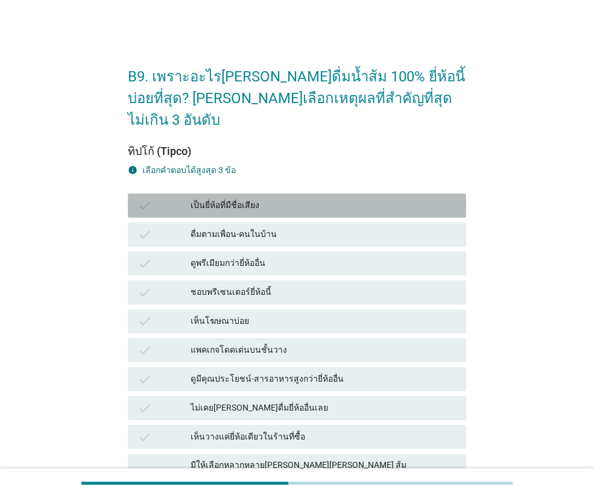
click at [275, 198] on div "เป็นยี่ห้อที่มีชื่อเสียง" at bounding box center [324, 205] width 266 height 14
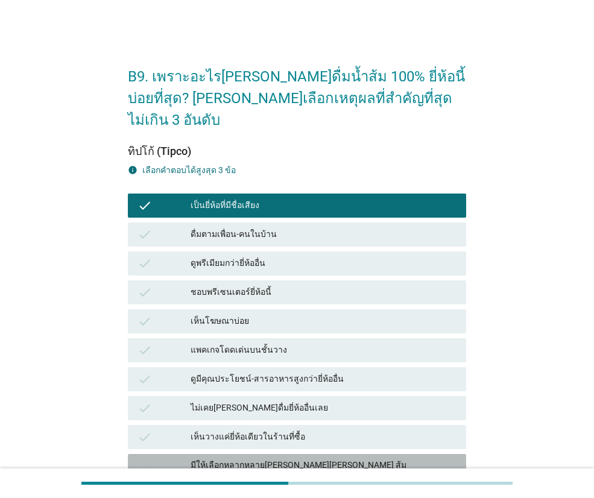
click at [269, 459] on div "มีให้เลือกหลากหลาย[PERSON_NAME][PERSON_NAME] ส้มแมน[PERSON_NAME]โชกุน" at bounding box center [324, 471] width 266 height 25
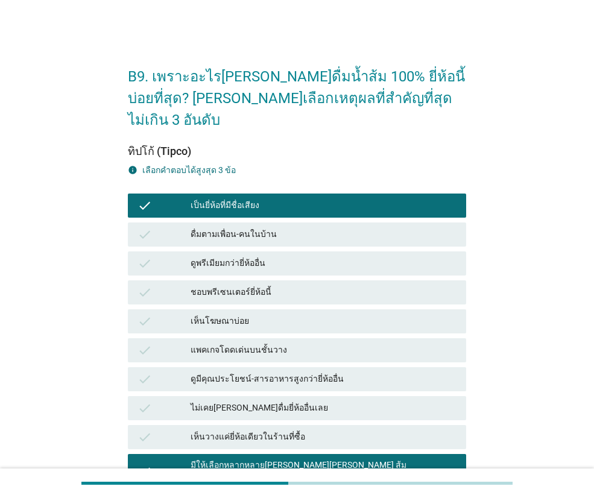
click at [292, 256] on div "ดูพรีเมียมกว่ายี่ห้ออื่น" at bounding box center [324, 263] width 266 height 14
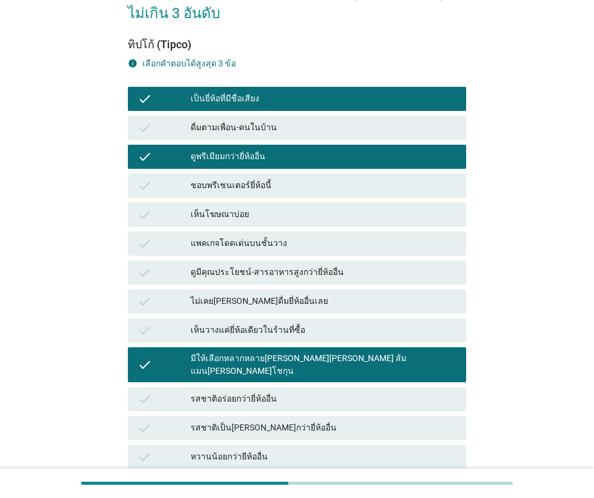
scroll to position [362, 0]
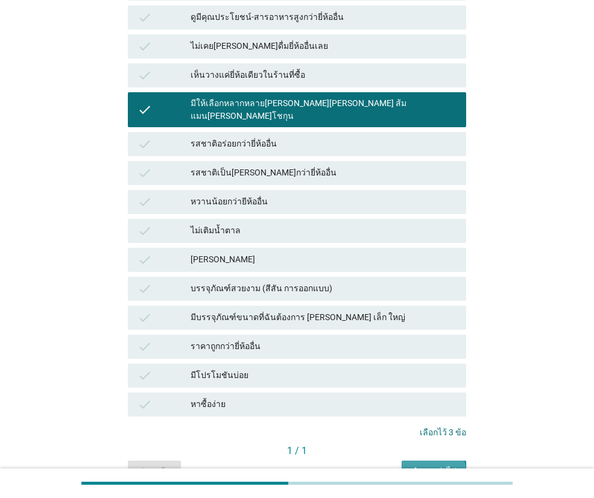
click at [438, 465] on div "คำถามต่อไป" at bounding box center [433, 471] width 45 height 13
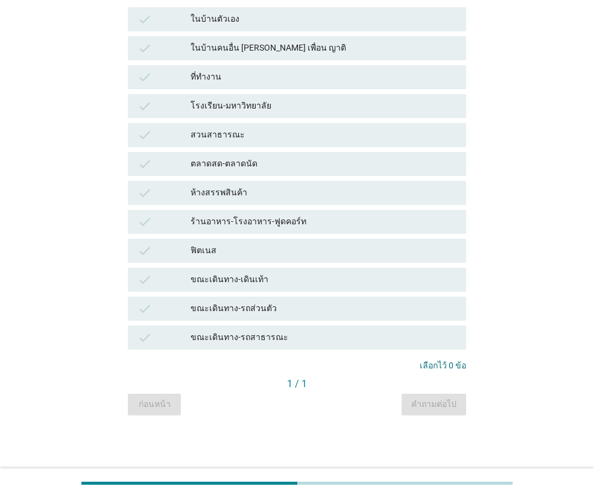
scroll to position [0, 0]
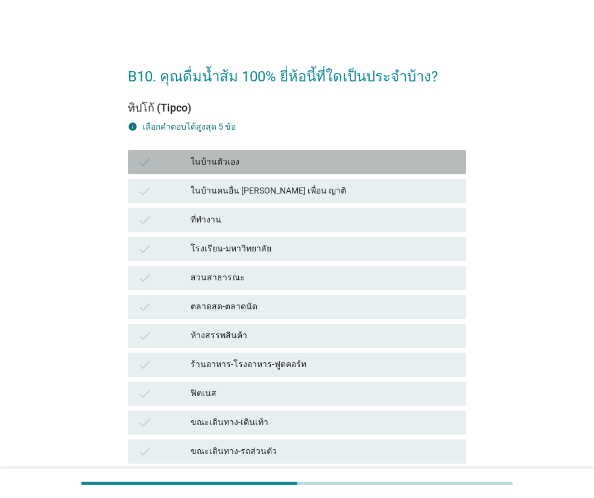
click at [272, 162] on div "ในบ้านตัวเอง" at bounding box center [324, 162] width 266 height 14
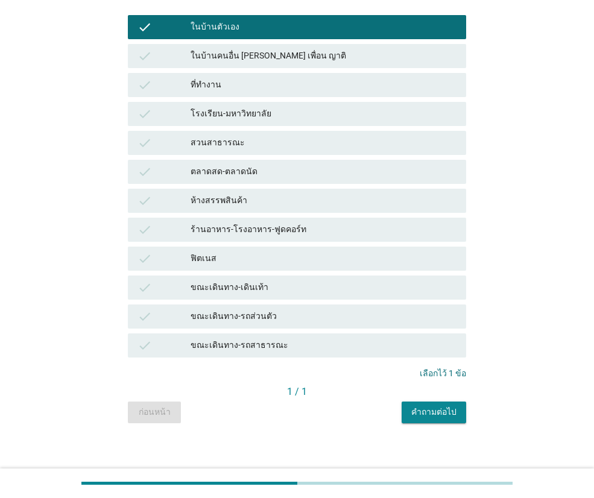
scroll to position [143, 0]
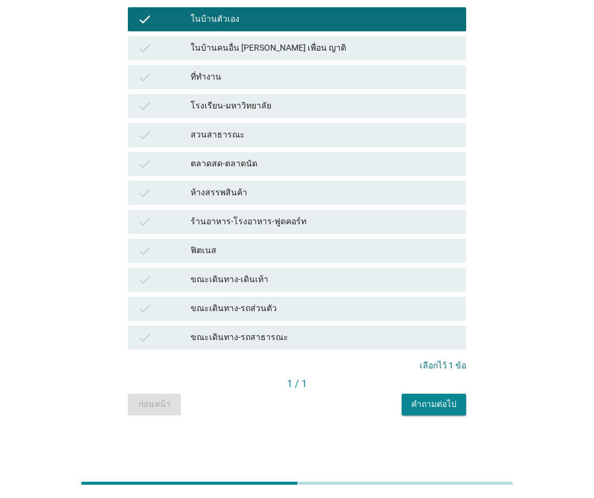
click at [433, 410] on div "คำถามต่อไป" at bounding box center [433, 404] width 45 height 13
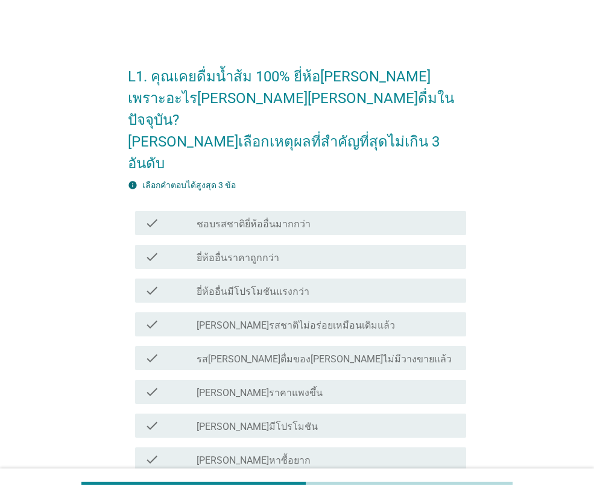
click at [268, 452] on div "check_box_outline_blank [PERSON_NAME]หาซื้อยาก" at bounding box center [327, 459] width 260 height 14
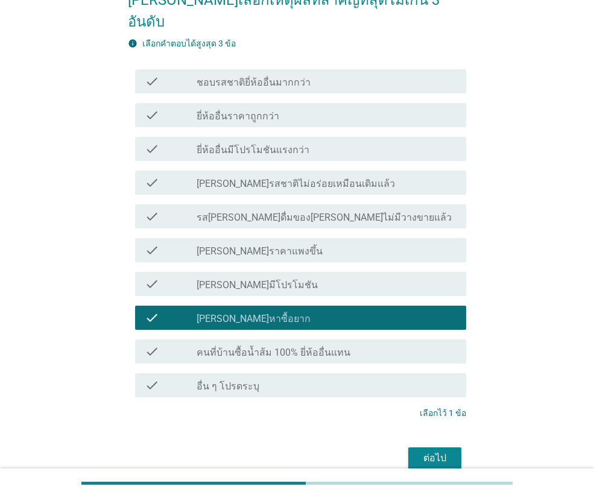
scroll to position [156, 0]
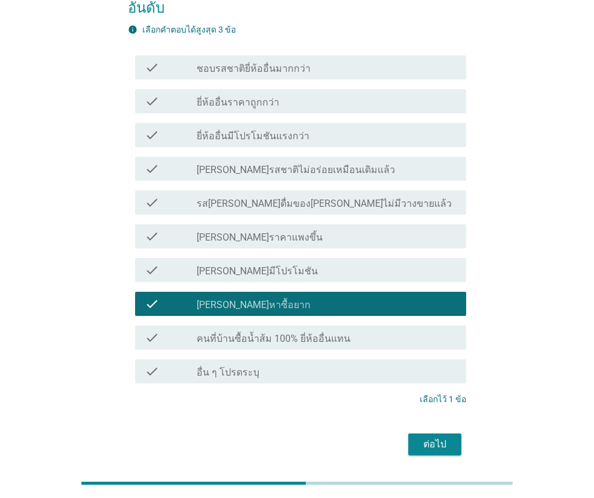
click at [429, 437] on div "ต่อไป" at bounding box center [435, 444] width 34 height 14
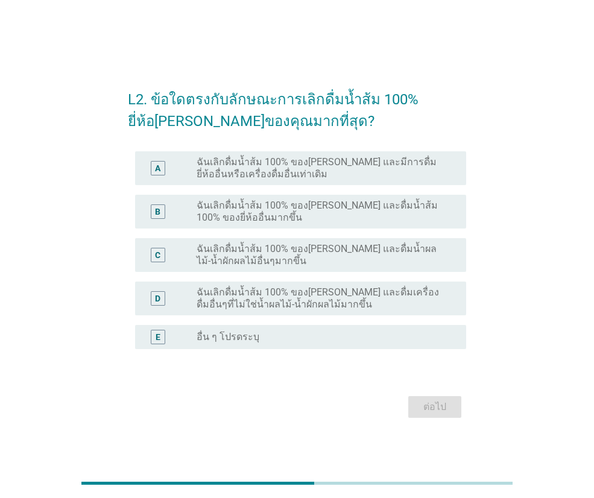
click at [372, 204] on label "ฉันเลิกดื่มน้ำส้ม 100% ของ[PERSON_NAME] และดื่มน้ำส้ม 100% ของยี่ห้ออื่นมากขึ้น" at bounding box center [322, 212] width 250 height 24
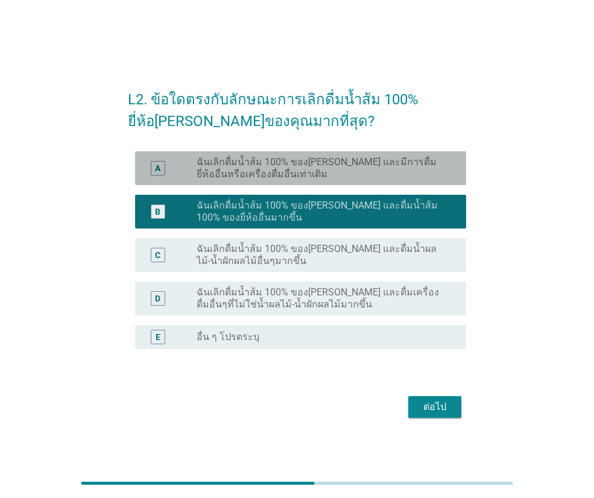
click at [322, 177] on label "ฉันเลิกดื่มน้ำส้ม 100% ของ[PERSON_NAME] และมีการดื่มยี่ห้ออื่นหรือเครื่องดื่มอื…" at bounding box center [322, 168] width 250 height 24
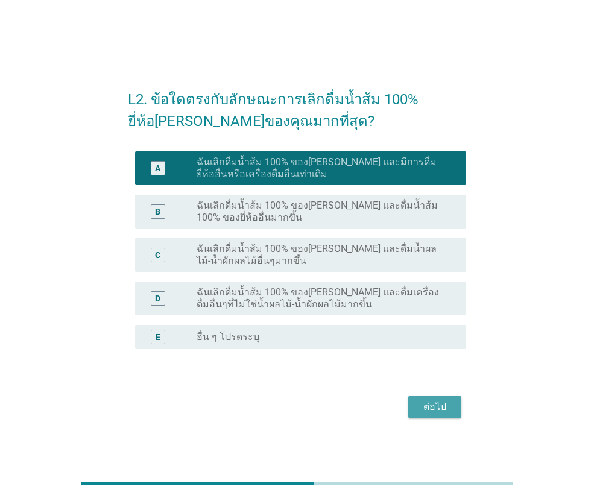
click at [440, 411] on div "ต่อไป" at bounding box center [435, 407] width 34 height 14
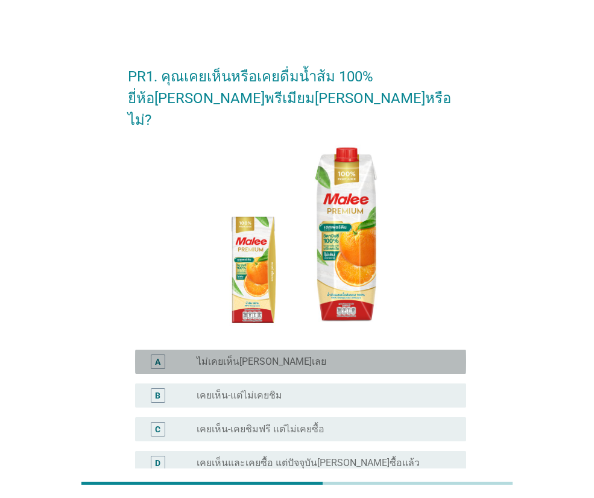
click at [267, 356] on label "ไม่เคยเห็น[PERSON_NAME]เลย" at bounding box center [262, 362] width 130 height 12
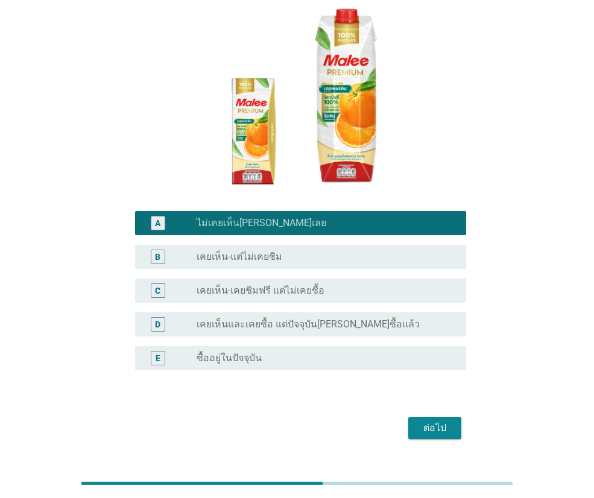
scroll to position [144, 0]
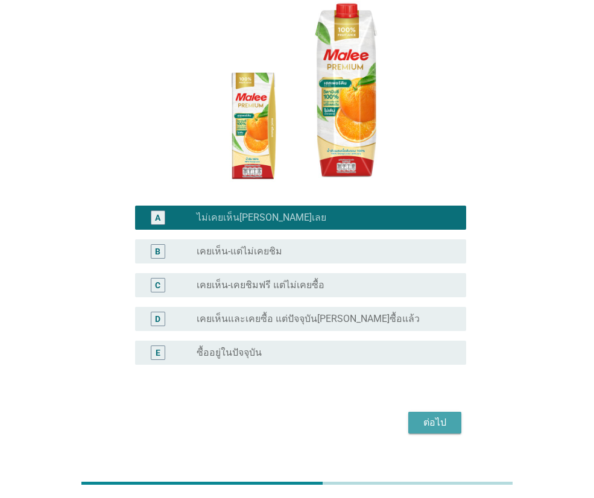
click at [421, 416] on div "ต่อไป" at bounding box center [435, 423] width 34 height 14
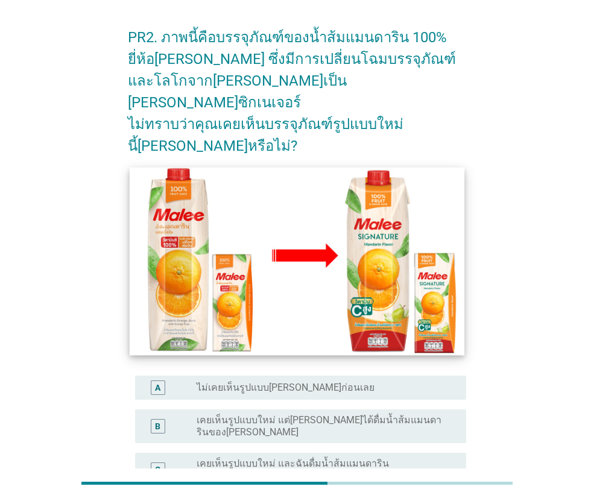
scroll to position [60, 0]
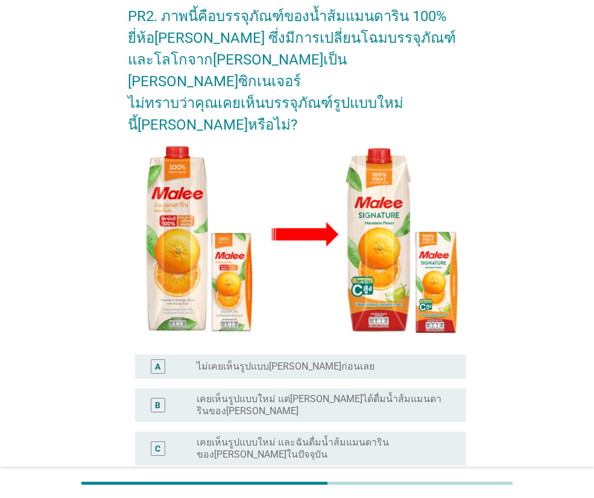
click at [288, 361] on label "ไม่เคยเห็นรูปแบบ[PERSON_NAME]ก่อนเลย" at bounding box center [286, 367] width 178 height 12
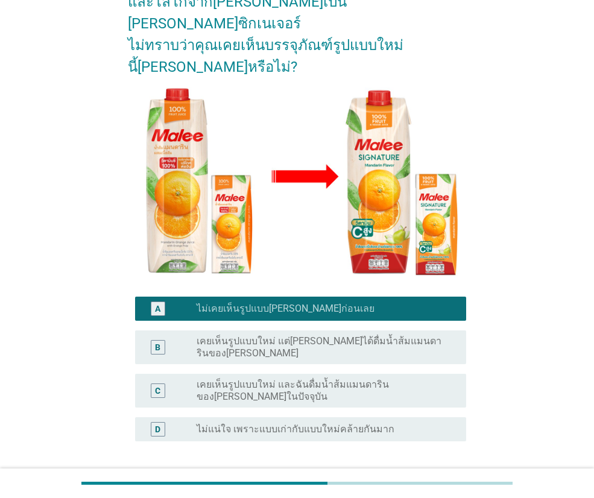
scroll to position [176, 0]
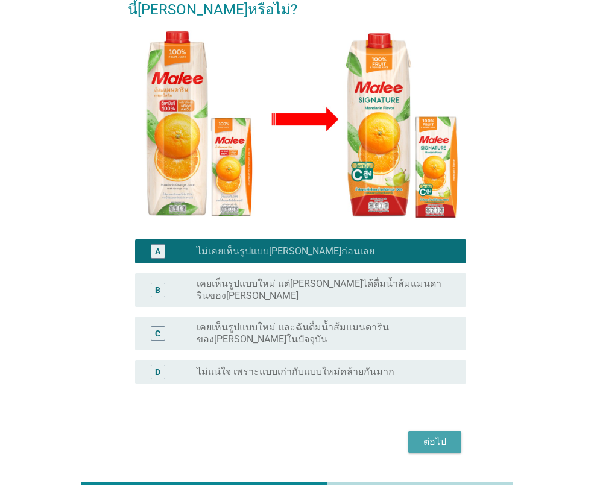
click at [422, 435] on div "ต่อไป" at bounding box center [435, 442] width 34 height 14
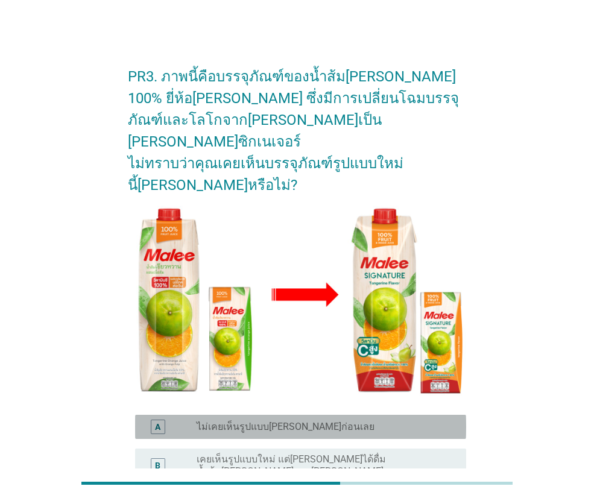
click at [201, 421] on label "ไม่เคยเห็นรูปแบบ[PERSON_NAME]ก่อนเลย" at bounding box center [286, 427] width 178 height 12
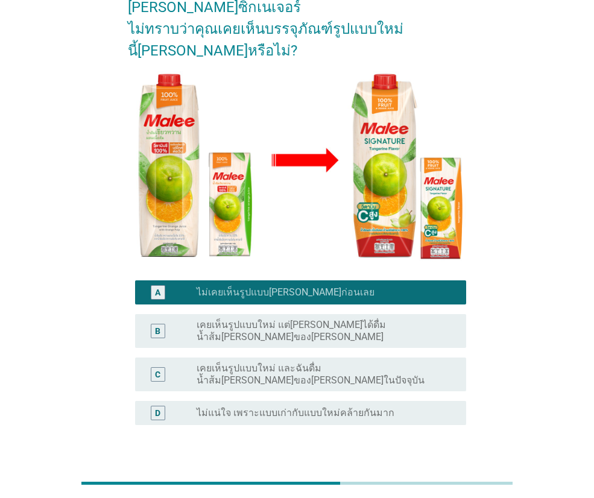
scroll to position [185, 0]
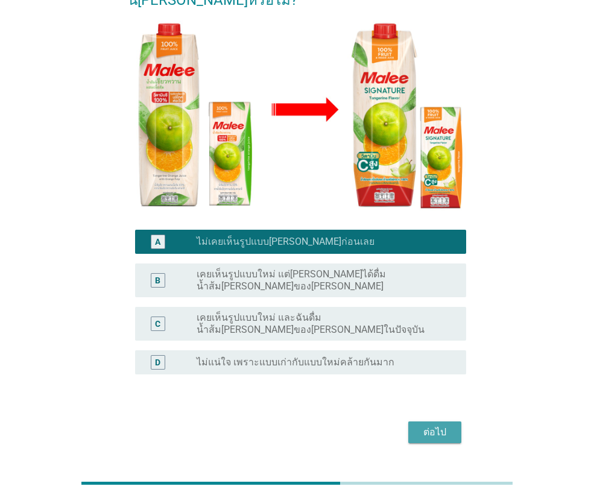
click at [432, 425] on div "ต่อไป" at bounding box center [435, 432] width 34 height 14
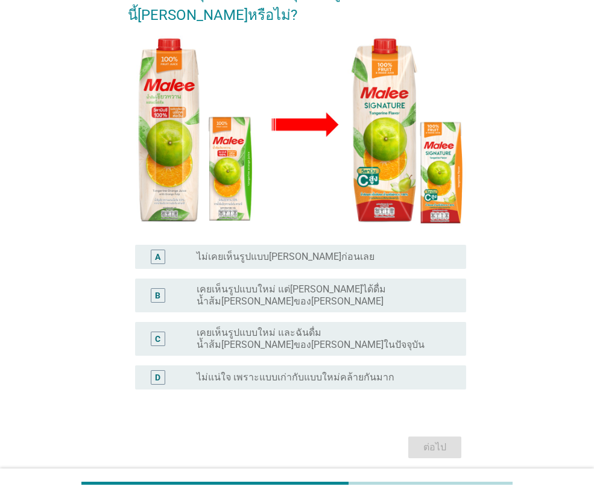
scroll to position [176, 0]
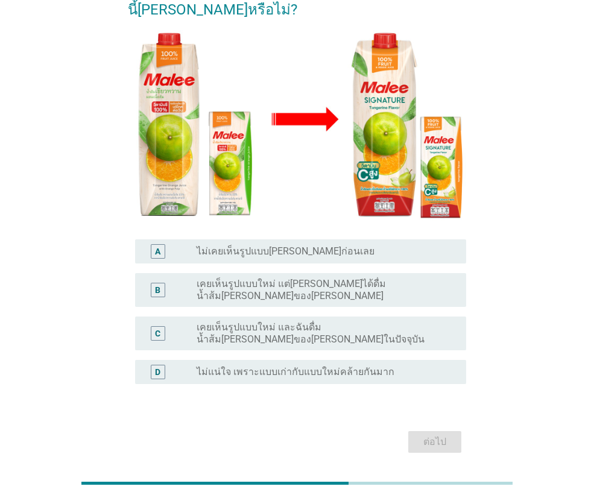
click at [159, 245] on div "A" at bounding box center [157, 251] width 5 height 13
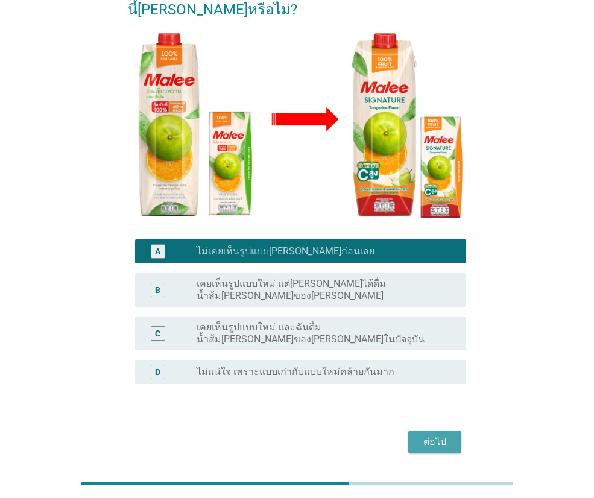
drag, startPoint x: 423, startPoint y: 396, endPoint x: 433, endPoint y: 393, distance: 10.1
click at [425, 435] on div "ต่อไป" at bounding box center [435, 442] width 34 height 14
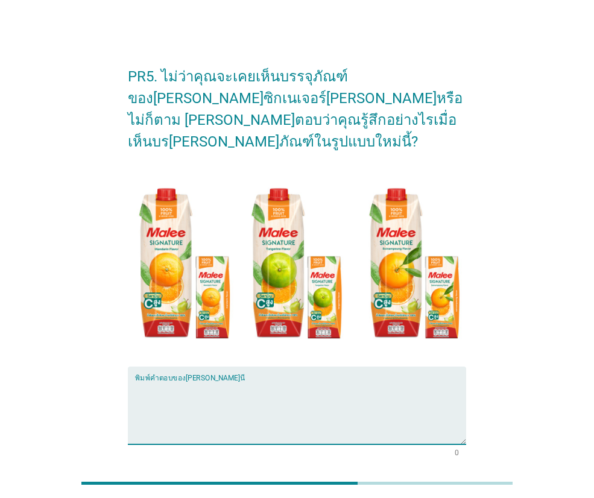
click at [165, 381] on textarea "พิมพ์คำตอบของคุณ ที่นี่" at bounding box center [300, 412] width 331 height 63
click at [181, 382] on textarea "ก็[PERSON_NAME]อ่ะค่ะ โดดเด่นตรววิตามินซี" at bounding box center [300, 412] width 331 height 63
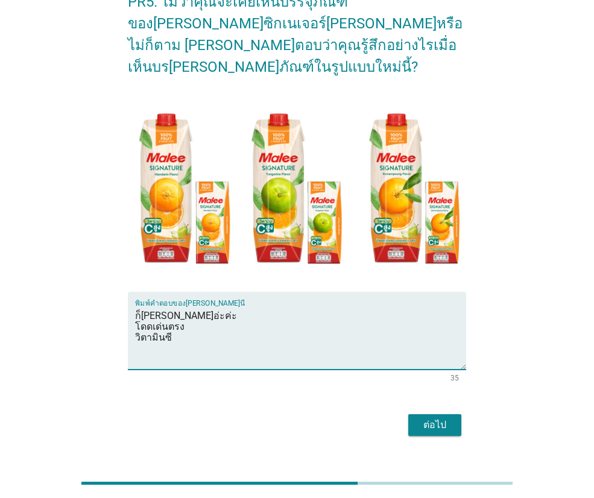
scroll to position [77, 0]
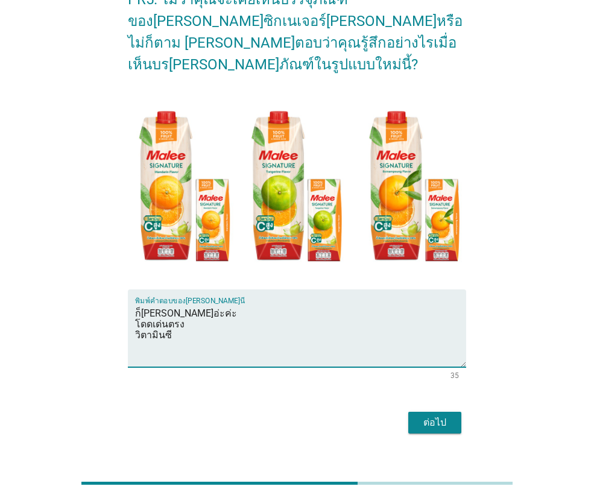
click at [183, 317] on textarea "ก็[PERSON_NAME]อ่ะค่ะ โดดเด่นตรง วิตามินซี" at bounding box center [300, 335] width 331 height 63
click at [179, 304] on textarea "ก็[PERSON_NAME]อ่ะค่ะ โดดเด่นตรง วิตามินซี" at bounding box center [300, 335] width 331 height 63
click at [184, 307] on textarea "ก็[PERSON_NAME]อ่ะค่ะ โดดเด่นตรง วิตามินซี" at bounding box center [300, 335] width 331 height 63
click at [188, 312] on textarea "ก็[PERSON_NAME]อ่ะค่ะ โดดเด่นตรงคำว่า วิตามินซี" at bounding box center [300, 335] width 331 height 63
type textarea "ก็[PERSON_NAME]อ่ะค่ะ โดดเด่นตรงคำว่า วิตามินซีสูง"
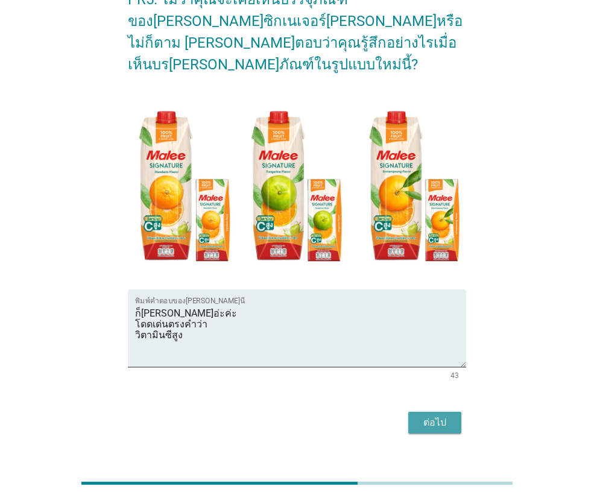
click at [415, 412] on button "ต่อไป" at bounding box center [434, 423] width 53 height 22
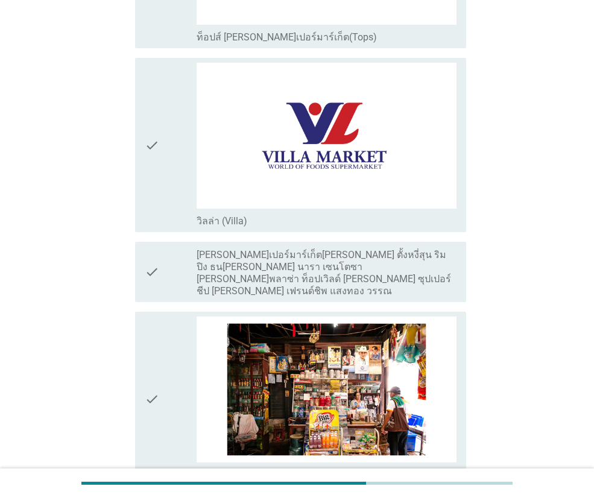
scroll to position [1732, 0]
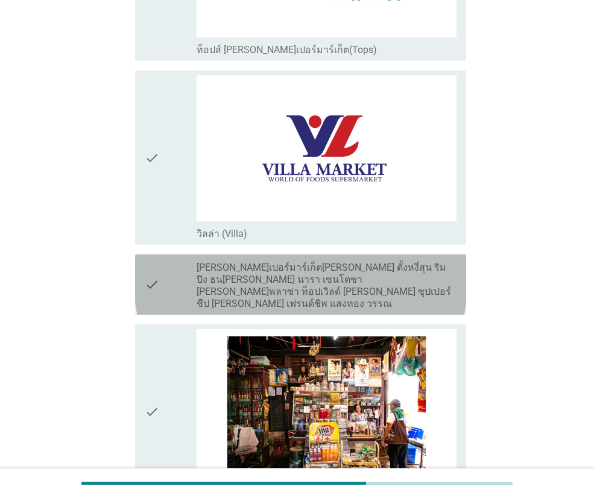
click at [150, 279] on icon "check" at bounding box center [152, 284] width 14 height 51
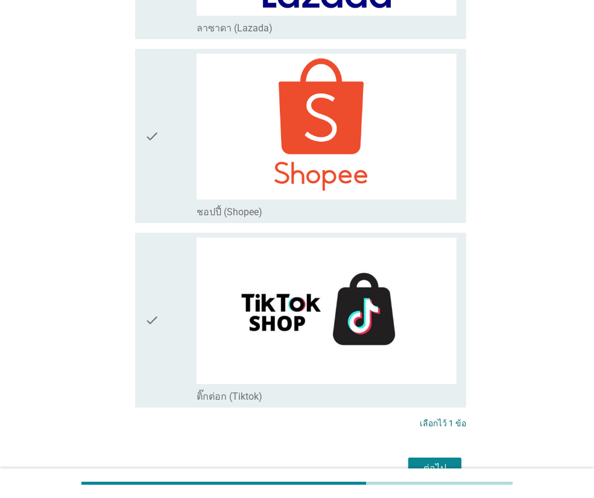
scroll to position [3180, 0]
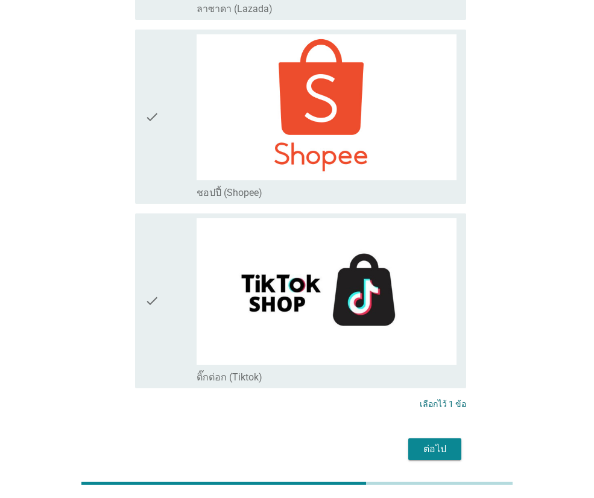
click at [440, 442] on div "ต่อไป" at bounding box center [435, 449] width 34 height 14
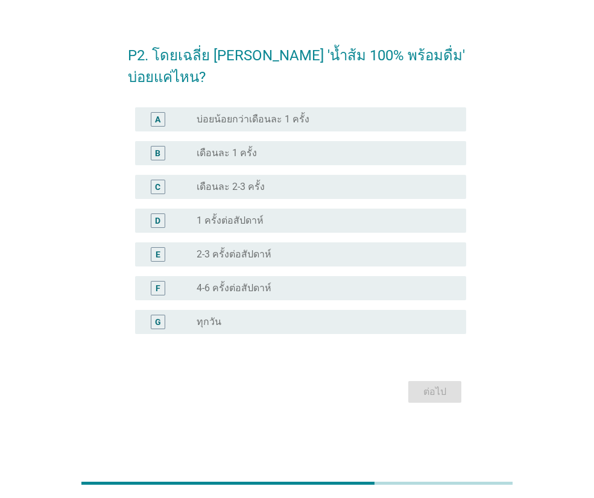
scroll to position [0, 0]
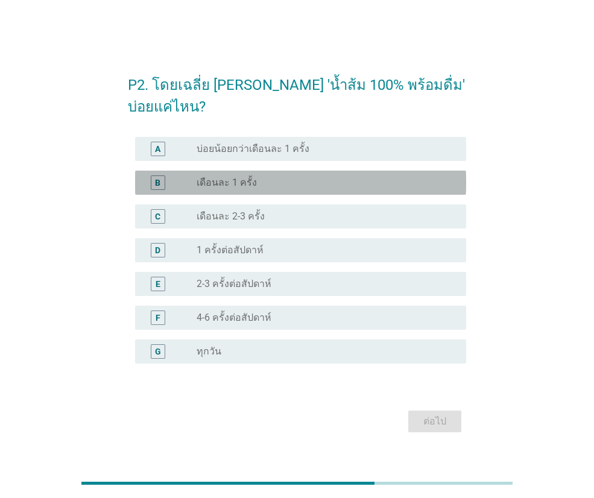
click at [232, 190] on div "B radio_button_unchecked เดือนละ 1 ครั้ง" at bounding box center [300, 183] width 331 height 24
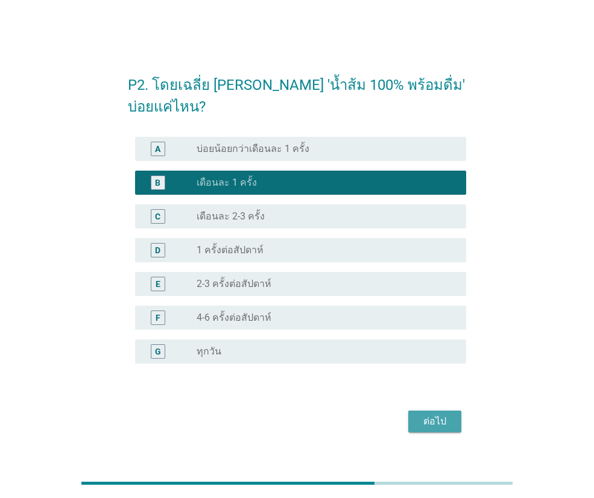
click at [435, 421] on div "ต่อไป" at bounding box center [435, 421] width 34 height 14
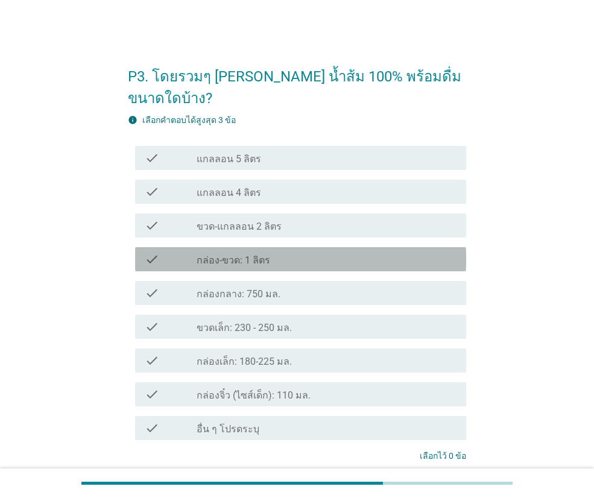
click at [294, 252] on div "check_box_outline_blank กล่อง-ขวด: 1 ลิตร" at bounding box center [327, 259] width 260 height 14
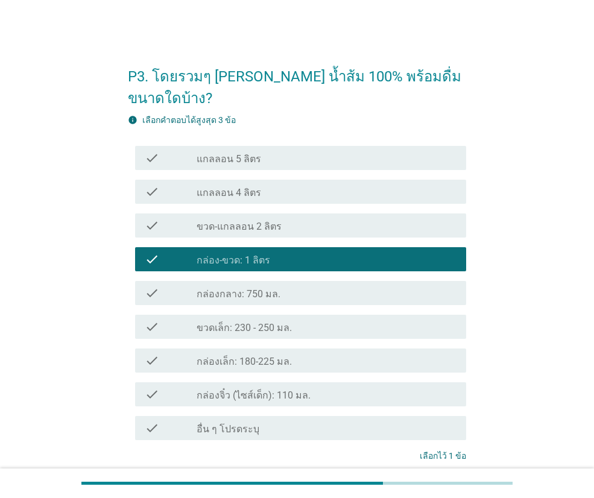
click at [449, 450] on p "เลือกไว้ 1 ข้อ" at bounding box center [443, 456] width 46 height 13
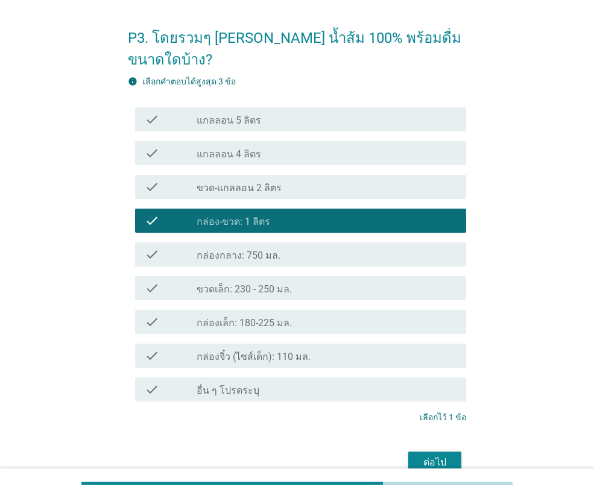
scroll to position [78, 0]
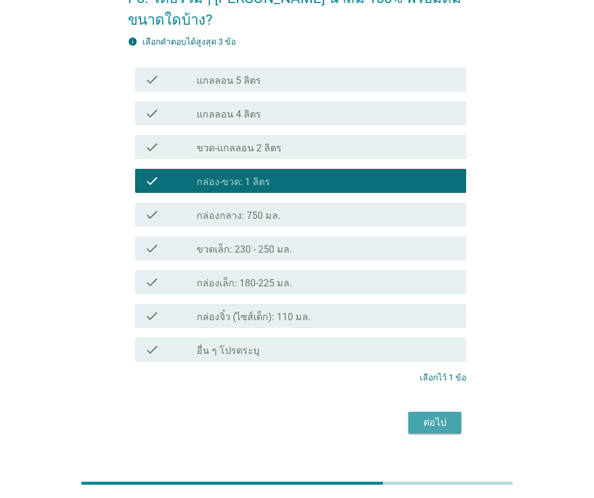
click at [428, 416] on div "ต่อไป" at bounding box center [435, 423] width 34 height 14
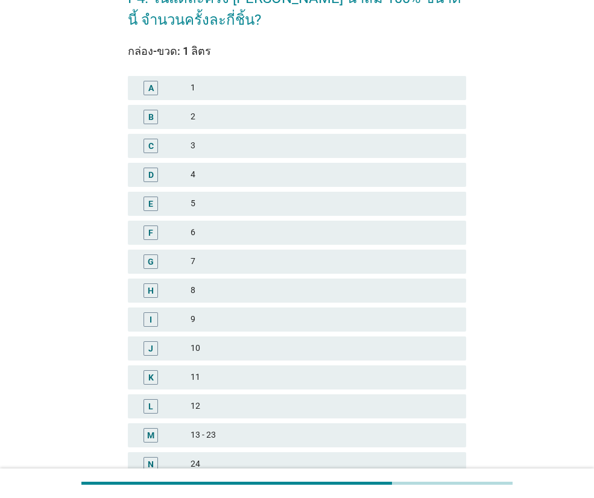
scroll to position [0, 0]
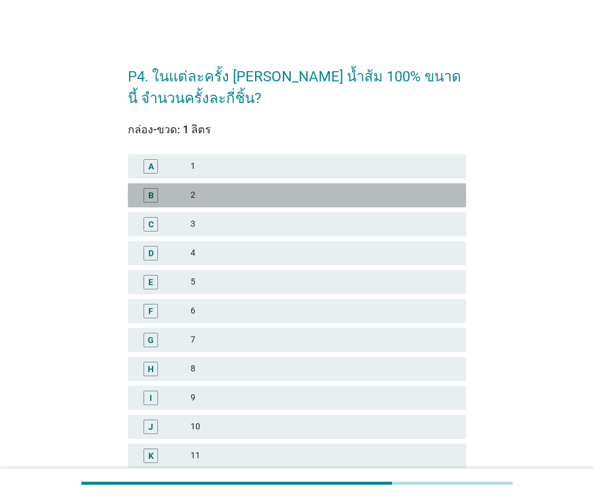
click at [215, 187] on div "B 2" at bounding box center [297, 195] width 338 height 24
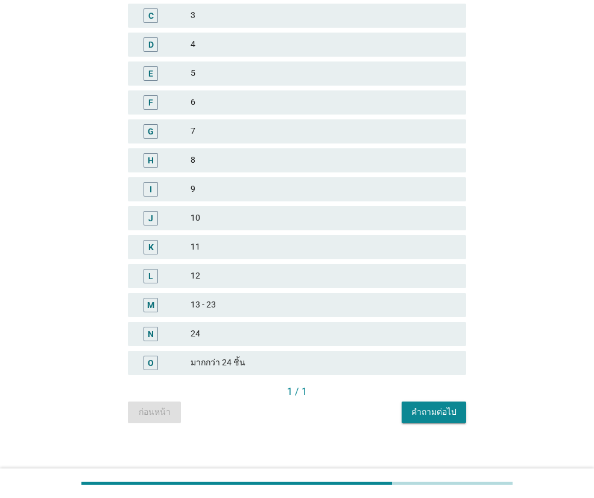
scroll to position [217, 0]
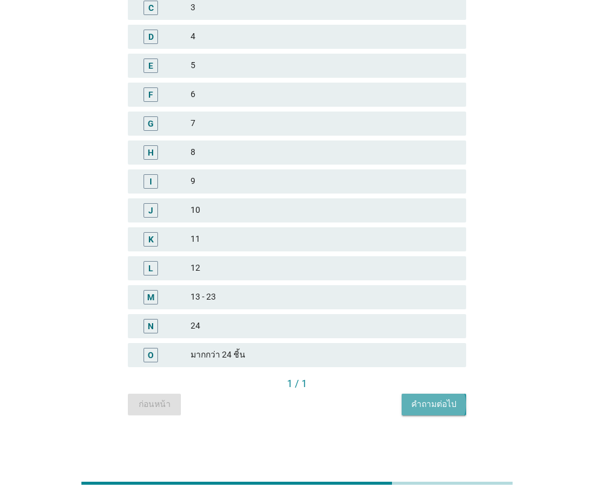
click at [447, 410] on div "คำถามต่อไป" at bounding box center [433, 404] width 45 height 13
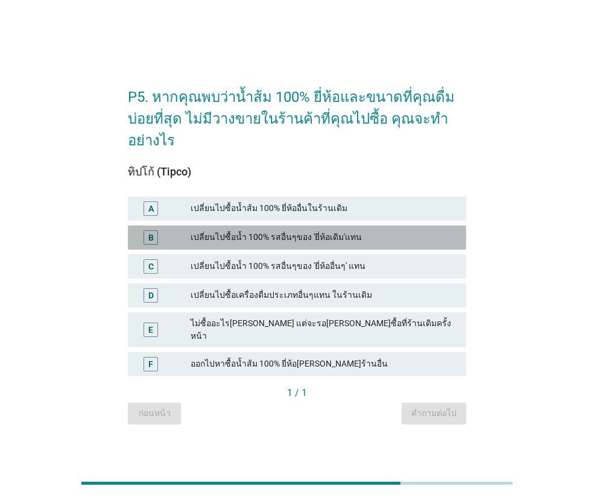
drag, startPoint x: 345, startPoint y: 243, endPoint x: 358, endPoint y: 252, distance: 16.1
click at [346, 243] on div "เปลี่ยนไปซื้อน้ำ 100% รสอื่นๆของ 'ยี่ห้อเดิม'แทน" at bounding box center [324, 237] width 266 height 14
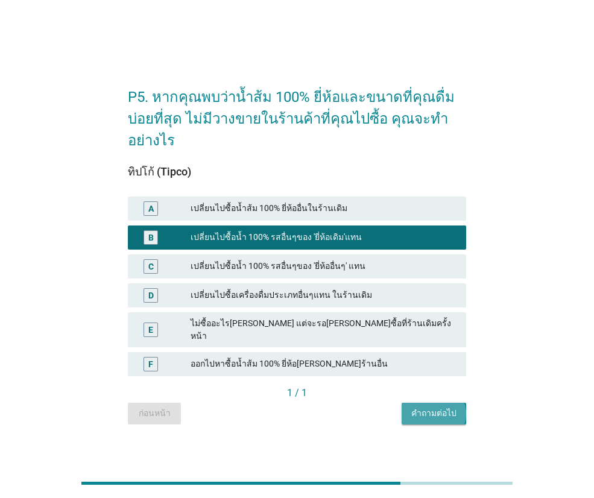
click at [432, 407] on div "คำถามต่อไป" at bounding box center [433, 413] width 45 height 13
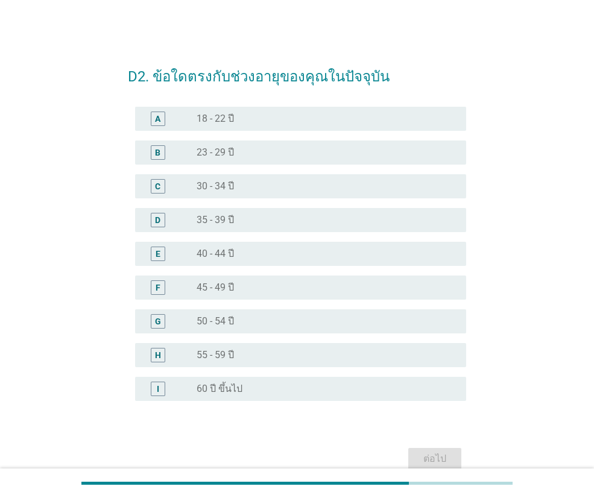
click at [266, 256] on div "radio_button_unchecked 40 - 44 ปี" at bounding box center [322, 254] width 250 height 12
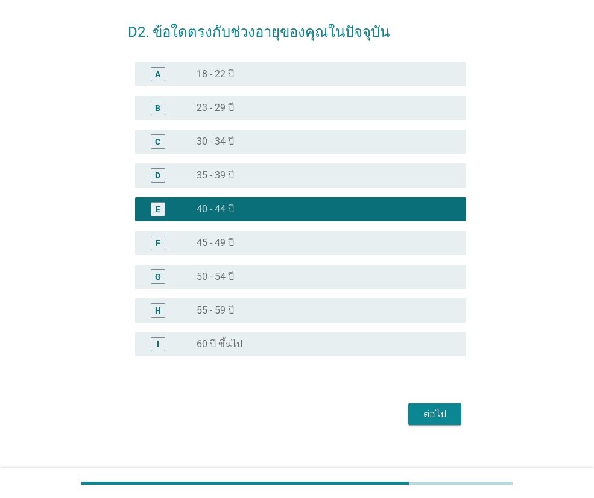
scroll to position [58, 0]
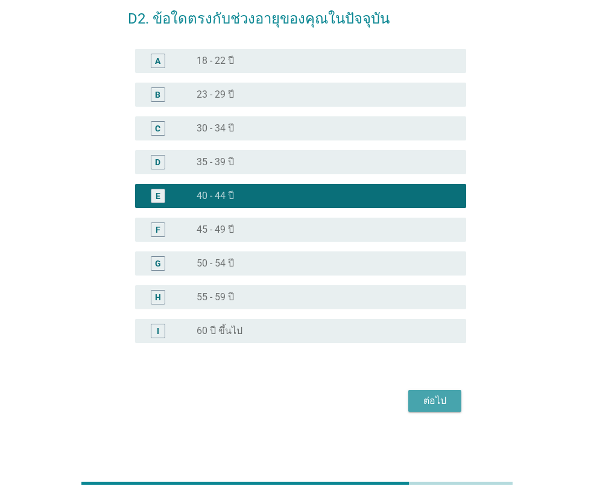
click at [448, 407] on div "ต่อไป" at bounding box center [435, 401] width 34 height 14
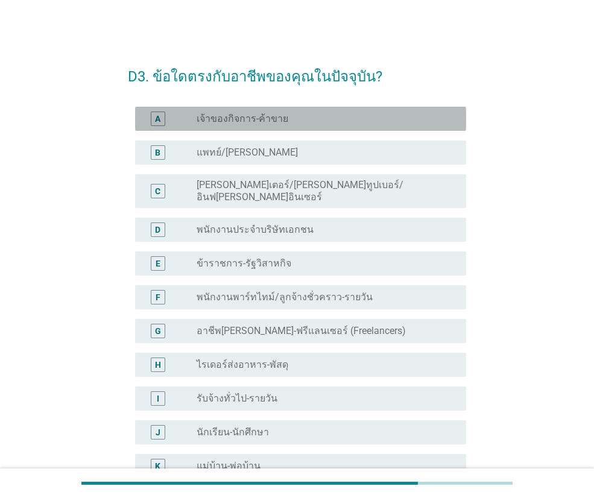
click at [321, 113] on div "radio_button_unchecked เจ้าของกิจการ-ค้าขาย" at bounding box center [322, 119] width 250 height 12
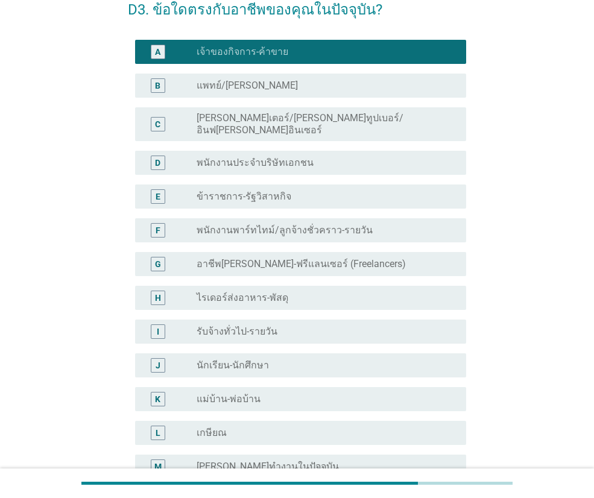
scroll to position [227, 0]
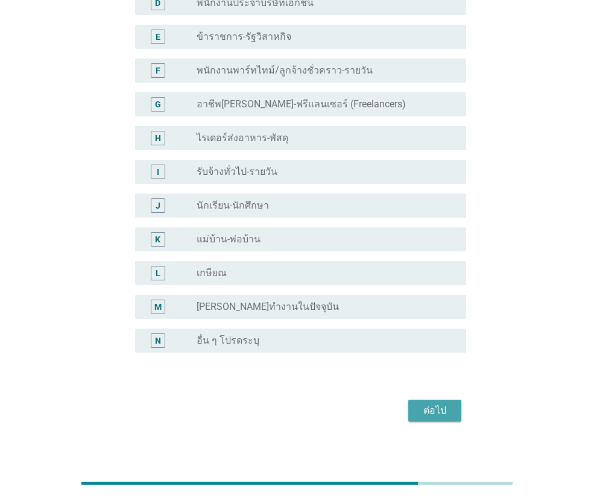
click at [445, 404] on div "ต่อไป" at bounding box center [435, 411] width 34 height 14
